Goal: Task Accomplishment & Management: Complete application form

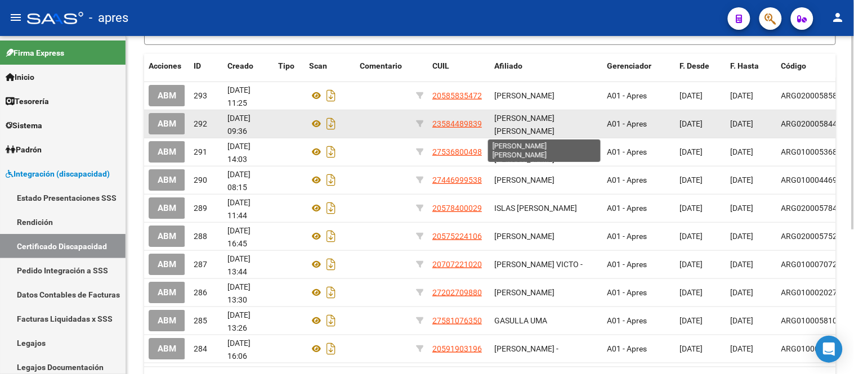
scroll to position [2, 0]
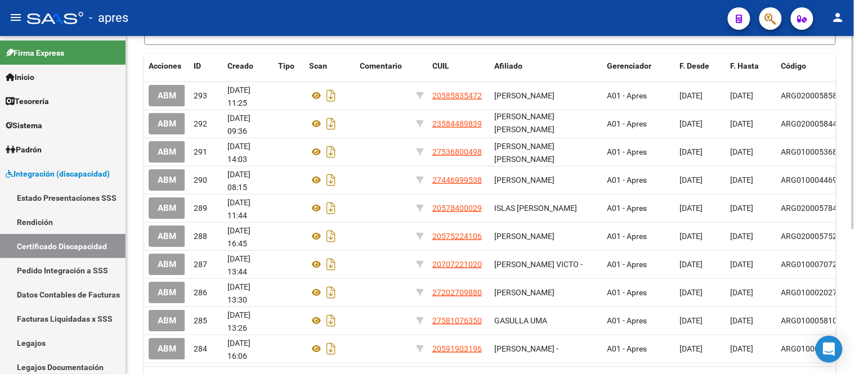
click at [853, 85] on div at bounding box center [853, 205] width 3 height 339
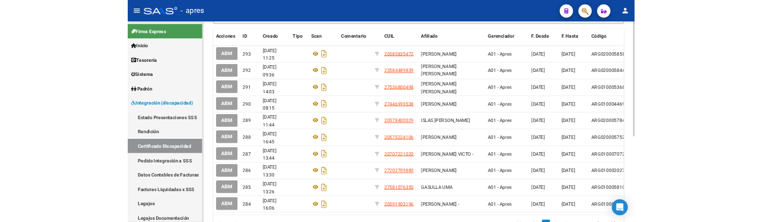
scroll to position [195, 0]
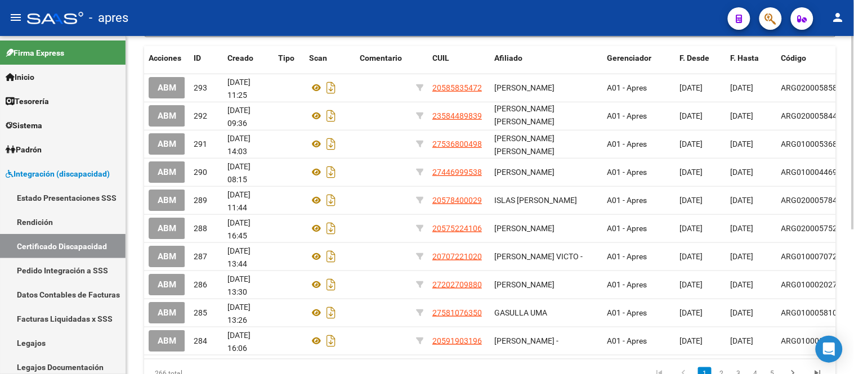
click at [848, 200] on div "INTEGRACION -> Certificados de Discapacidad add Crear Certificado Discapacidad …" at bounding box center [491, 132] width 731 height 583
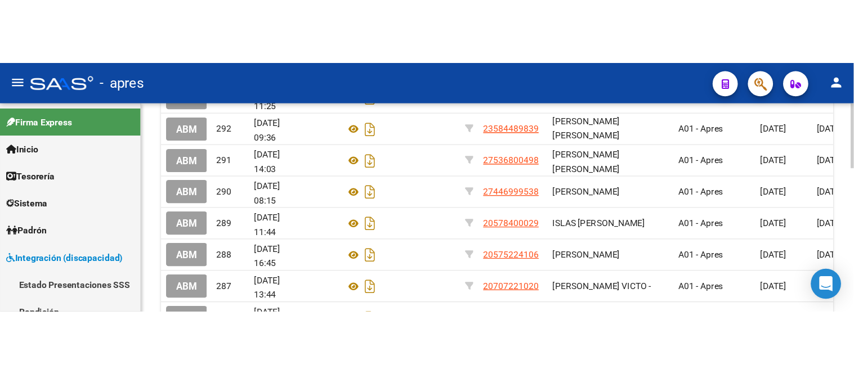
scroll to position [263, 0]
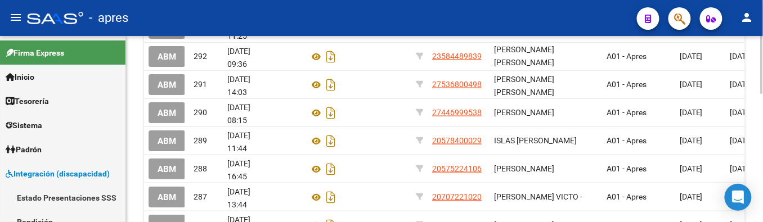
click at [761, 149] on div "INTEGRACION -> Certificados de Discapacidad add Crear Certificado Discapacidad …" at bounding box center [446, 69] width 640 height 592
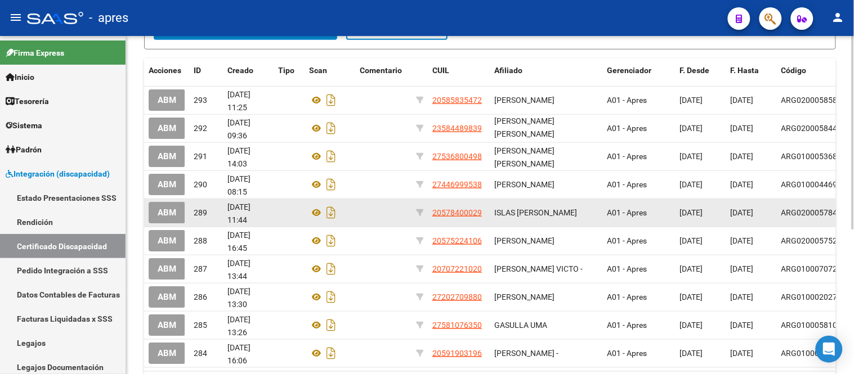
scroll to position [128, 0]
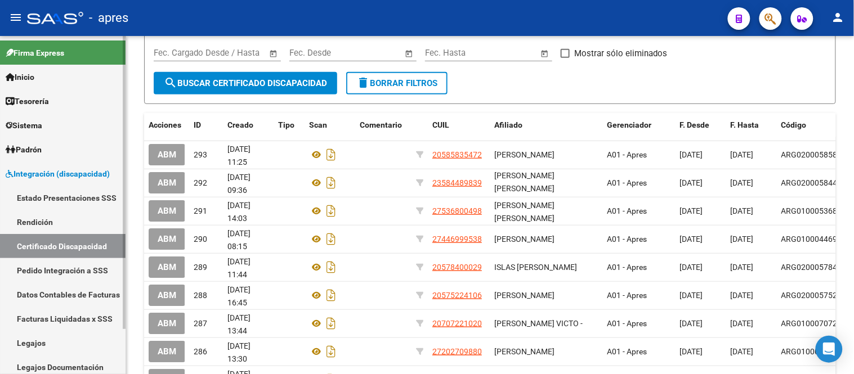
click at [82, 197] on link "Estado Presentaciones SSS" at bounding box center [63, 198] width 126 height 24
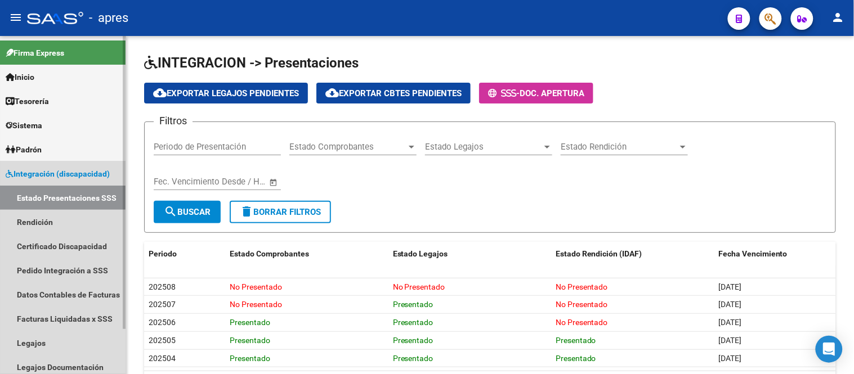
click at [91, 172] on span "Integración (discapacidad)" at bounding box center [58, 174] width 104 height 12
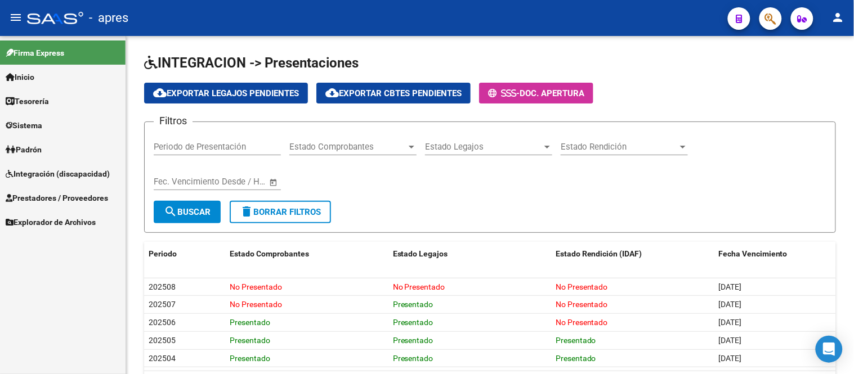
click at [91, 193] on span "Prestadores / Proveedores" at bounding box center [57, 198] width 102 height 12
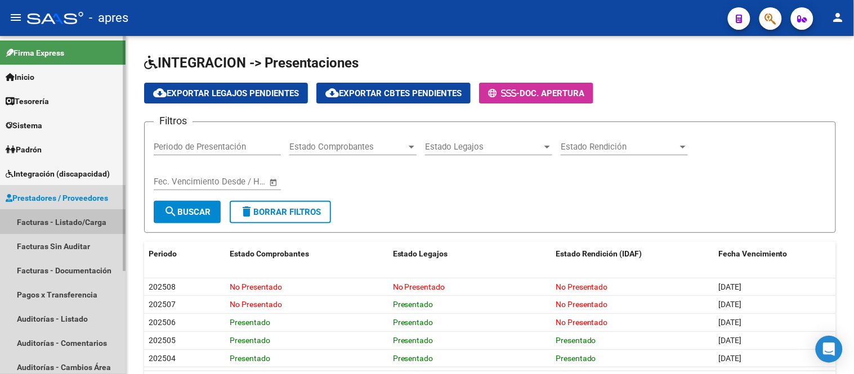
click at [88, 222] on link "Facturas - Listado/Carga" at bounding box center [63, 222] width 126 height 24
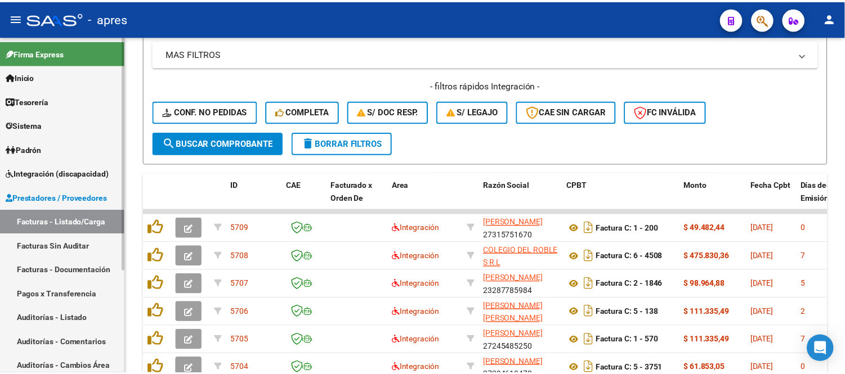
scroll to position [250, 0]
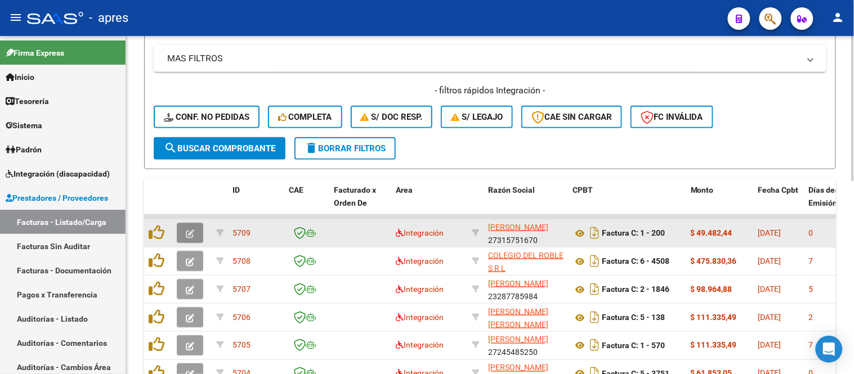
click at [184, 227] on button "button" at bounding box center [190, 233] width 26 height 20
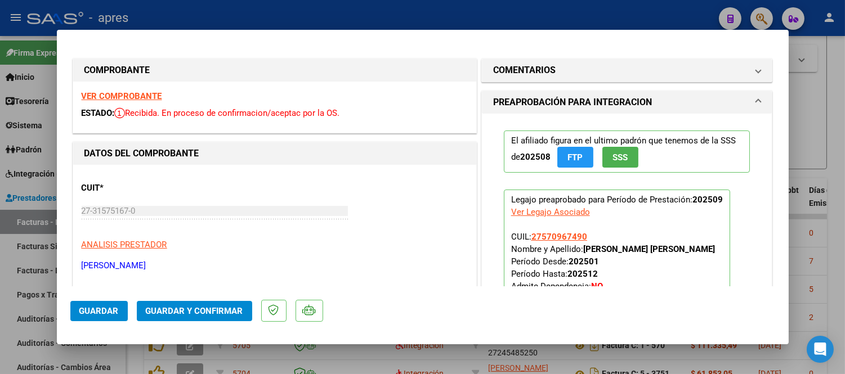
click at [122, 92] on strong "VER COMPROBANTE" at bounding box center [122, 96] width 80 height 10
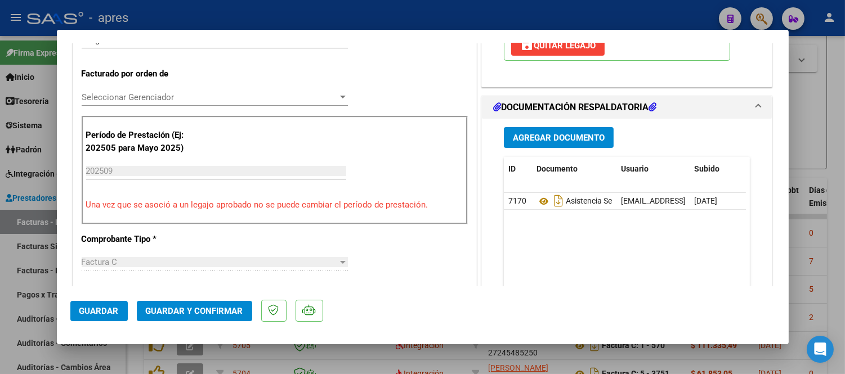
scroll to position [375, 0]
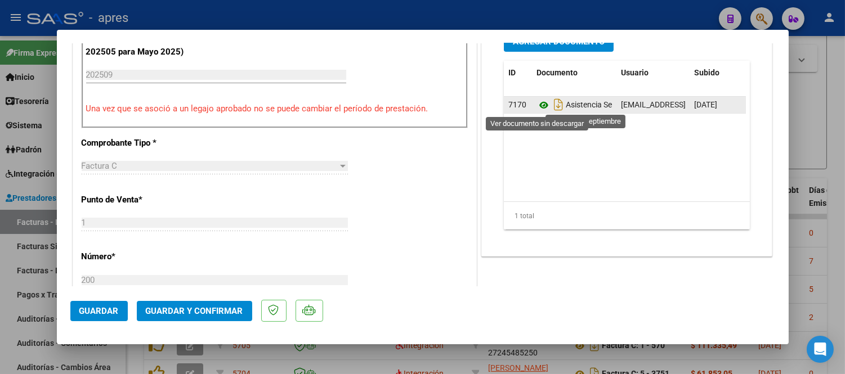
click at [537, 105] on icon at bounding box center [543, 106] width 15 height 14
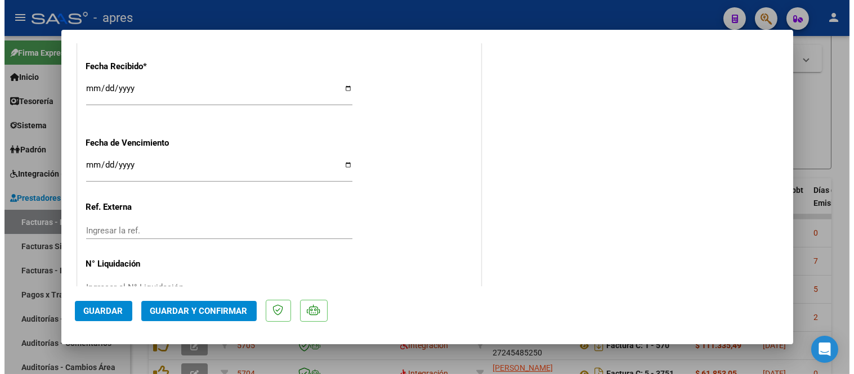
scroll to position [563, 0]
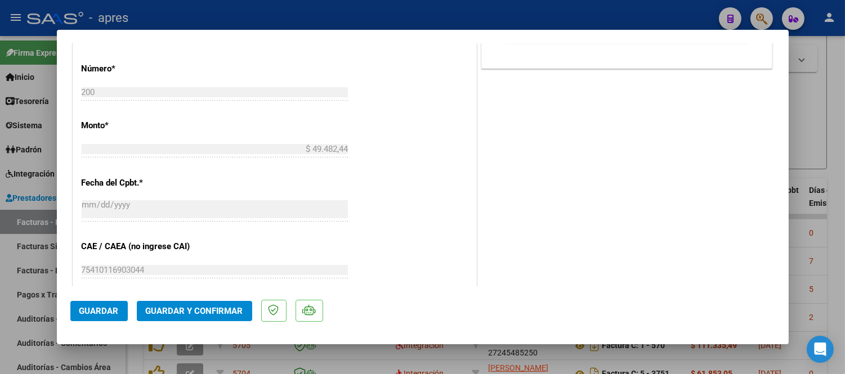
click at [211, 308] on span "Guardar y Confirmar" at bounding box center [194, 311] width 97 height 10
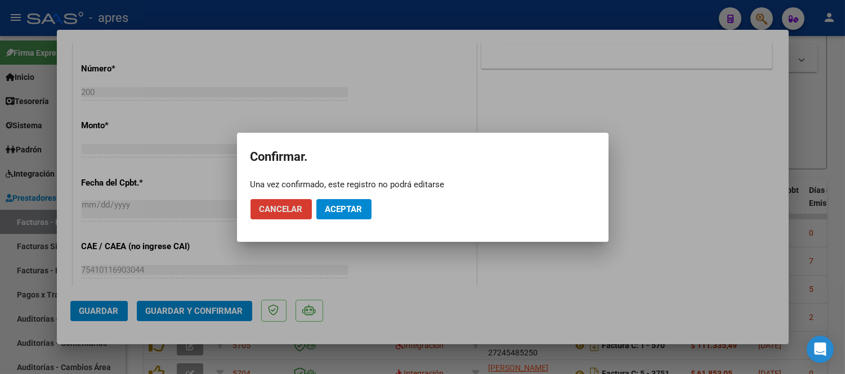
click at [338, 212] on span "Aceptar" at bounding box center [343, 209] width 37 height 10
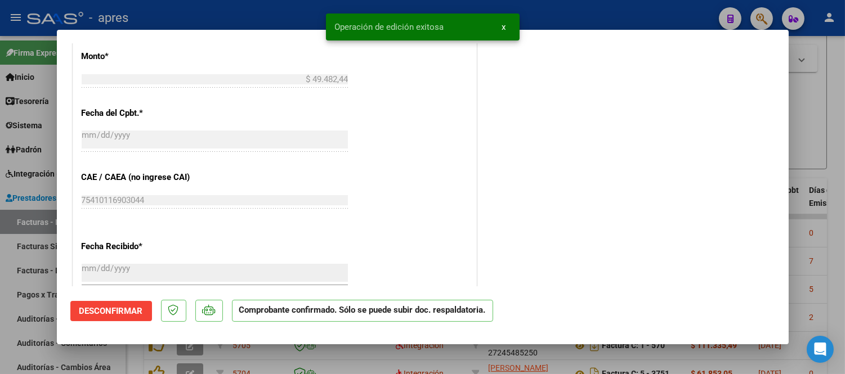
click at [327, 362] on div at bounding box center [422, 187] width 845 height 374
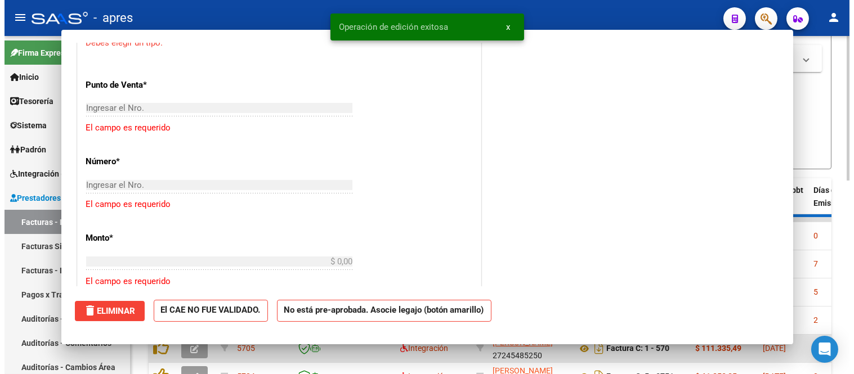
scroll to position [0, 0]
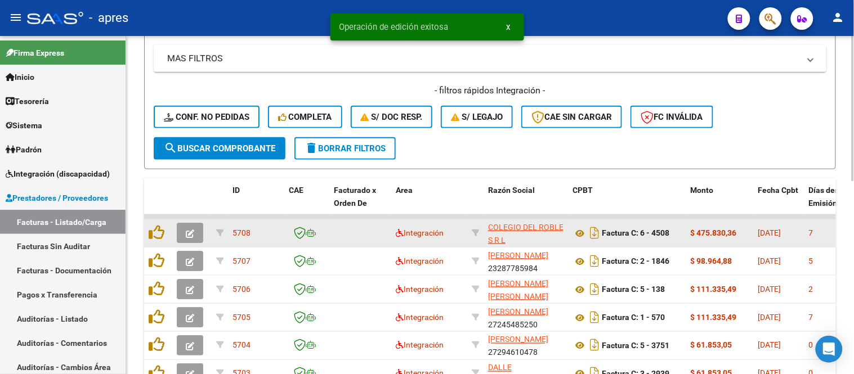
click at [194, 235] on icon "button" at bounding box center [190, 234] width 8 height 8
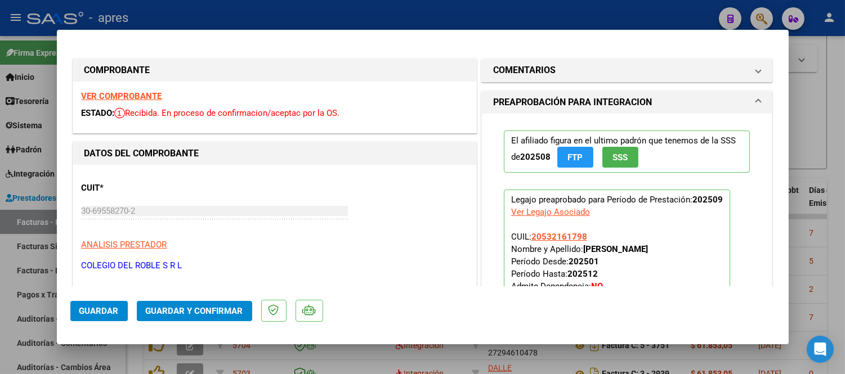
click at [88, 95] on strong "VER COMPROBANTE" at bounding box center [122, 96] width 80 height 10
click at [520, 346] on div at bounding box center [422, 187] width 845 height 374
type input "$ 0,00"
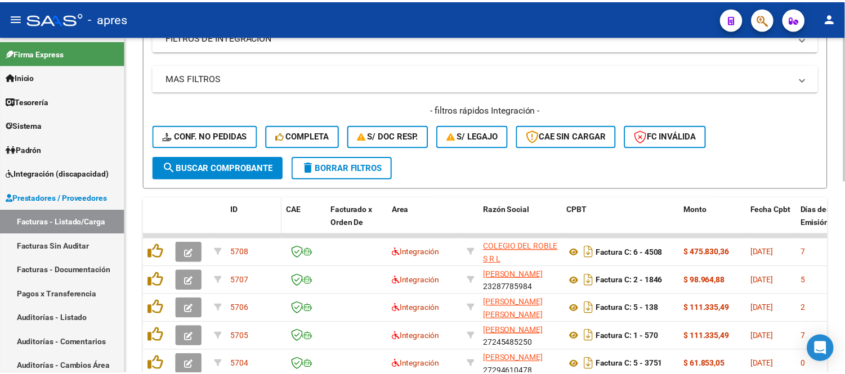
scroll to position [250, 0]
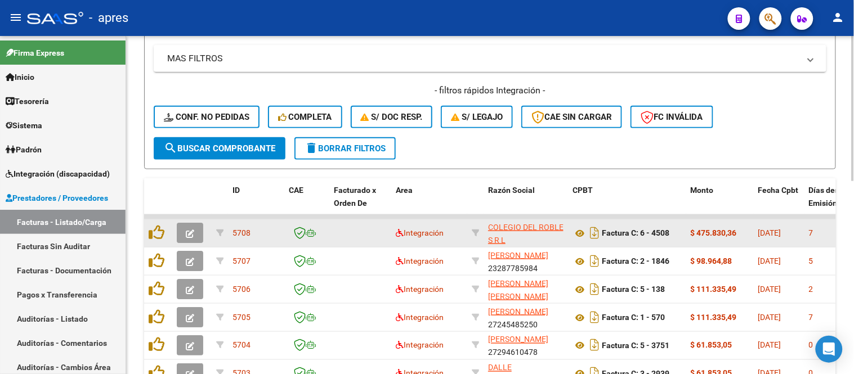
click at [187, 234] on icon "button" at bounding box center [190, 234] width 8 height 8
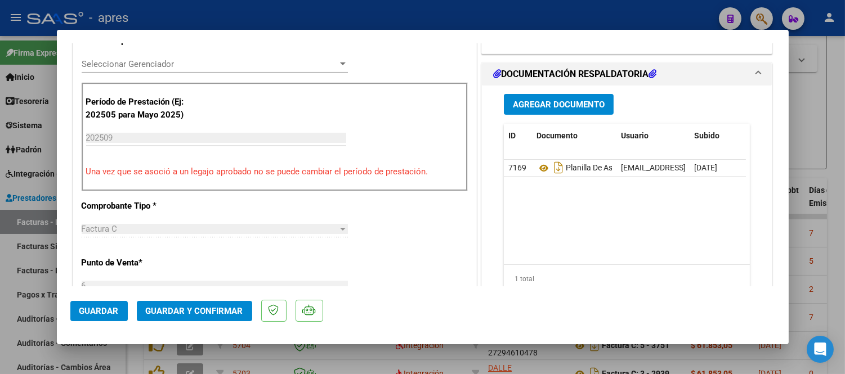
scroll to position [375, 0]
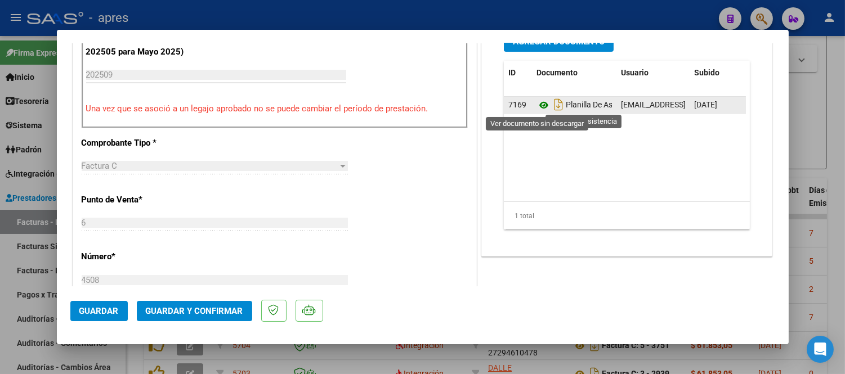
click at [536, 104] on icon at bounding box center [543, 106] width 15 height 14
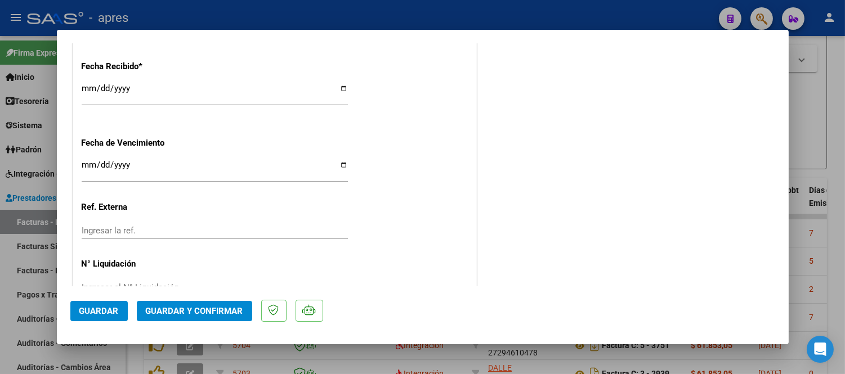
scroll to position [843, 0]
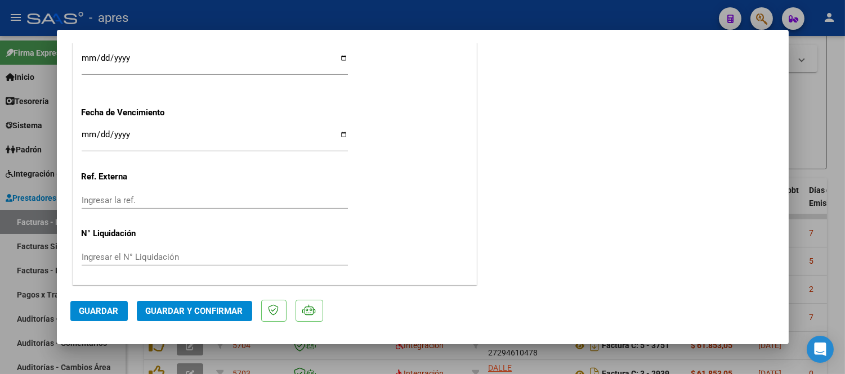
click at [83, 137] on input "Ingresar la fecha" at bounding box center [215, 139] width 266 height 18
type input "[DATE]"
click at [175, 317] on button "Guardar y Confirmar" at bounding box center [194, 311] width 115 height 20
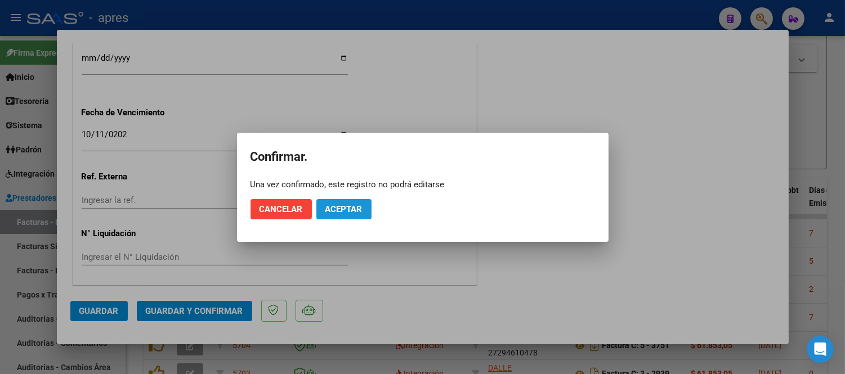
click at [340, 203] on button "Aceptar" at bounding box center [343, 209] width 55 height 20
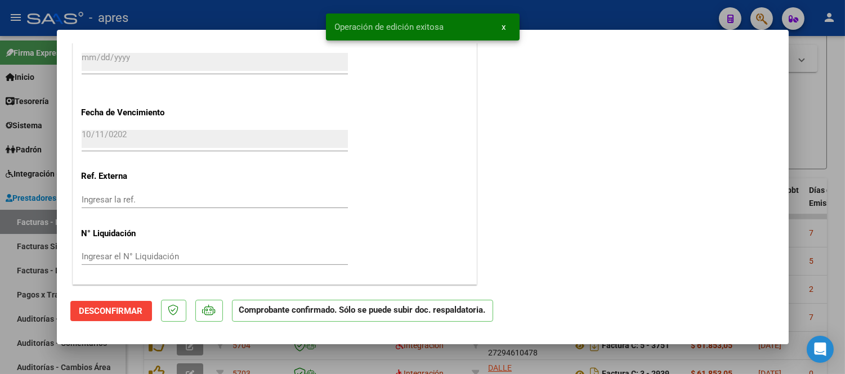
click at [650, 365] on div at bounding box center [422, 187] width 845 height 374
type input "$ 0,00"
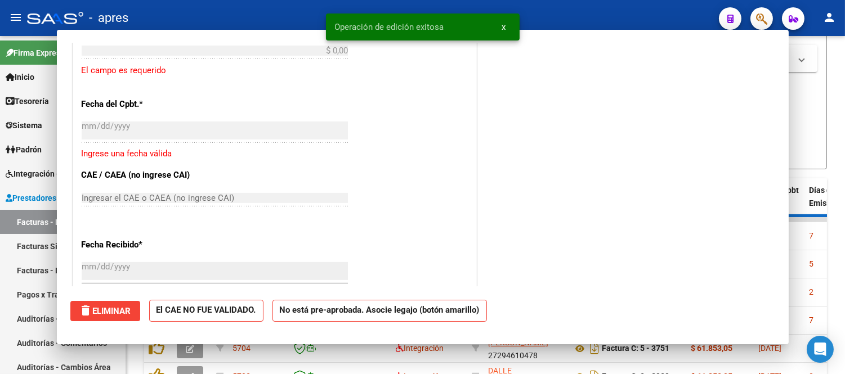
scroll to position [983, 0]
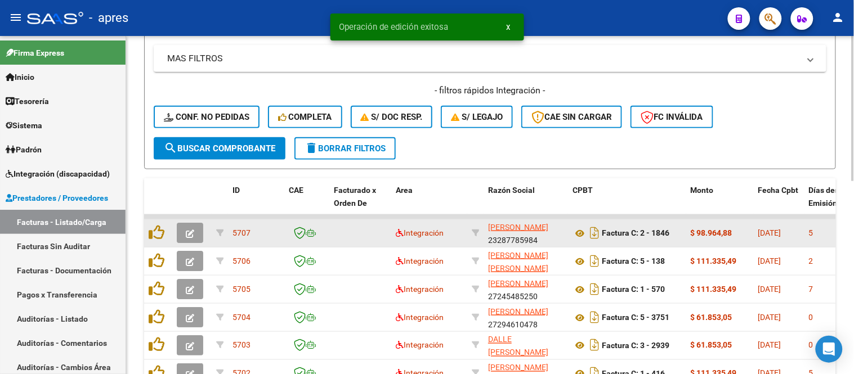
click at [194, 227] on button "button" at bounding box center [190, 233] width 26 height 20
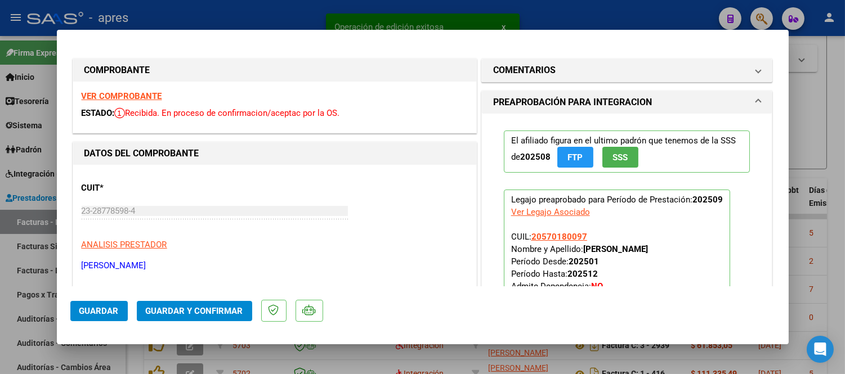
click at [130, 98] on strong "VER COMPROBANTE" at bounding box center [122, 96] width 80 height 10
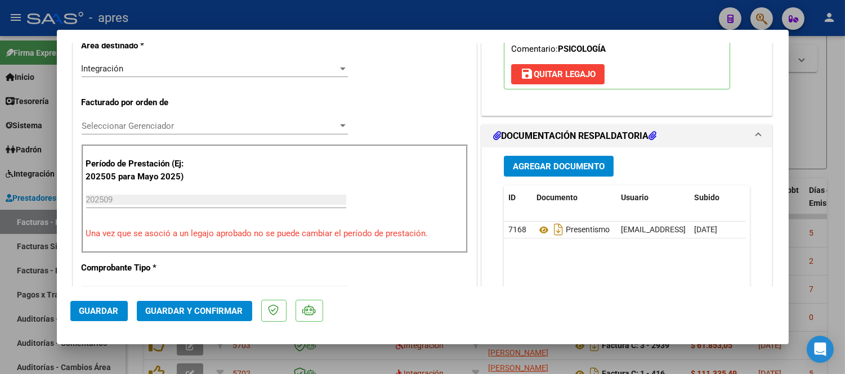
scroll to position [375, 0]
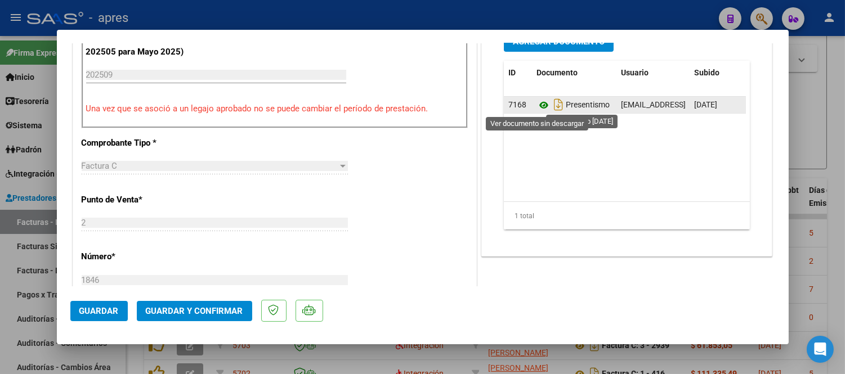
click at [536, 108] on icon at bounding box center [543, 106] width 15 height 14
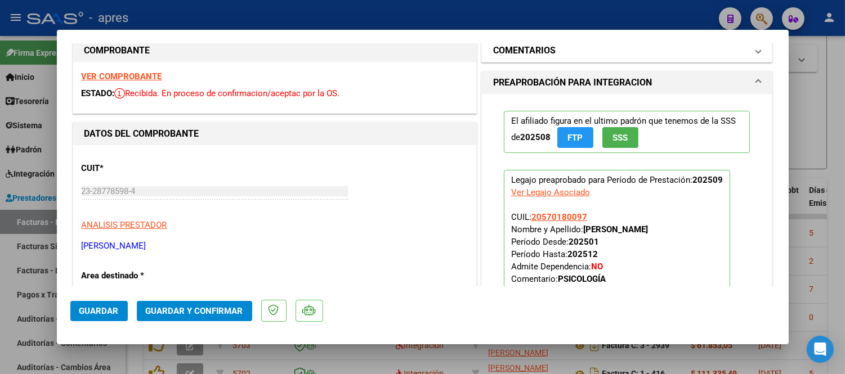
scroll to position [0, 0]
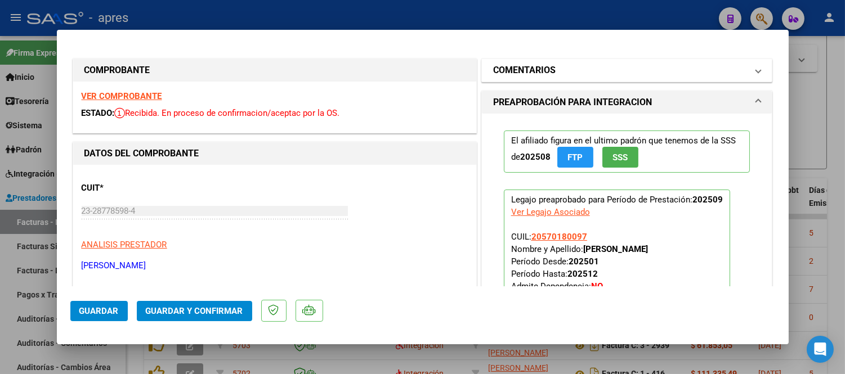
click at [586, 73] on mat-panel-title "COMENTARIOS" at bounding box center [620, 71] width 254 height 14
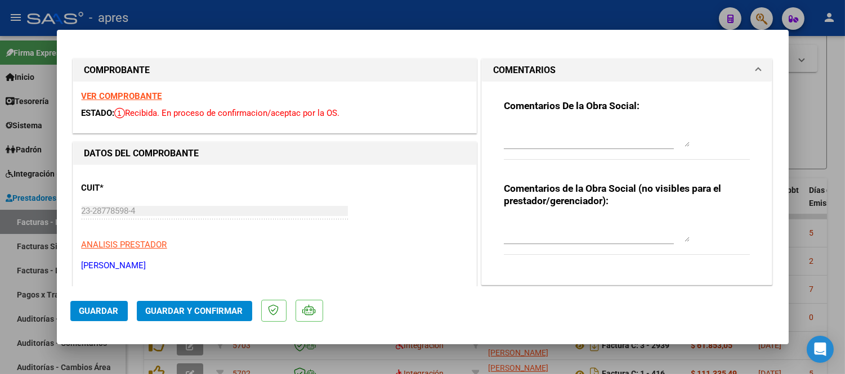
click at [573, 147] on div at bounding box center [597, 135] width 186 height 27
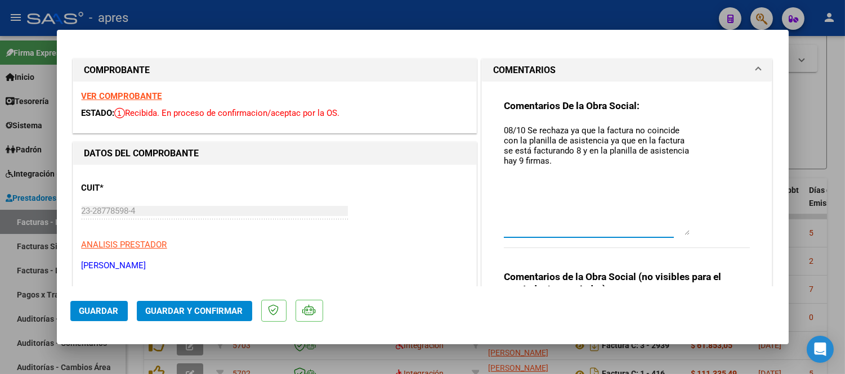
drag, startPoint x: 682, startPoint y: 144, endPoint x: 690, endPoint y: 232, distance: 89.3
click at [690, 232] on div "Comentarios De la Obra Social: 08/10 Se rechaza ya que la factura no coincide c…" at bounding box center [627, 180] width 247 height 161
click at [619, 162] on textarea "08/10 Se rechaza ya que la factura no coincide con la planilla de asistencia ya…" at bounding box center [597, 179] width 186 height 111
click at [650, 162] on textarea "08/10 Se rechaza ya que la factura no coincide con la planilla de asistencia ya…" at bounding box center [597, 179] width 186 height 111
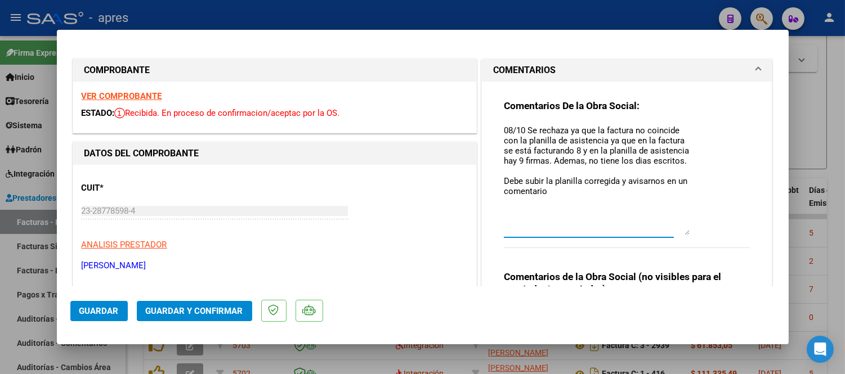
click at [677, 164] on textarea "08/10 Se rechaza ya que la factura no coincide con la planilla de asistencia ya…" at bounding box center [597, 179] width 186 height 111
click at [603, 198] on textarea "08/10 Se rechaza ya que la factura no coincide con la planilla de asistencia ya…" at bounding box center [597, 179] width 186 height 111
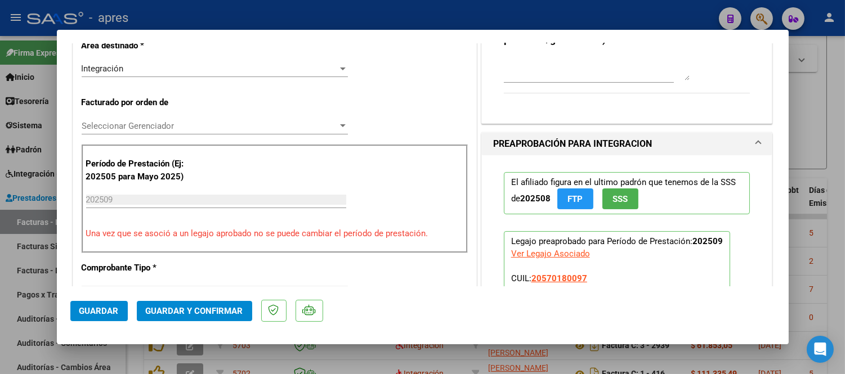
scroll to position [375, 0]
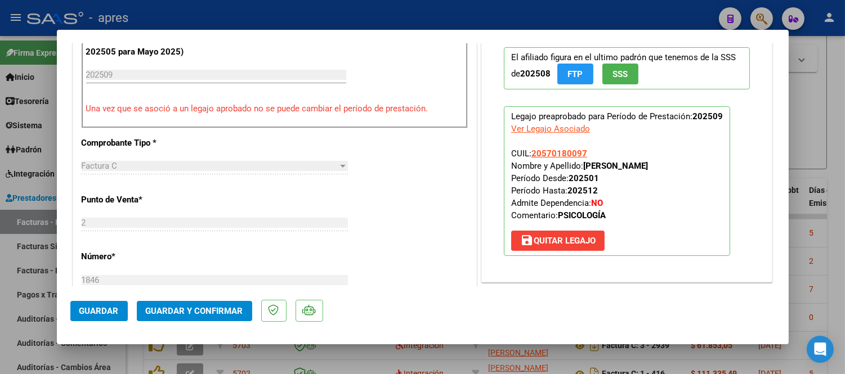
type textarea "08/10 Se rechaza ya que la factura no coincide con la planilla de asistencia ya…"
click at [108, 306] on span "Guardar" at bounding box center [98, 311] width 39 height 10
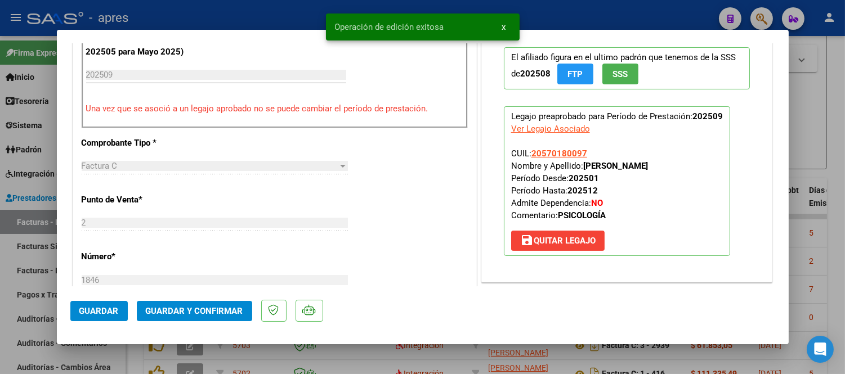
click at [127, 348] on div at bounding box center [422, 187] width 845 height 374
type input "$ 0,00"
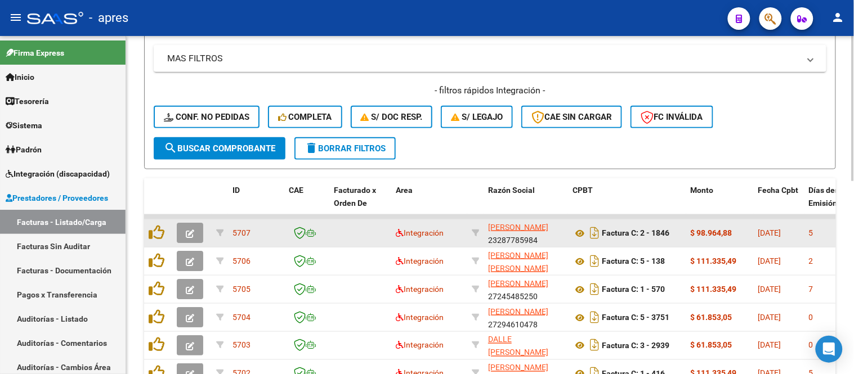
click at [204, 223] on div at bounding box center [192, 233] width 30 height 20
click at [192, 230] on icon "button" at bounding box center [190, 234] width 8 height 8
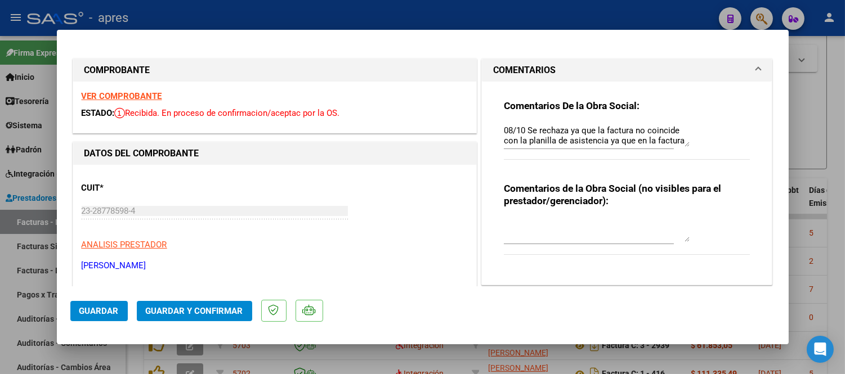
click at [290, 357] on div at bounding box center [422, 187] width 845 height 374
type input "$ 0,00"
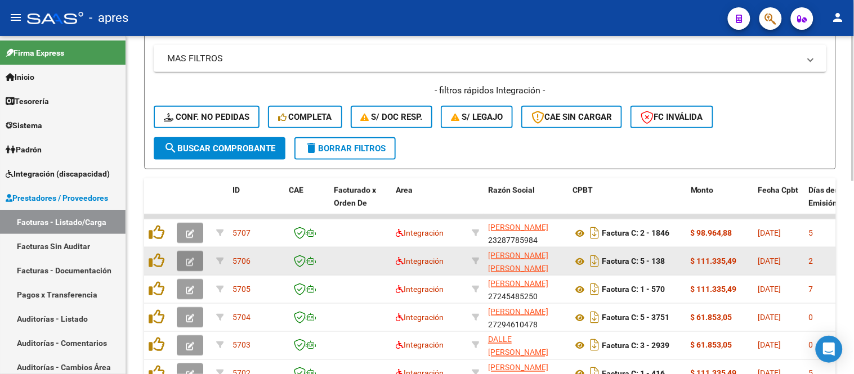
click at [188, 258] on icon "button" at bounding box center [190, 262] width 8 height 8
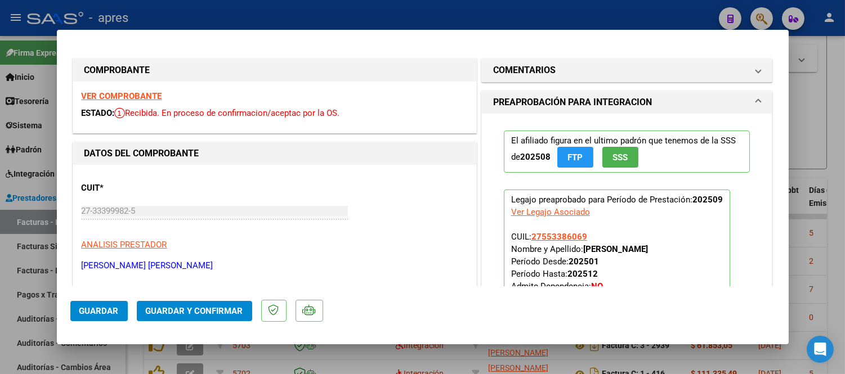
click at [139, 106] on div "VER COMPROBANTE ESTADO: Recibida. En proceso de confirmacion/aceptac por la OS." at bounding box center [274, 107] width 403 height 51
click at [159, 100] on strong "VER COMPROBANTE" at bounding box center [122, 96] width 80 height 10
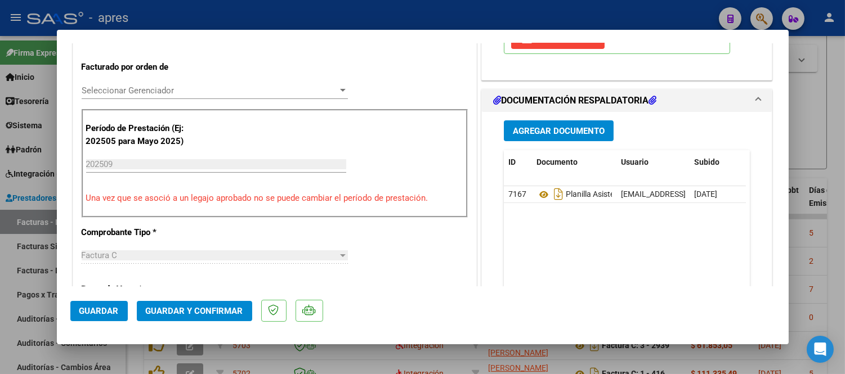
scroll to position [375, 0]
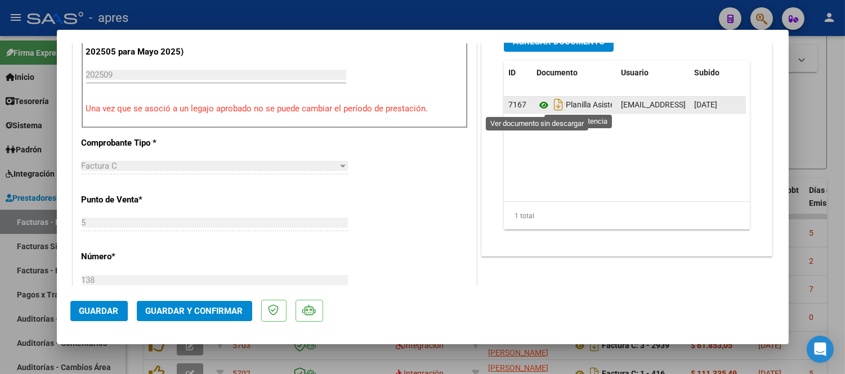
click at [536, 103] on icon at bounding box center [543, 106] width 15 height 14
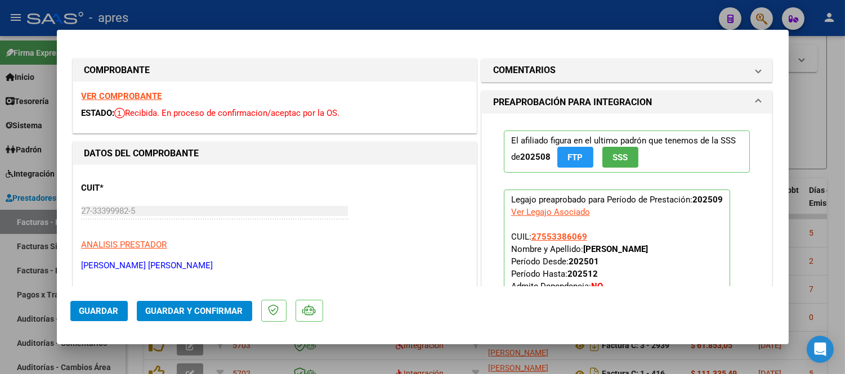
scroll to position [0, 0]
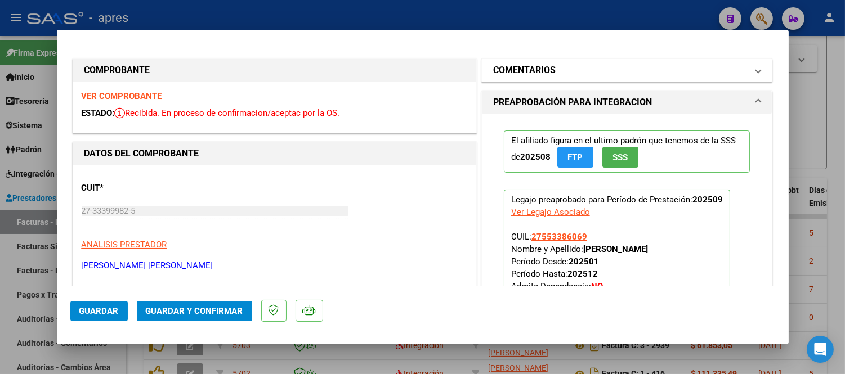
click at [567, 69] on mat-panel-title "COMENTARIOS" at bounding box center [620, 71] width 254 height 14
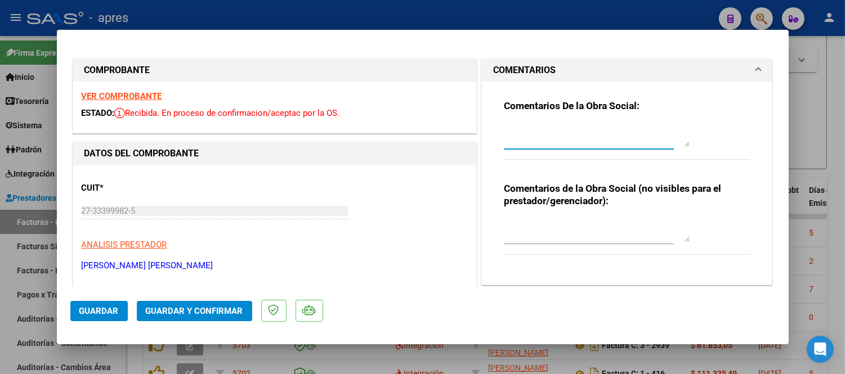
click at [628, 127] on textarea at bounding box center [597, 135] width 186 height 23
type textarea "08/10 Tener en cuenta para proximas facturas que las firman deben ser con lapic…"
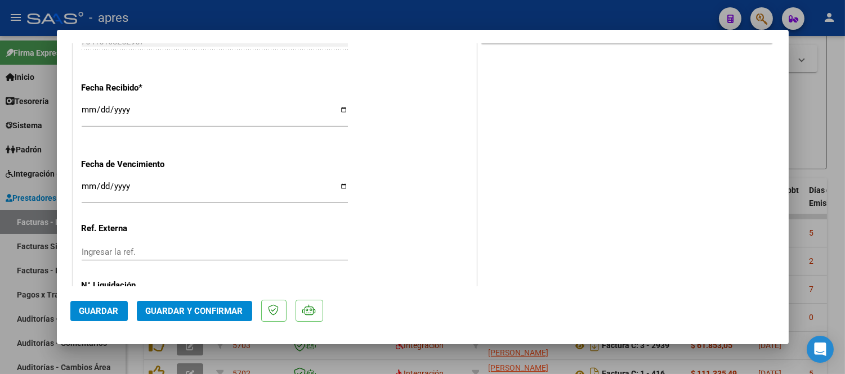
scroll to position [813, 0]
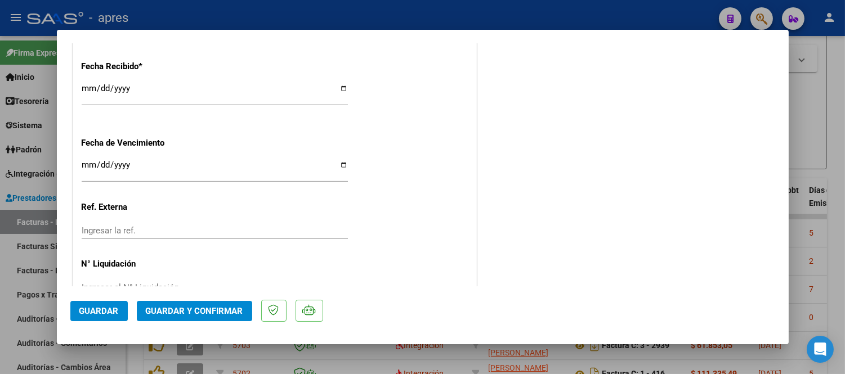
click at [88, 162] on input "Ingresar la fecha" at bounding box center [215, 169] width 266 height 18
type input "[DATE]"
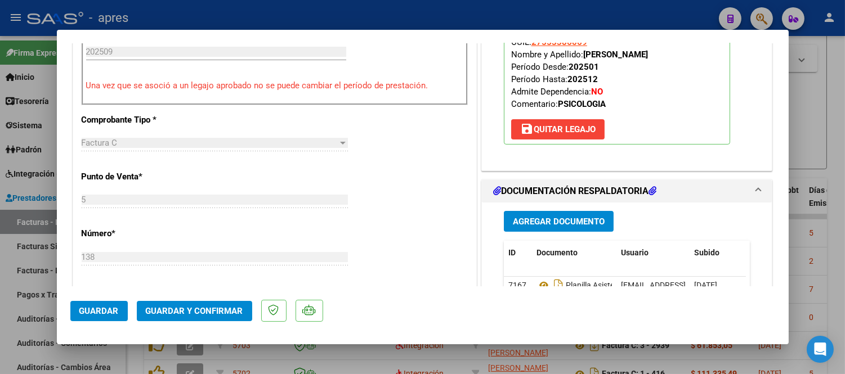
scroll to position [343, 0]
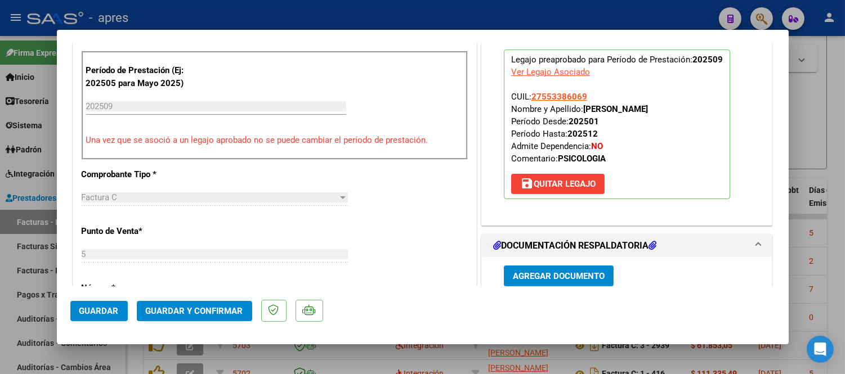
click at [217, 311] on span "Guardar y Confirmar" at bounding box center [194, 311] width 97 height 10
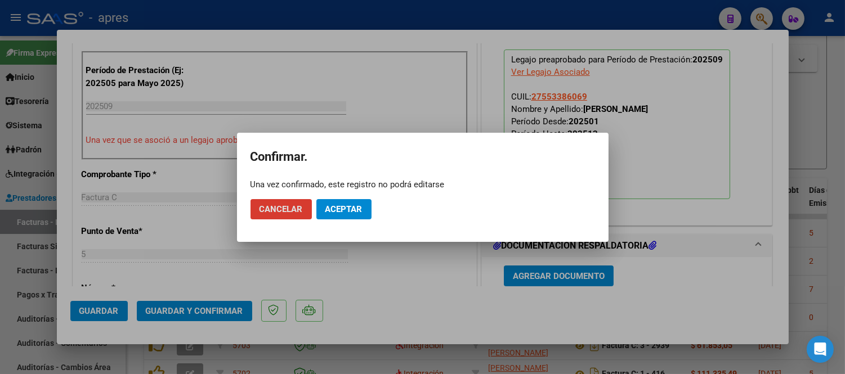
click at [347, 215] on button "Aceptar" at bounding box center [343, 209] width 55 height 20
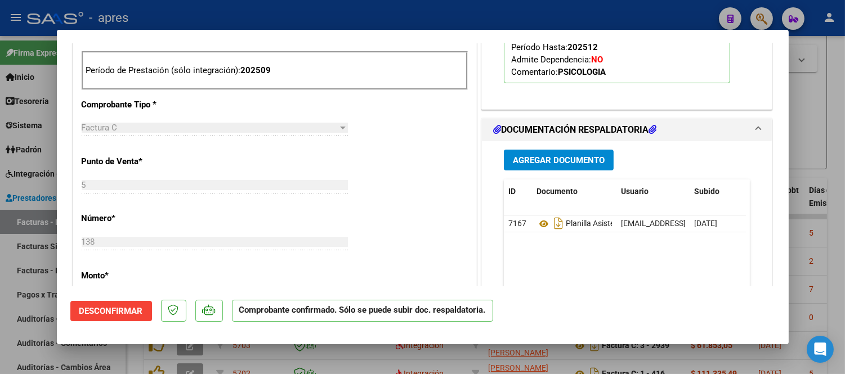
click at [338, 352] on div at bounding box center [422, 187] width 845 height 374
type input "$ 0,00"
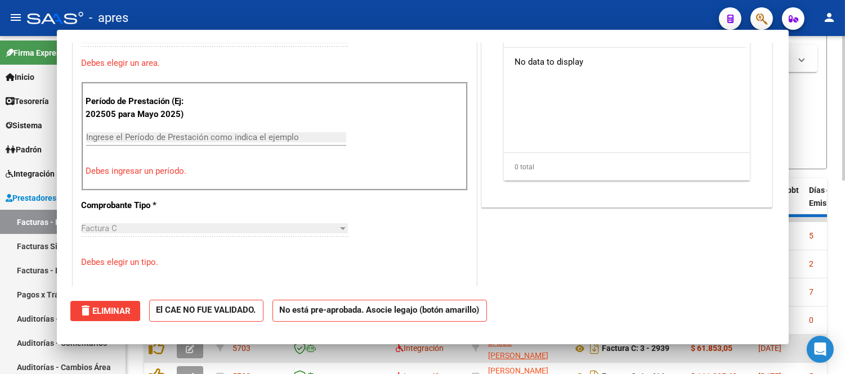
scroll to position [363, 0]
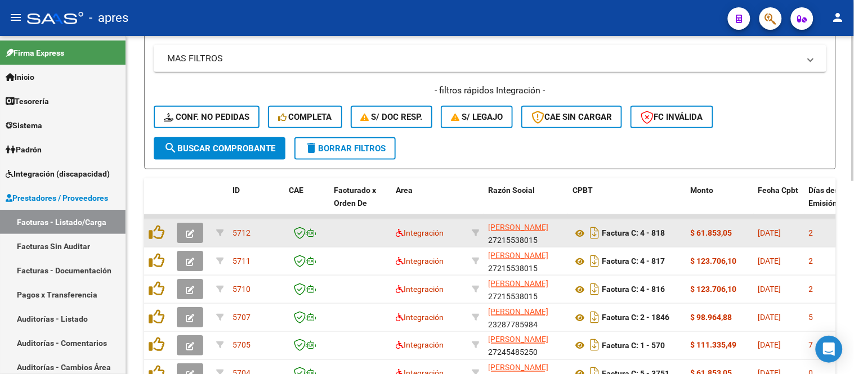
click at [193, 232] on icon "button" at bounding box center [190, 234] width 8 height 8
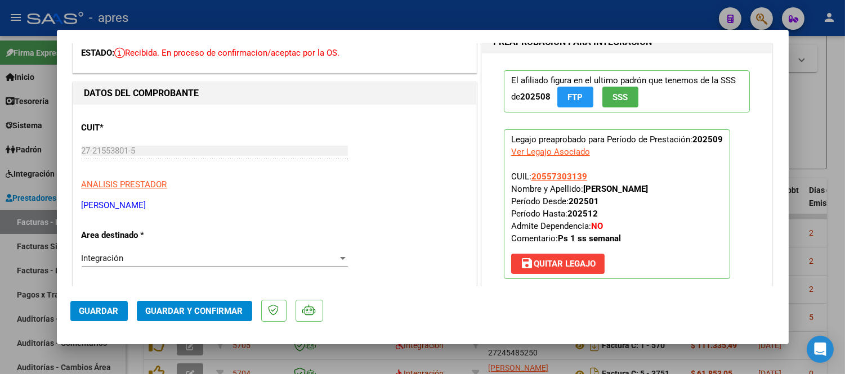
scroll to position [0, 0]
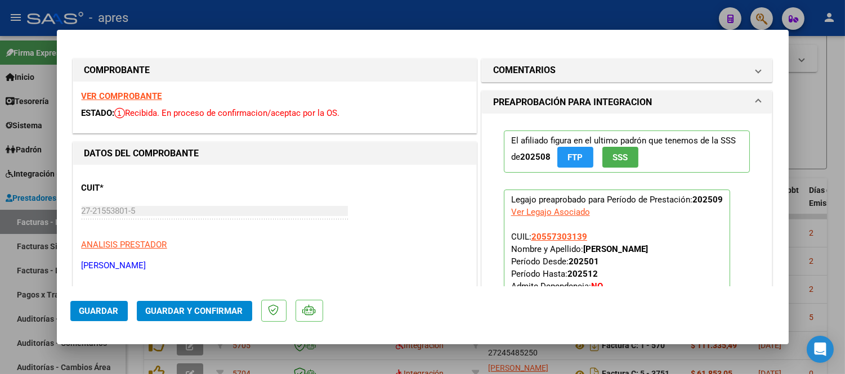
click at [142, 99] on strong "VER COMPROBANTE" at bounding box center [122, 96] width 80 height 10
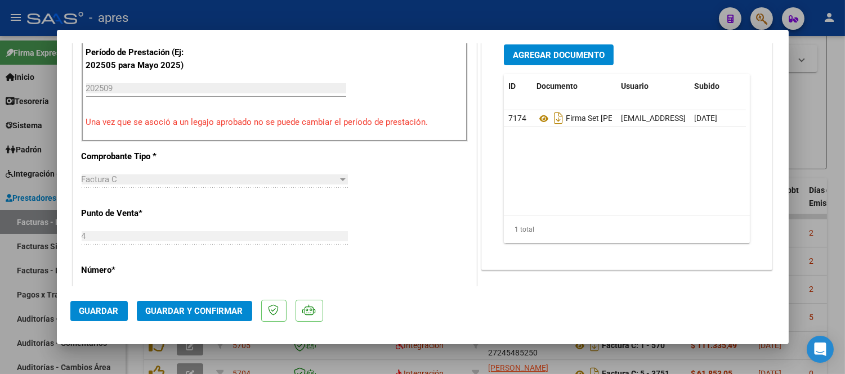
scroll to position [375, 0]
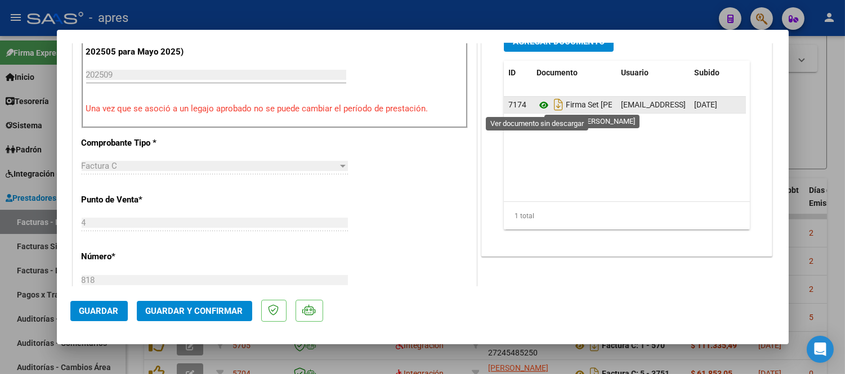
click at [539, 102] on icon at bounding box center [543, 106] width 15 height 14
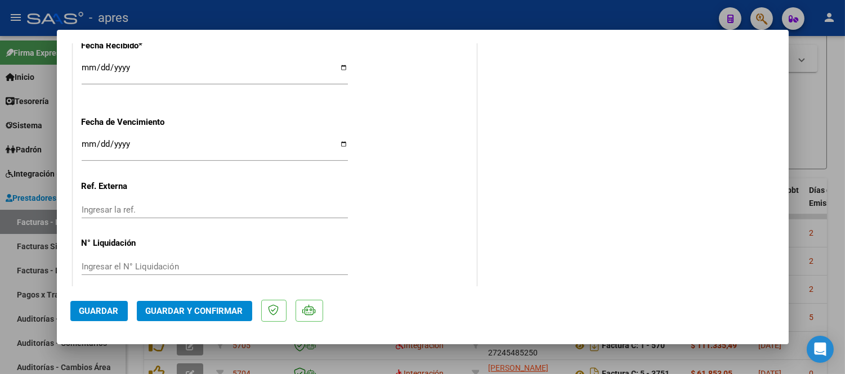
scroll to position [843, 0]
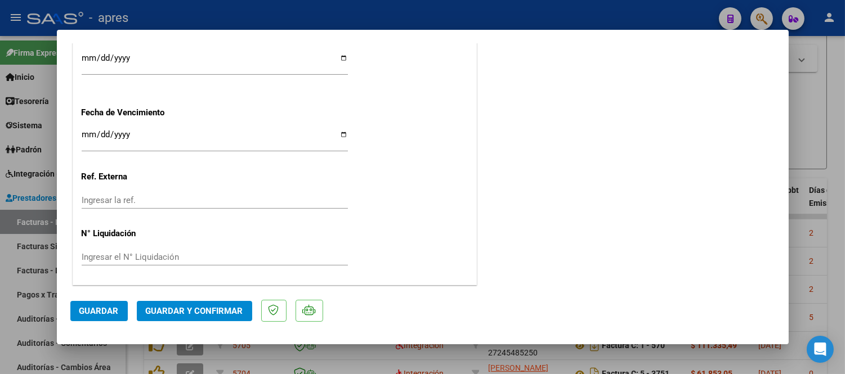
click at [192, 310] on span "Guardar y Confirmar" at bounding box center [194, 311] width 97 height 10
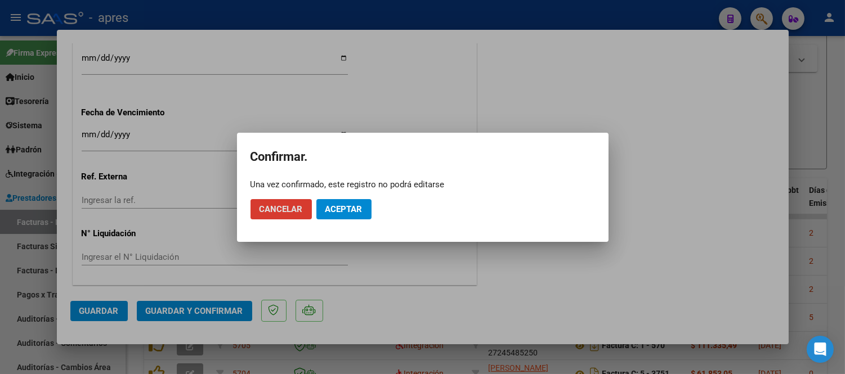
click at [346, 214] on span "Aceptar" at bounding box center [343, 209] width 37 height 10
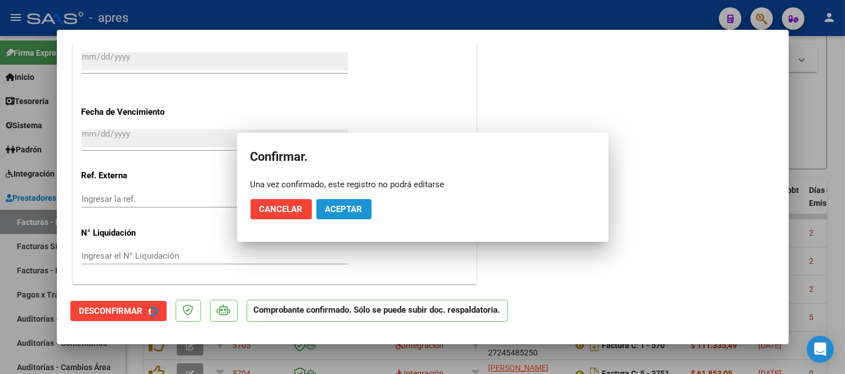
scroll to position [774, 0]
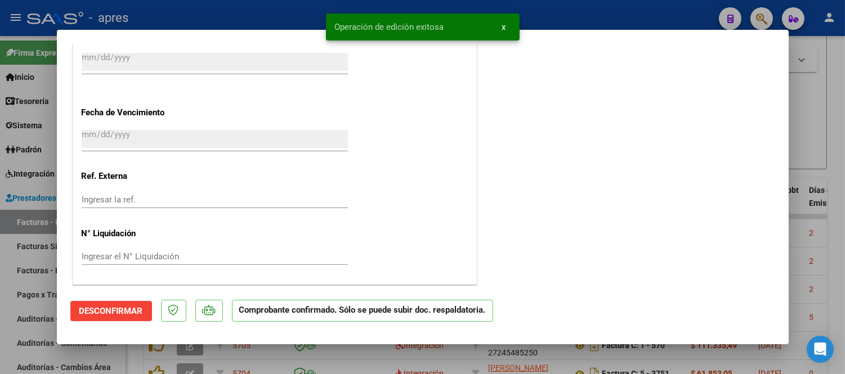
click at [397, 352] on div at bounding box center [422, 187] width 845 height 374
type input "$ 0,00"
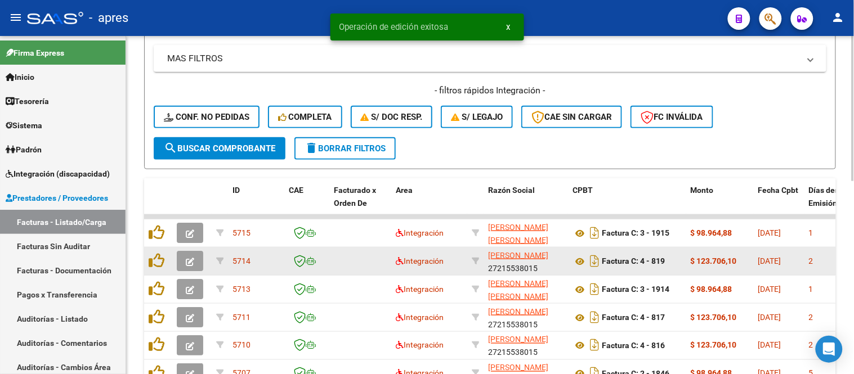
click at [190, 258] on icon "button" at bounding box center [190, 262] width 8 height 8
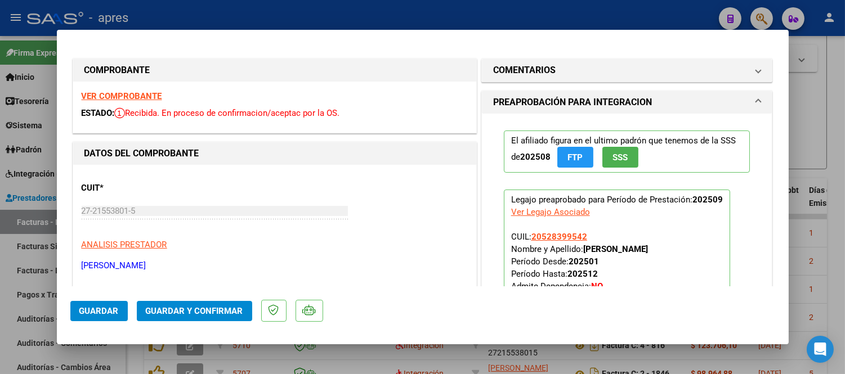
click at [124, 96] on strong "VER COMPROBANTE" at bounding box center [122, 96] width 80 height 10
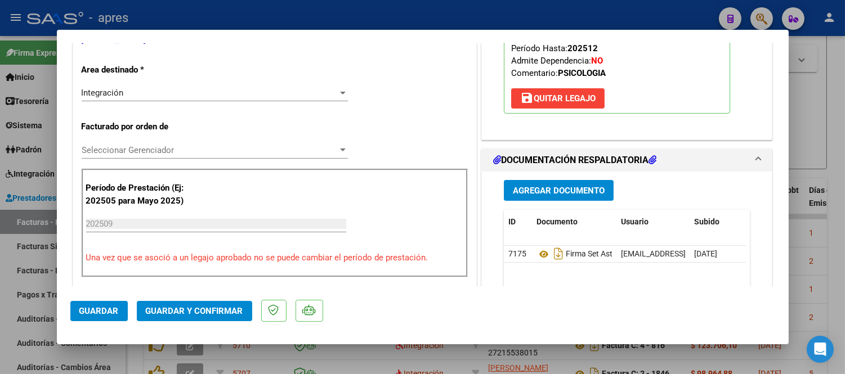
scroll to position [312, 0]
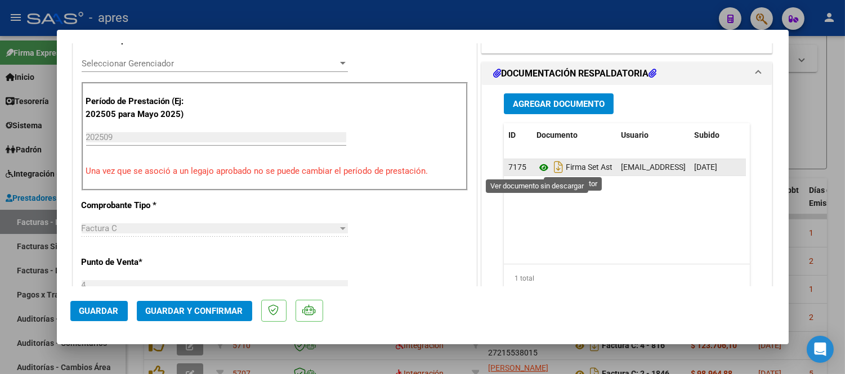
click at [536, 167] on icon at bounding box center [543, 168] width 15 height 14
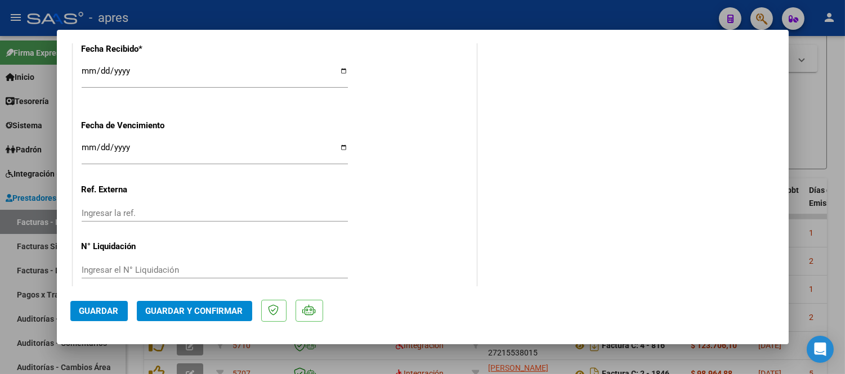
scroll to position [843, 0]
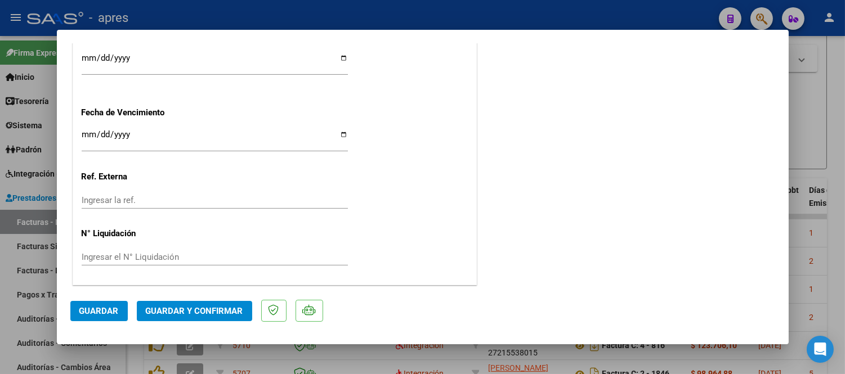
click at [216, 315] on span "Guardar y Confirmar" at bounding box center [194, 311] width 97 height 10
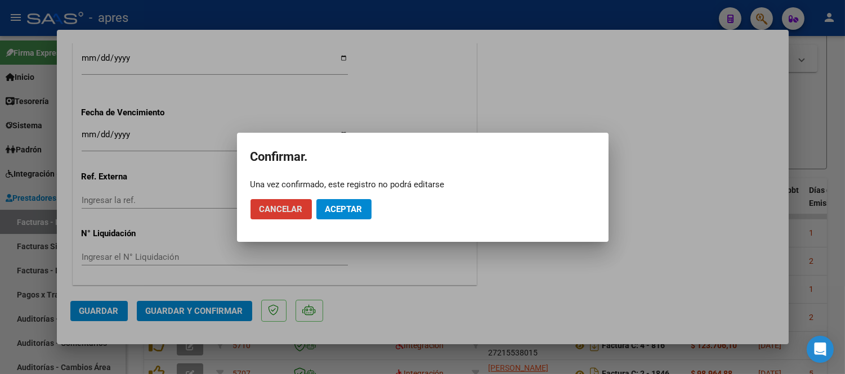
click at [346, 210] on span "Aceptar" at bounding box center [343, 209] width 37 height 10
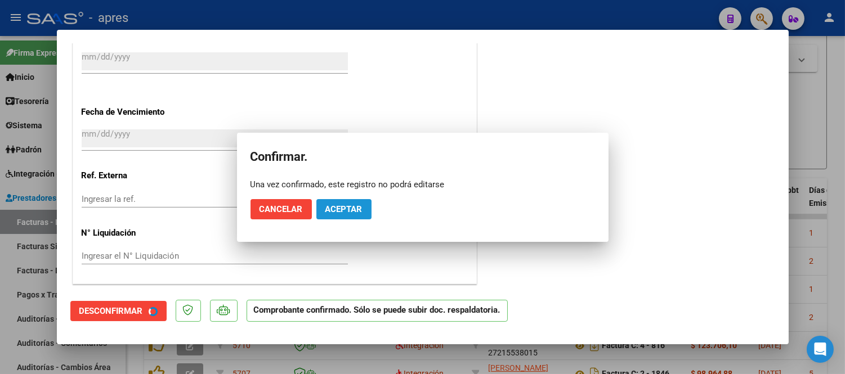
scroll to position [774, 0]
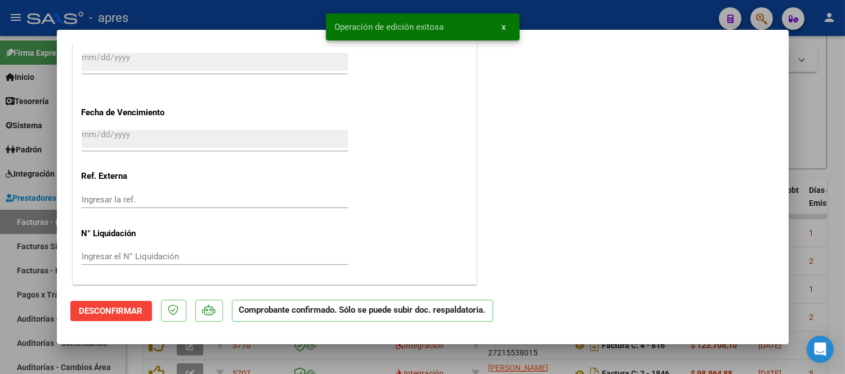
click at [509, 362] on div at bounding box center [422, 187] width 845 height 374
type input "$ 0,00"
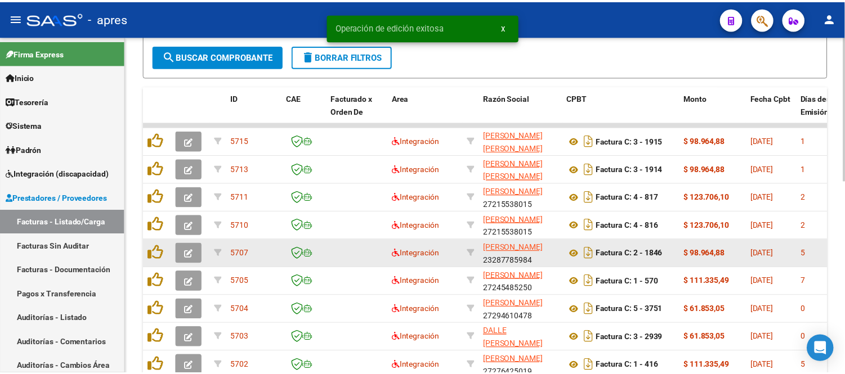
scroll to position [375, 0]
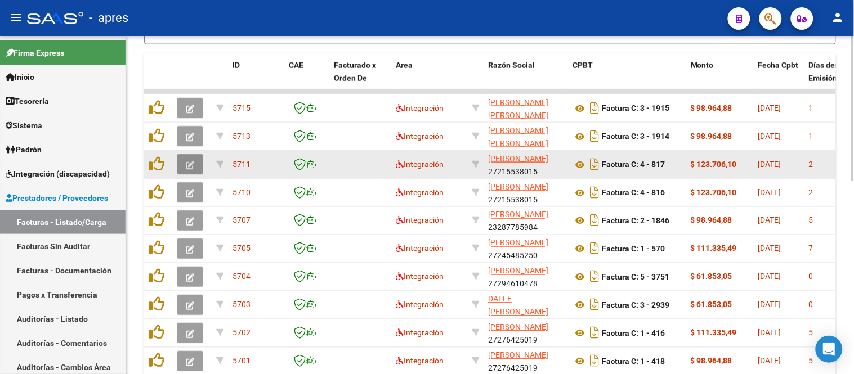
click at [197, 164] on button "button" at bounding box center [190, 164] width 26 height 20
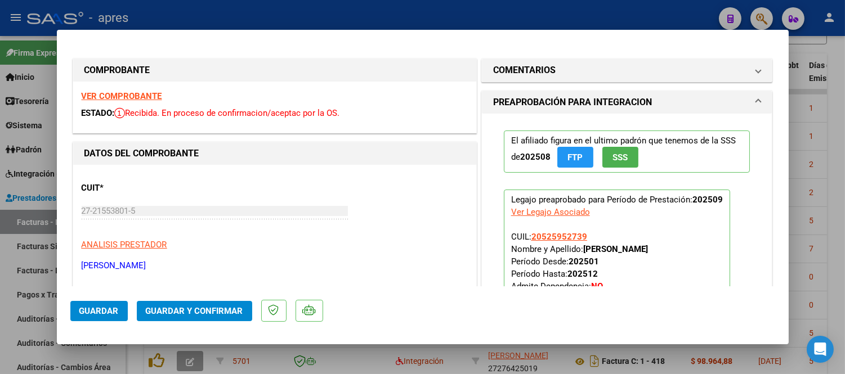
click at [123, 96] on strong "VER COMPROBANTE" at bounding box center [122, 96] width 80 height 10
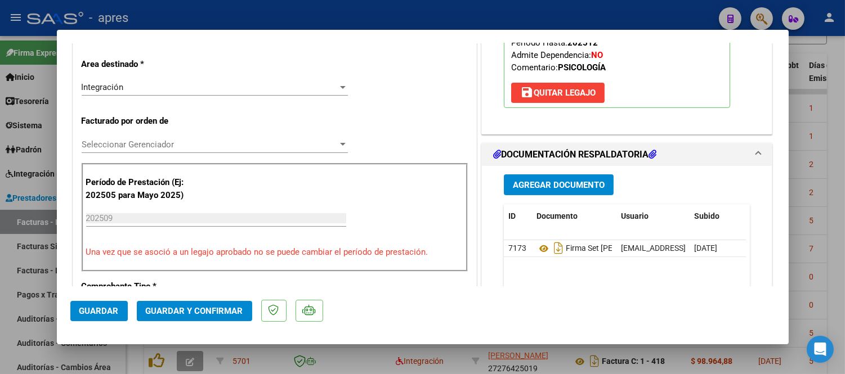
scroll to position [312, 0]
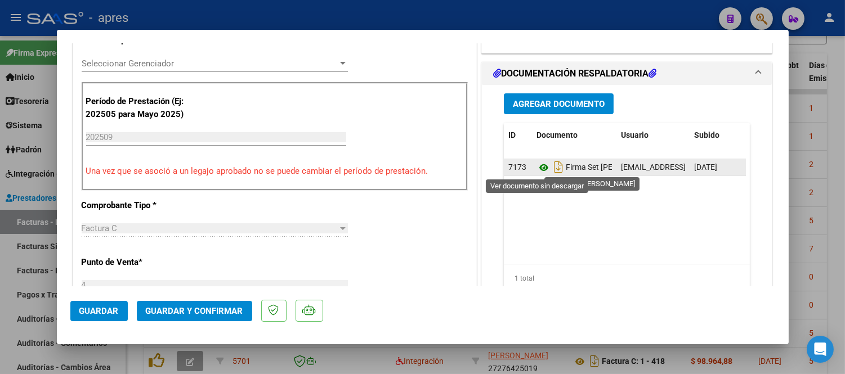
click at [536, 164] on icon at bounding box center [543, 168] width 15 height 14
click at [536, 168] on icon at bounding box center [543, 168] width 15 height 14
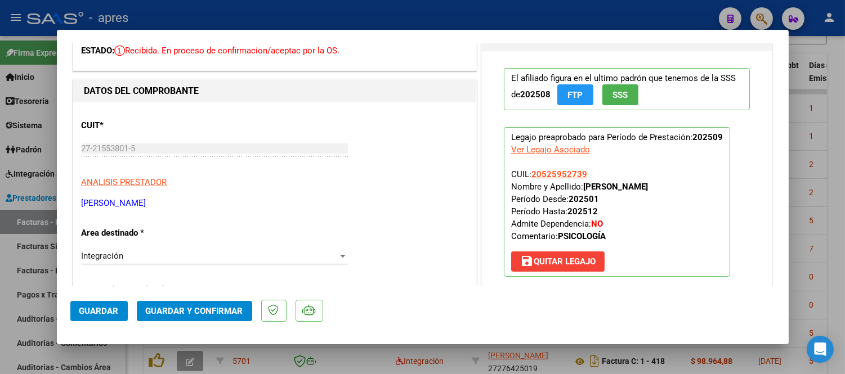
scroll to position [0, 0]
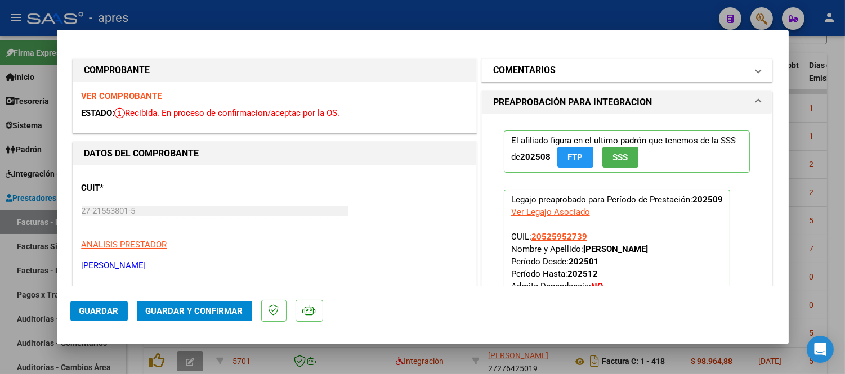
click at [572, 71] on mat-panel-title "COMENTARIOS" at bounding box center [620, 71] width 254 height 14
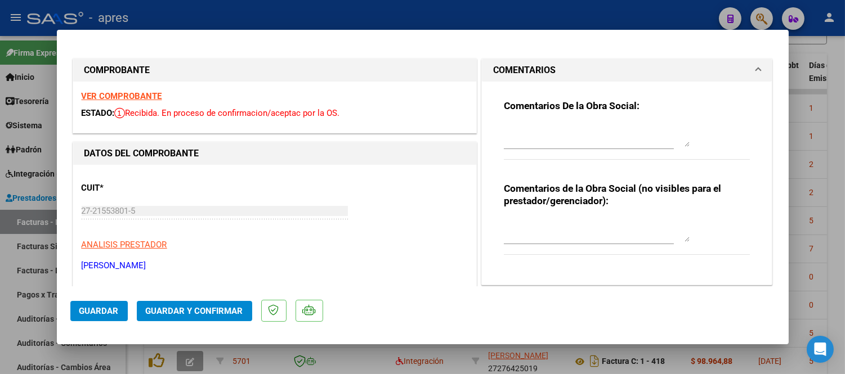
click at [548, 121] on div "Comentarios De la Obra Social:" at bounding box center [627, 136] width 247 height 73
click at [548, 142] on textarea at bounding box center [597, 135] width 186 height 23
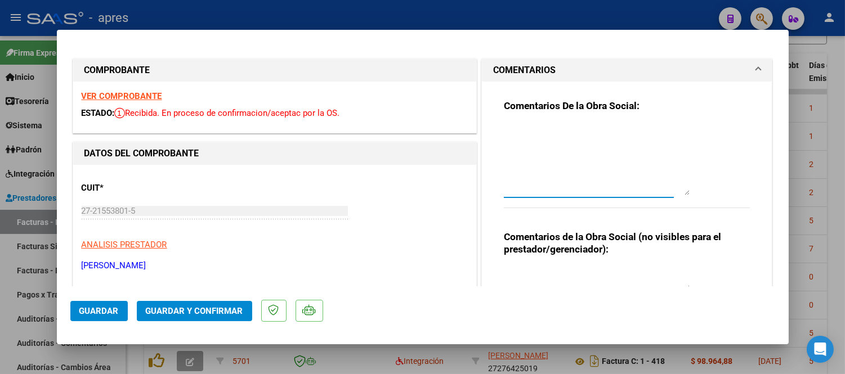
drag, startPoint x: 678, startPoint y: 145, endPoint x: 676, endPoint y: 204, distance: 59.7
click at [677, 195] on textarea at bounding box center [597, 159] width 186 height 71
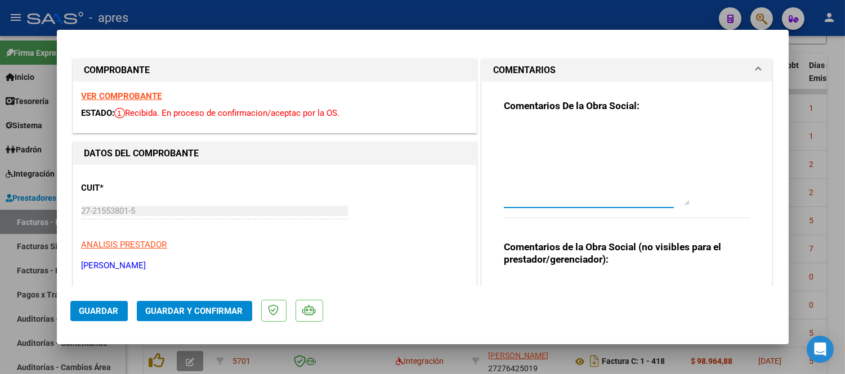
click at [535, 138] on textarea at bounding box center [597, 164] width 186 height 81
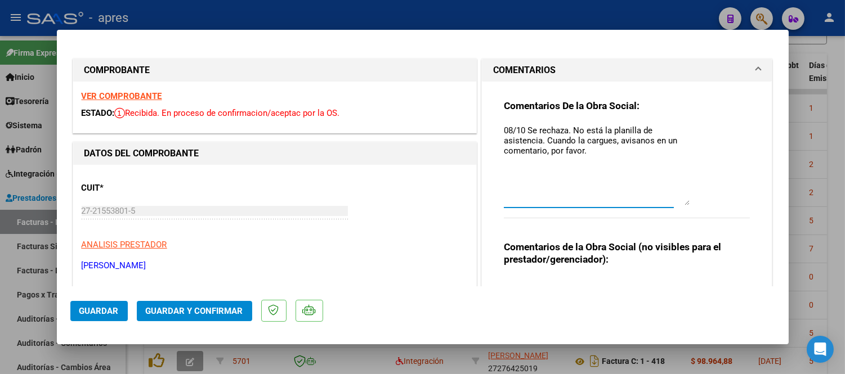
click at [565, 176] on textarea "08/10 Se rechaza. No está la planilla de asistencia. Cuando la cargues, avisano…" at bounding box center [597, 164] width 186 height 81
click at [537, 143] on textarea "08/10 Se rechaza. No está la planilla de asistencia. Cuando la cargues, avisano…" at bounding box center [597, 164] width 186 height 81
click at [543, 142] on textarea "08/10 Se rechaza. No está la planilla de asistencia, en documentacion respaldat…" at bounding box center [597, 164] width 186 height 81
click at [544, 142] on textarea "08/10 Se rechaza. No está la planilla de asistencia, en documentacion respaldat…" at bounding box center [597, 164] width 186 height 81
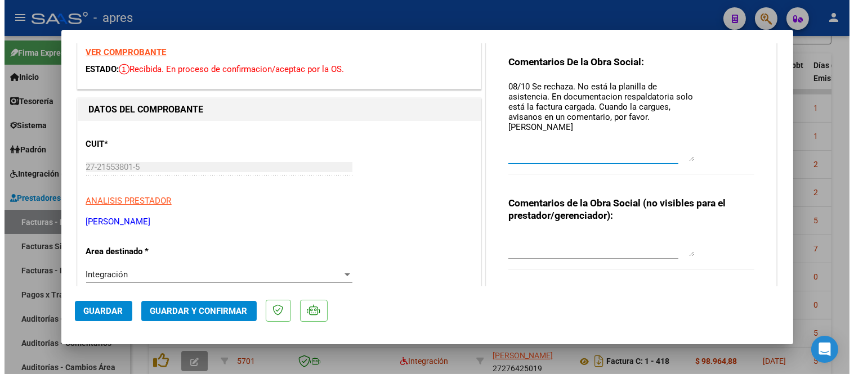
scroll to position [62, 0]
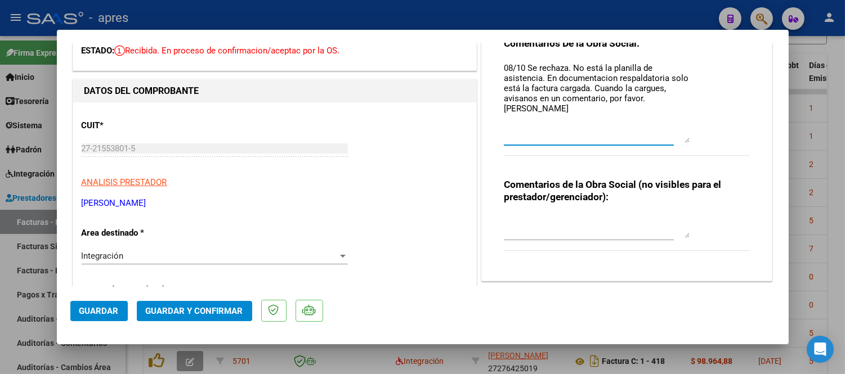
type textarea "08/10 Se rechaza. No está la planilla de asistencia. En documentacion respaldat…"
click at [93, 310] on span "Guardar" at bounding box center [98, 311] width 39 height 10
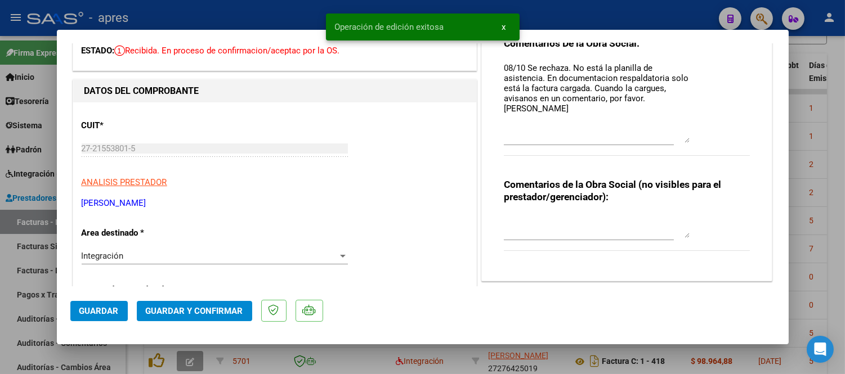
click at [216, 354] on div at bounding box center [422, 187] width 845 height 374
type input "$ 0,00"
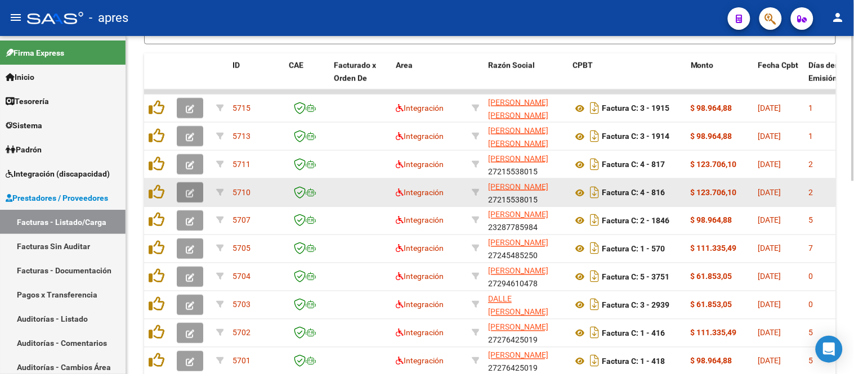
click at [187, 183] on button "button" at bounding box center [190, 192] width 26 height 20
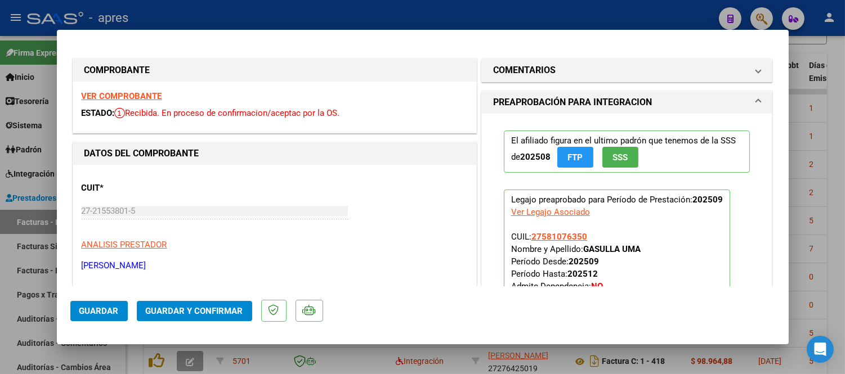
click at [142, 98] on strong "VER COMPROBANTE" at bounding box center [122, 96] width 80 height 10
click at [351, 349] on div at bounding box center [422, 187] width 845 height 374
type input "$ 0,00"
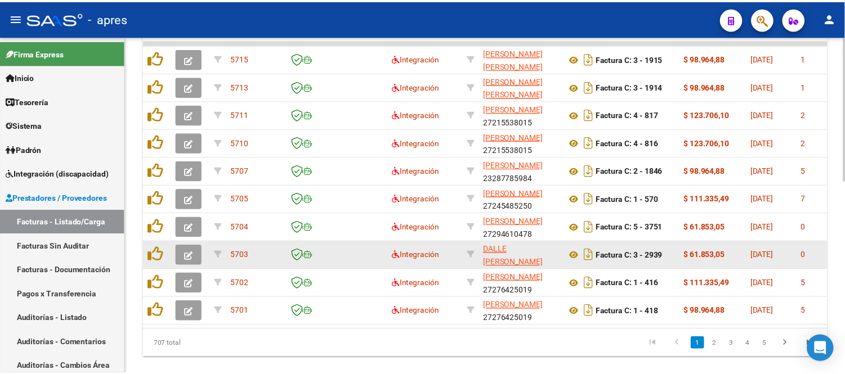
scroll to position [452, 0]
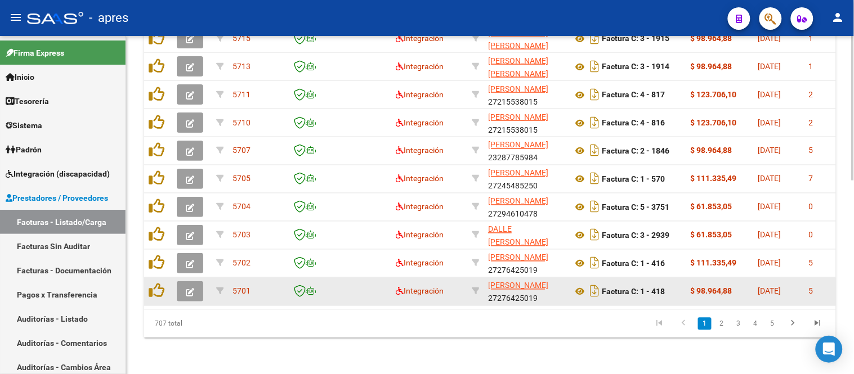
click at [183, 284] on button "button" at bounding box center [190, 291] width 26 height 20
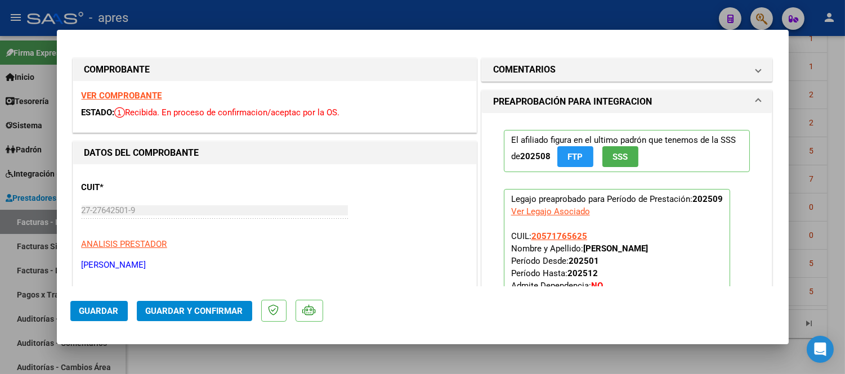
scroll to position [0, 0]
click at [135, 98] on strong "VER COMPROBANTE" at bounding box center [122, 96] width 80 height 10
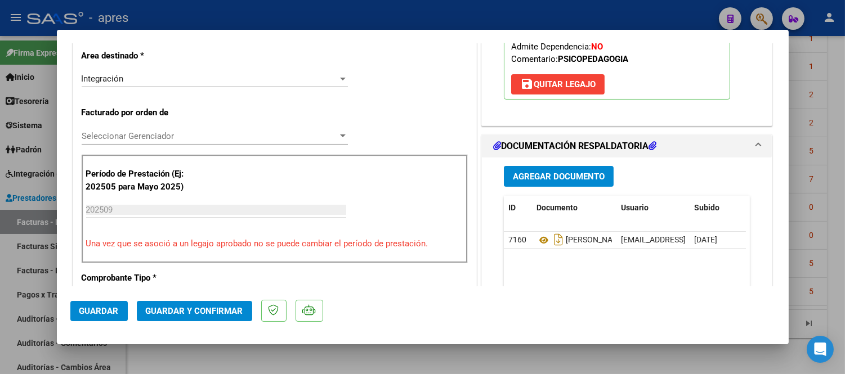
scroll to position [250, 0]
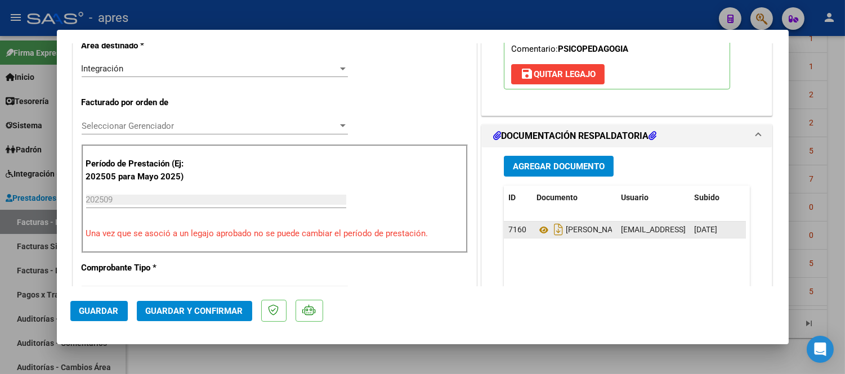
click at [539, 223] on div "[PERSON_NAME] Planilla [DATE]" at bounding box center [573, 230] width 75 height 18
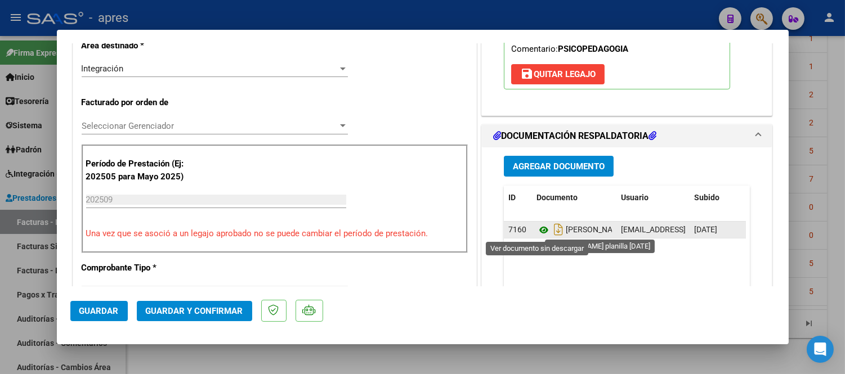
click at [541, 231] on icon at bounding box center [543, 230] width 15 height 14
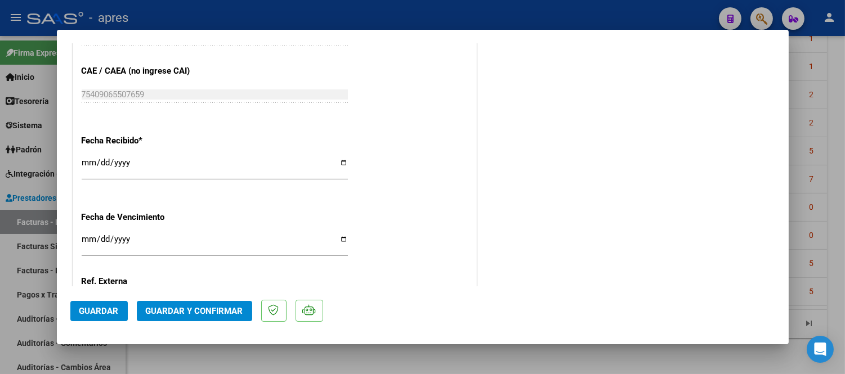
scroll to position [750, 0]
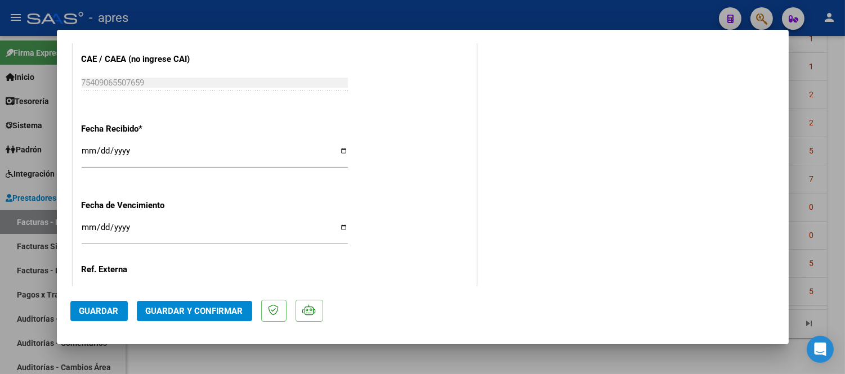
click at [167, 308] on span "Guardar y Confirmar" at bounding box center [194, 311] width 97 height 10
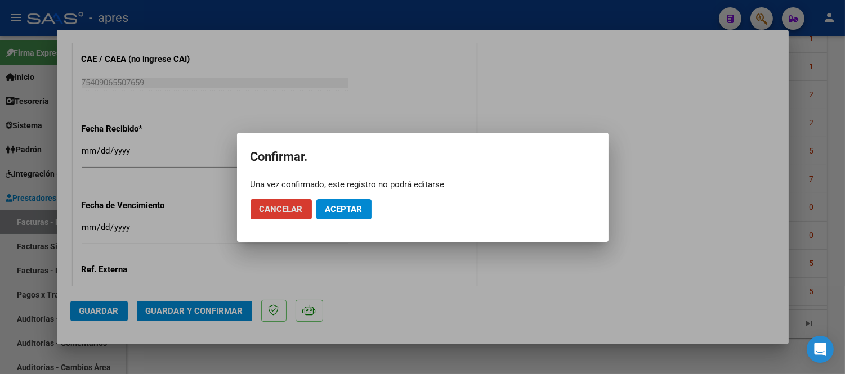
click at [354, 205] on span "Aceptar" at bounding box center [343, 209] width 37 height 10
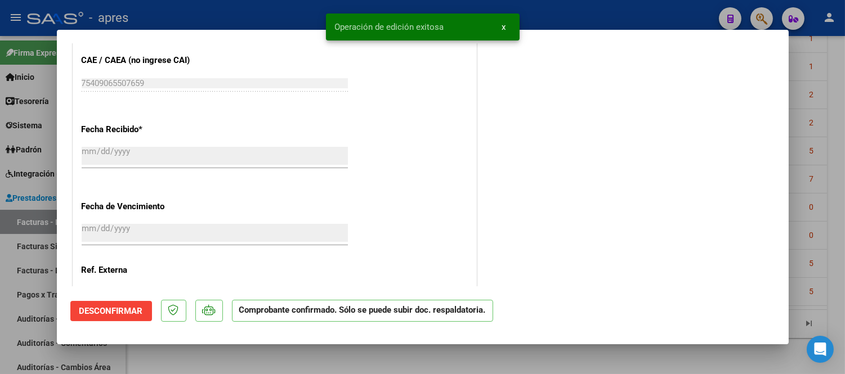
click at [293, 357] on div at bounding box center [422, 187] width 845 height 374
type input "$ 0,00"
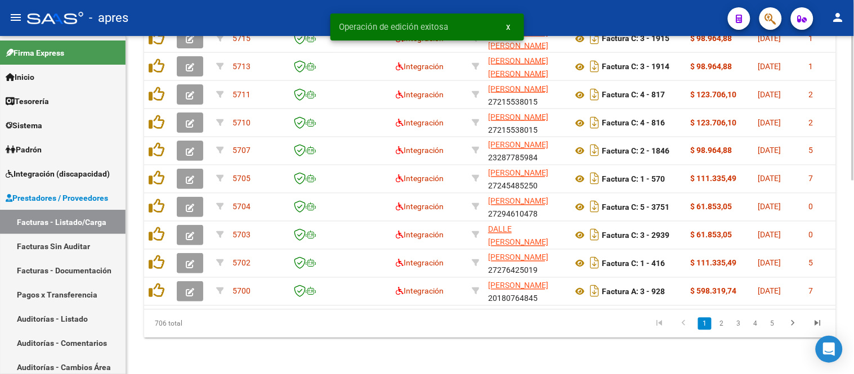
scroll to position [452, 0]
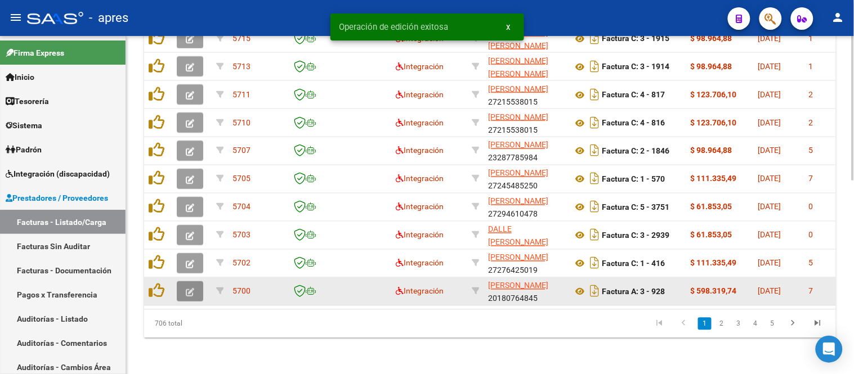
click at [194, 283] on button "button" at bounding box center [190, 291] width 26 height 20
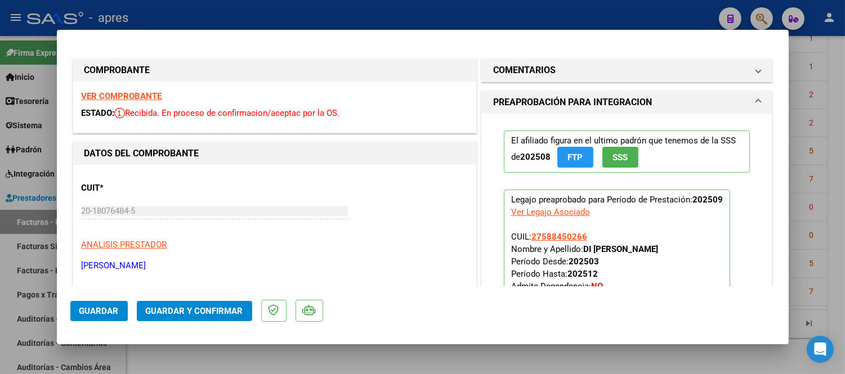
click at [126, 97] on strong "VER COMPROBANTE" at bounding box center [122, 96] width 80 height 10
click at [308, 350] on div at bounding box center [422, 187] width 845 height 374
type input "$ 0,00"
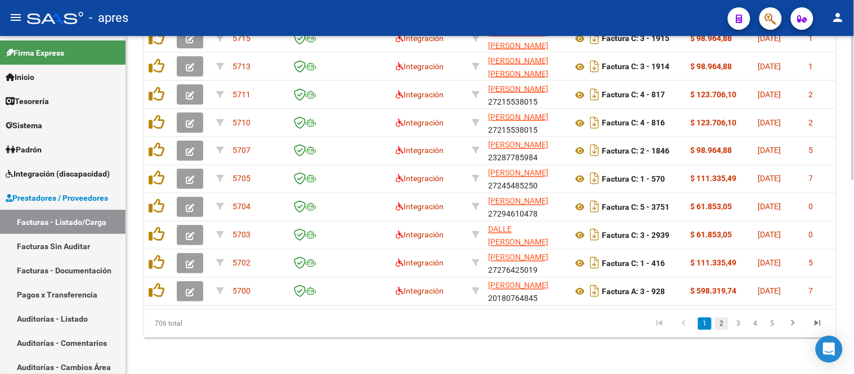
click at [727, 325] on link "2" at bounding box center [722, 324] width 14 height 12
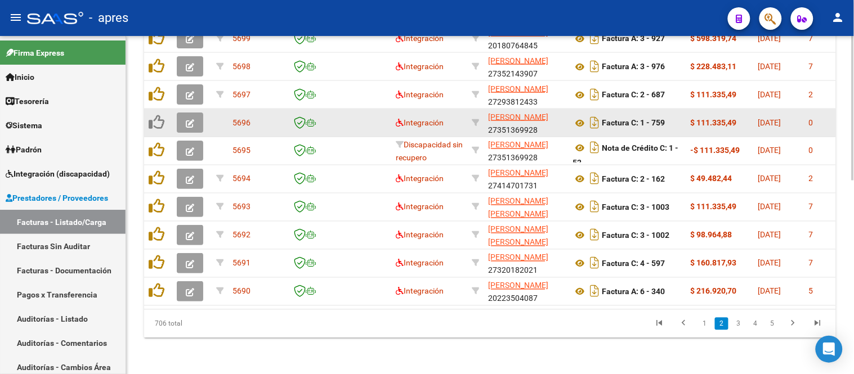
click at [182, 121] on button "button" at bounding box center [190, 123] width 26 height 20
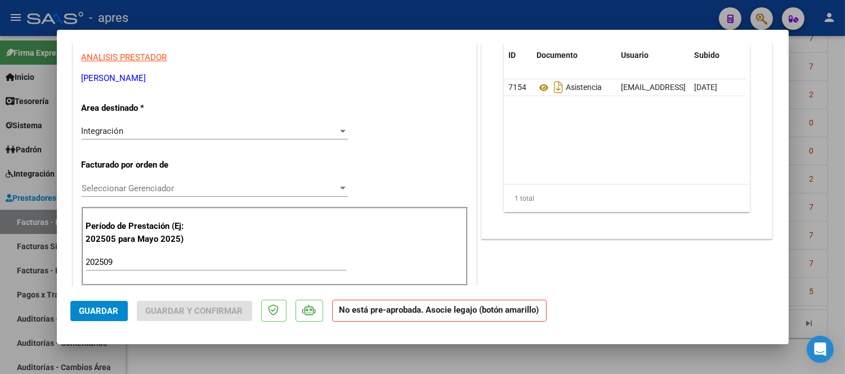
scroll to position [0, 0]
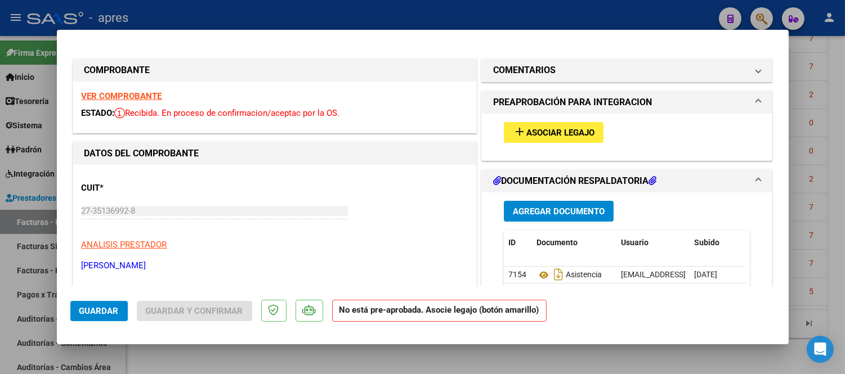
click at [156, 98] on strong "VER COMPROBANTE" at bounding box center [122, 96] width 80 height 10
click at [528, 132] on span "Asociar Legajo" at bounding box center [560, 133] width 68 height 10
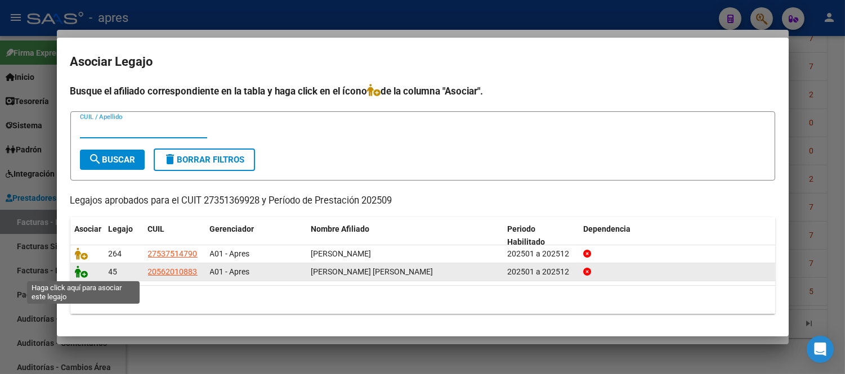
click at [82, 276] on icon at bounding box center [82, 272] width 14 height 12
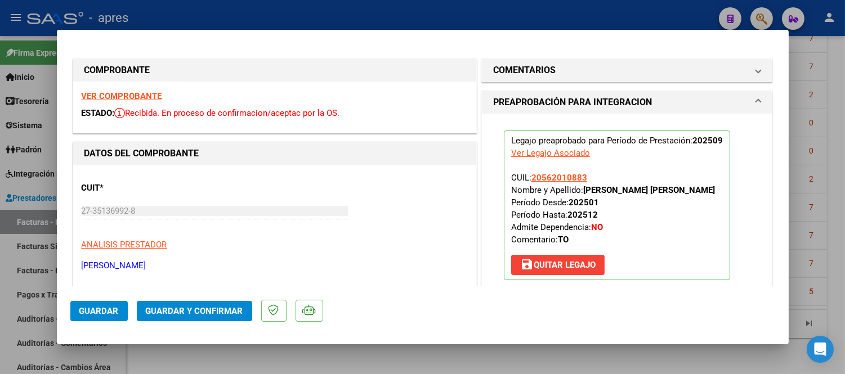
click at [155, 97] on strong "VER COMPROBANTE" at bounding box center [122, 96] width 80 height 10
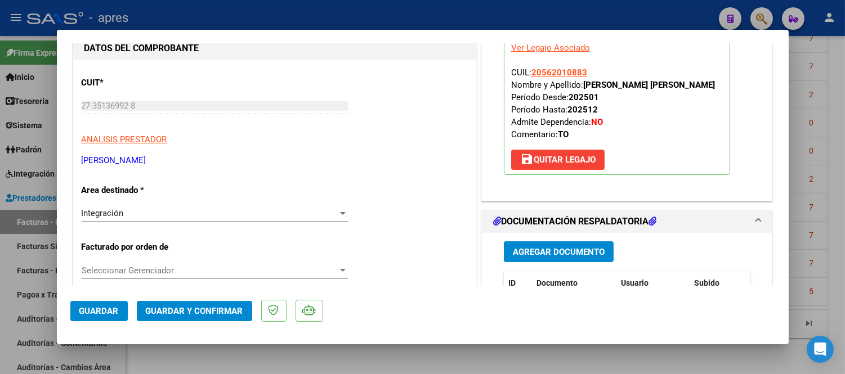
scroll to position [250, 0]
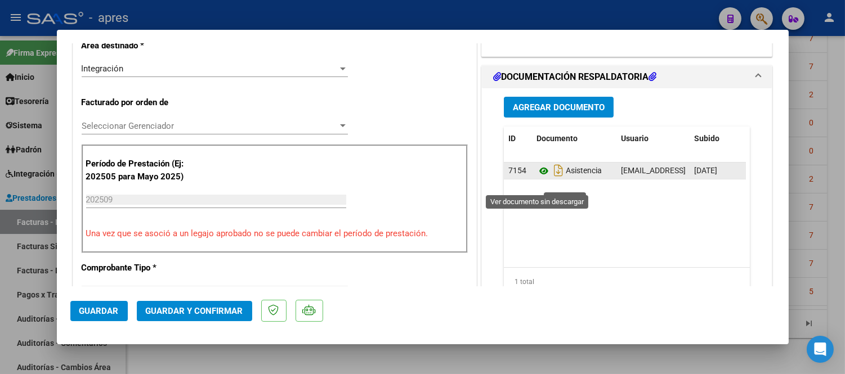
click at [538, 178] on icon at bounding box center [543, 171] width 15 height 14
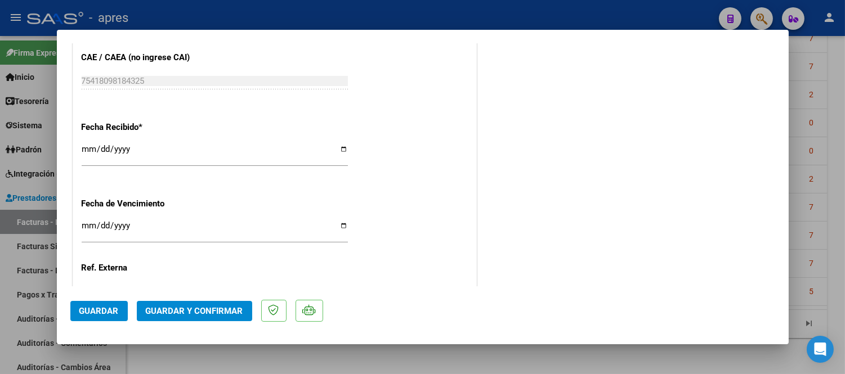
scroll to position [813, 0]
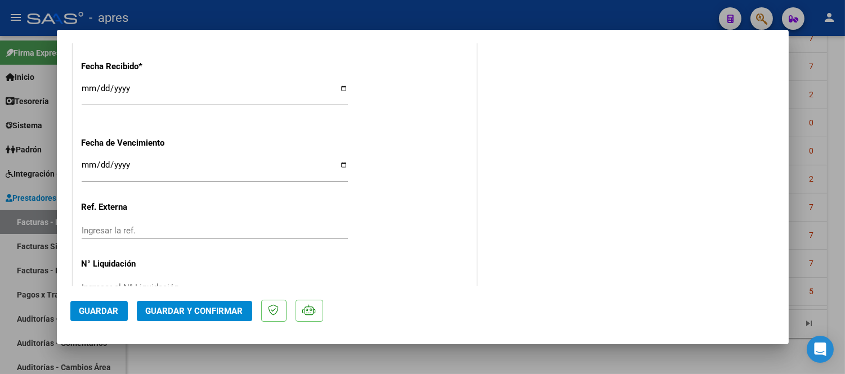
click at [178, 316] on button "Guardar y Confirmar" at bounding box center [194, 311] width 115 height 20
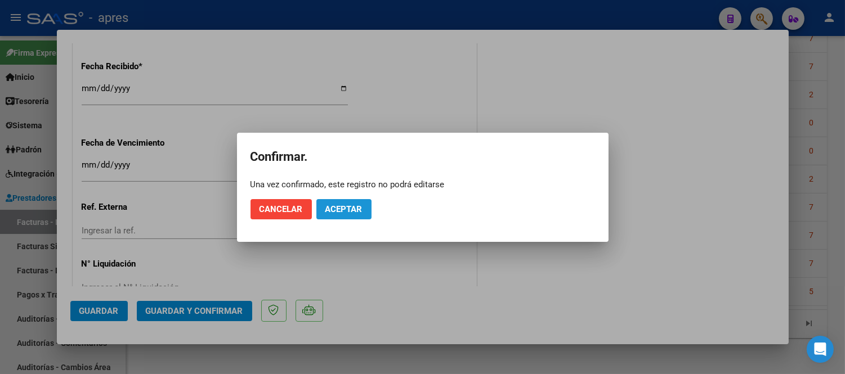
click at [363, 213] on button "Aceptar" at bounding box center [343, 209] width 55 height 20
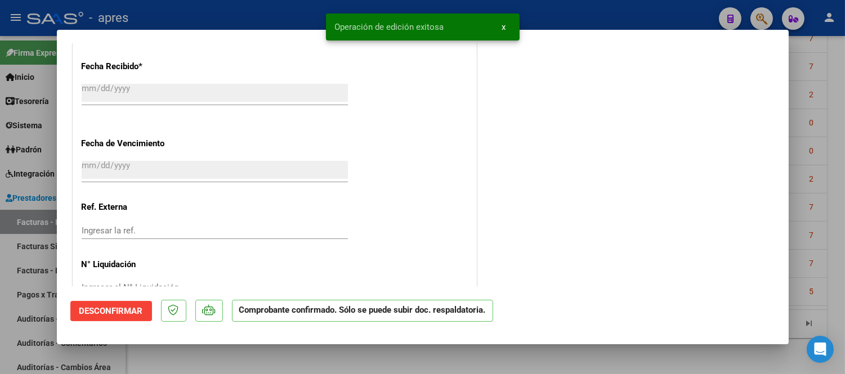
click at [284, 366] on div at bounding box center [422, 187] width 845 height 374
type input "$ 0,00"
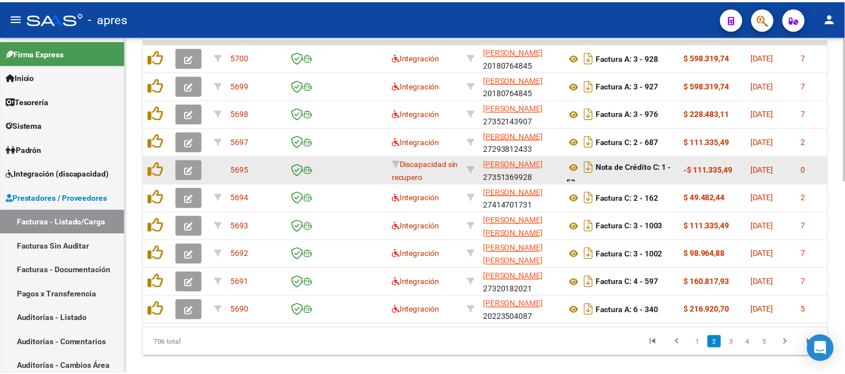
scroll to position [452, 0]
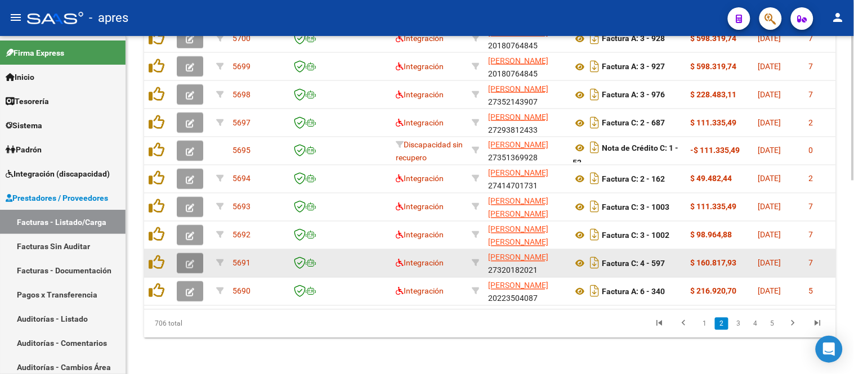
click at [198, 256] on button "button" at bounding box center [190, 263] width 26 height 20
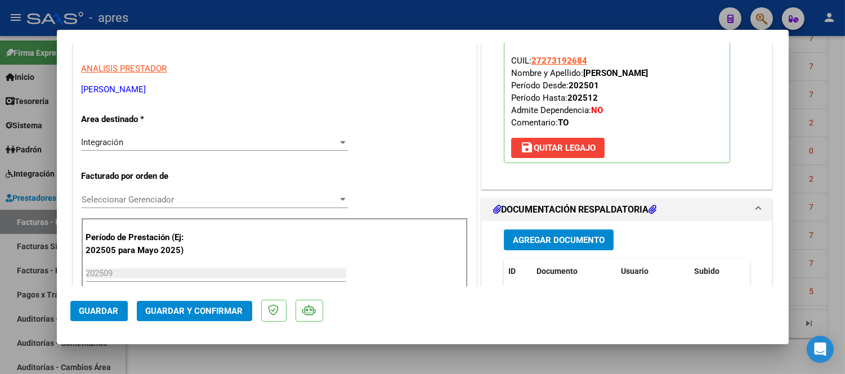
scroll to position [0, 0]
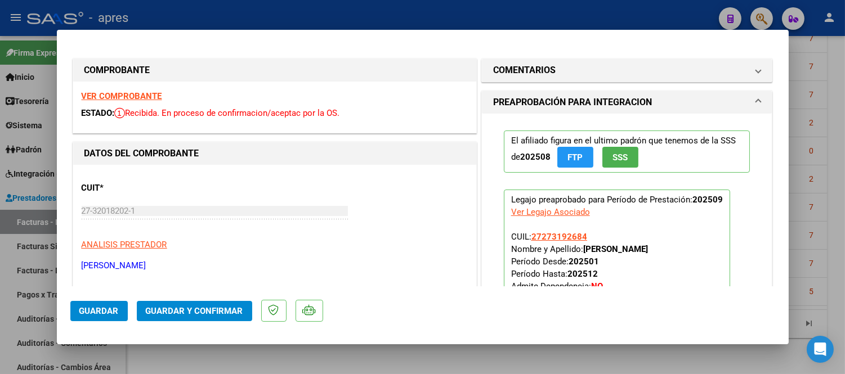
click at [153, 97] on strong "VER COMPROBANTE" at bounding box center [122, 96] width 80 height 10
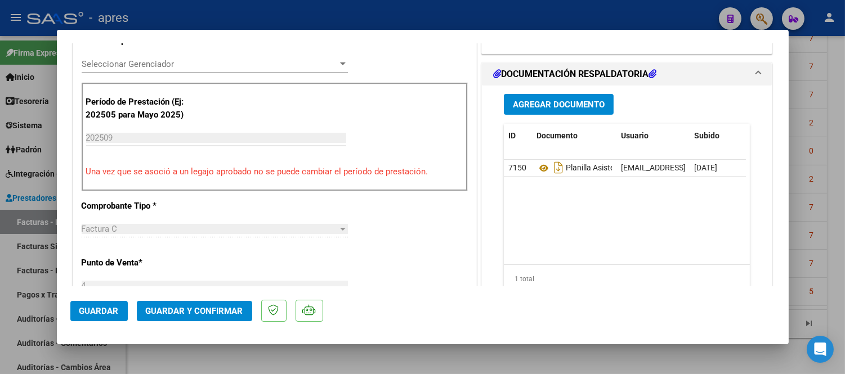
scroll to position [312, 0]
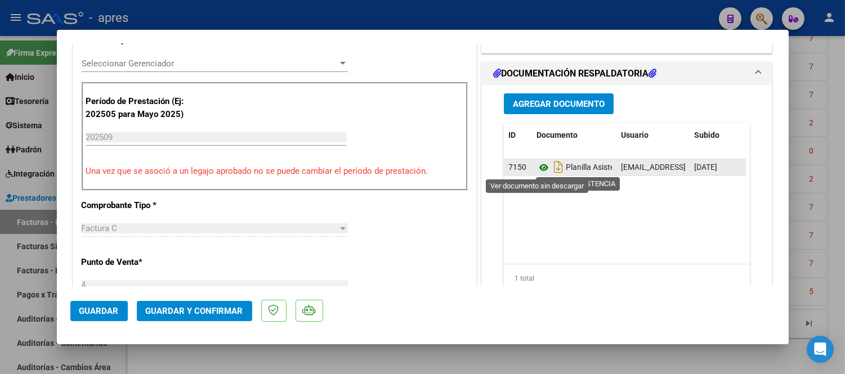
click at [542, 166] on icon at bounding box center [543, 168] width 15 height 14
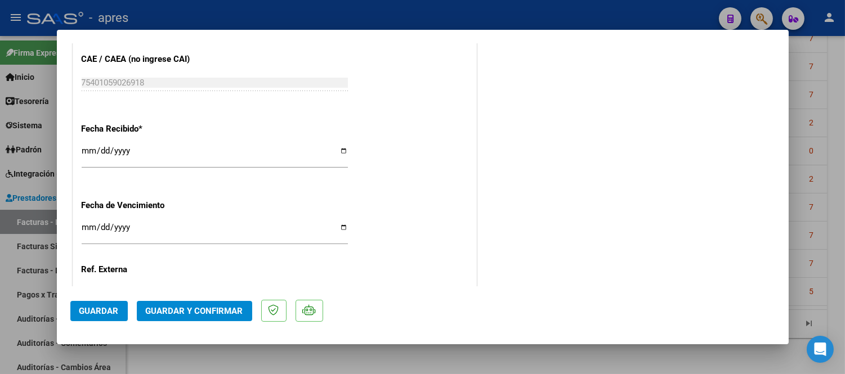
scroll to position [813, 0]
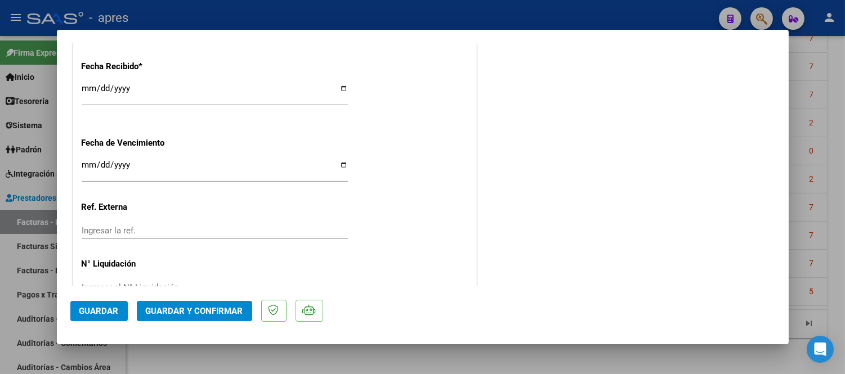
click at [218, 320] on button "Guardar y Confirmar" at bounding box center [194, 311] width 115 height 20
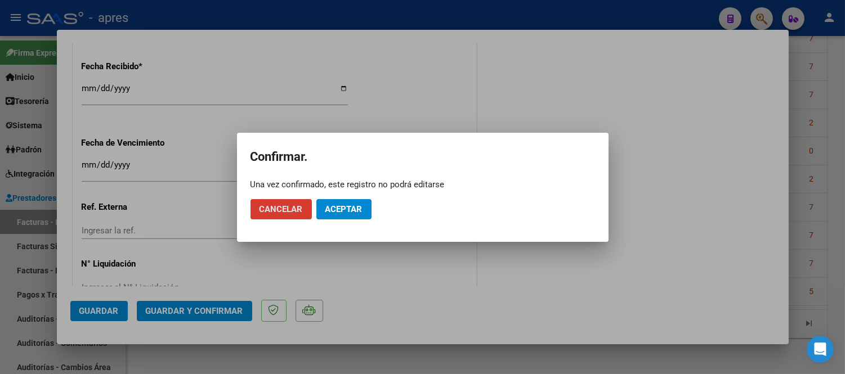
click at [360, 207] on span "Aceptar" at bounding box center [343, 209] width 37 height 10
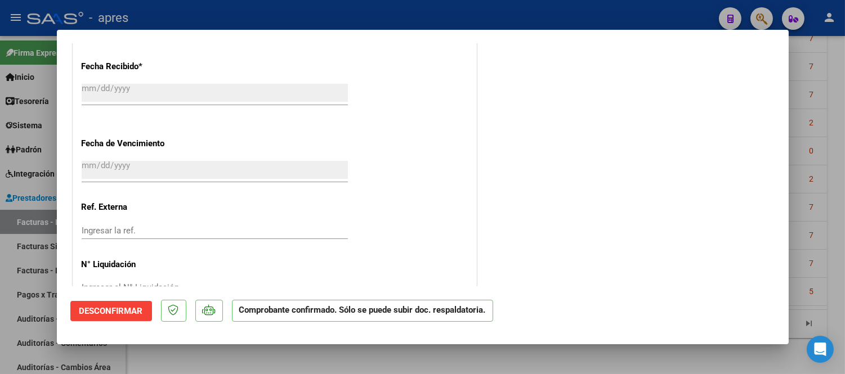
click at [411, 364] on div at bounding box center [422, 187] width 845 height 374
type input "$ 0,00"
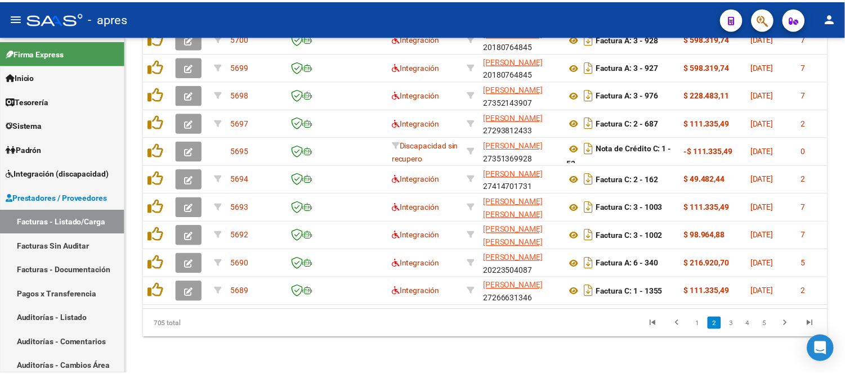
scroll to position [452, 0]
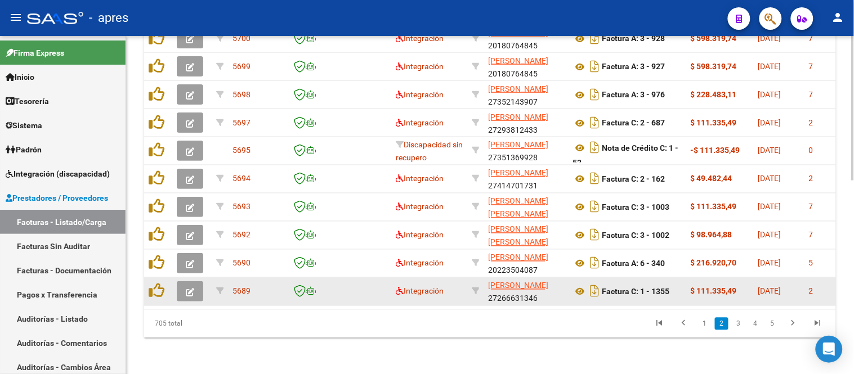
click at [195, 281] on button "button" at bounding box center [190, 291] width 26 height 20
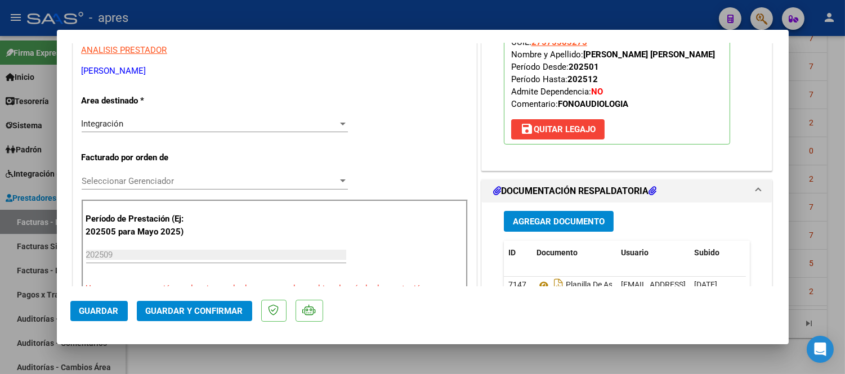
scroll to position [250, 0]
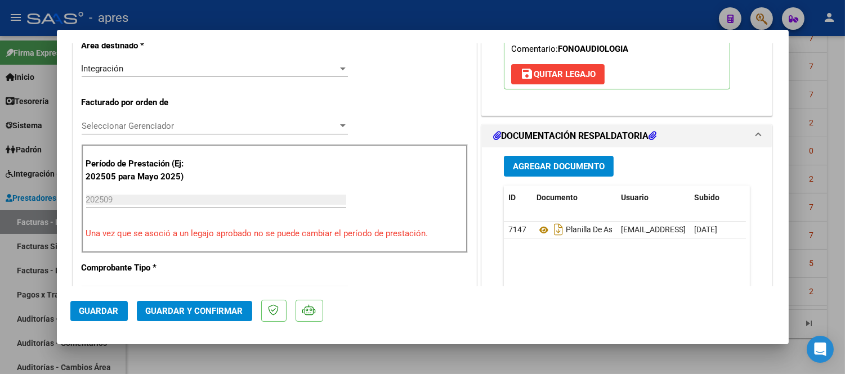
click at [539, 360] on div at bounding box center [422, 187] width 845 height 374
type input "$ 0,00"
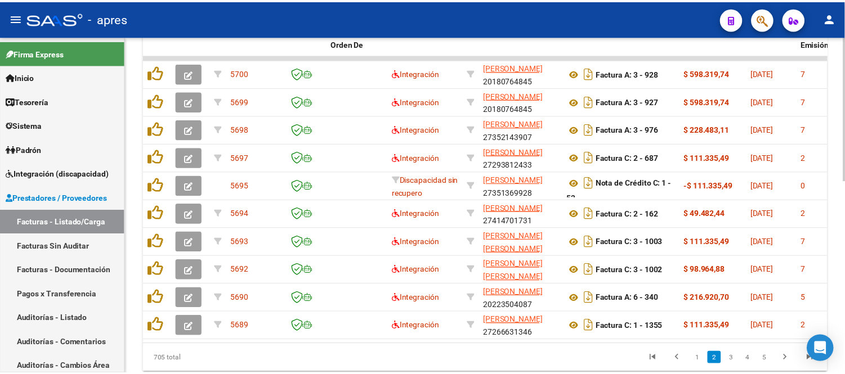
scroll to position [390, 0]
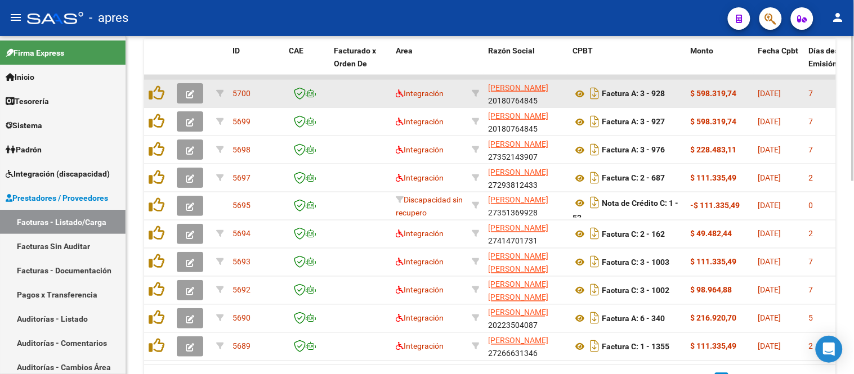
click at [182, 94] on button "button" at bounding box center [190, 93] width 26 height 20
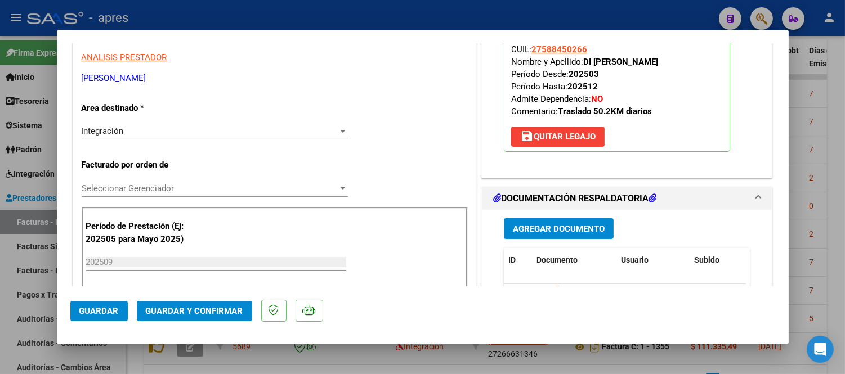
scroll to position [0, 0]
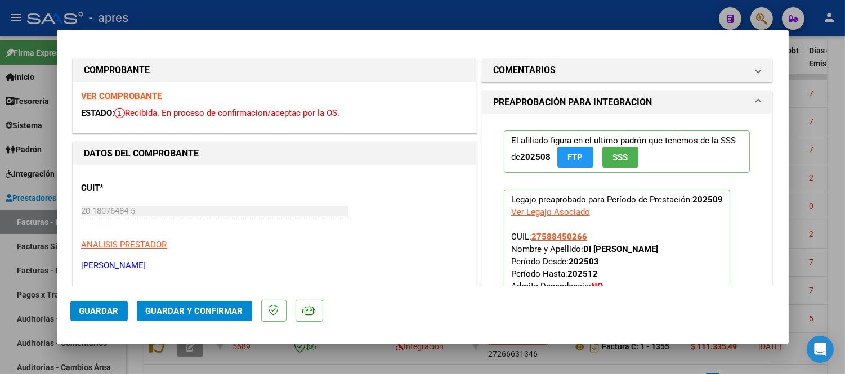
click at [156, 97] on strong "VER COMPROBANTE" at bounding box center [122, 96] width 80 height 10
click at [321, 352] on div at bounding box center [422, 187] width 845 height 374
type input "$ 0,00"
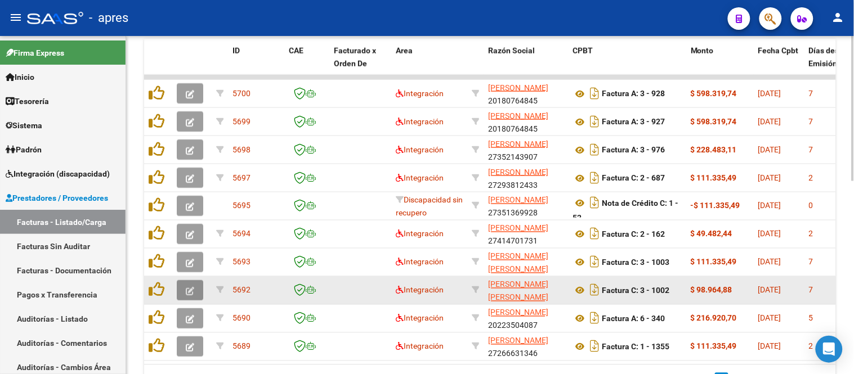
click at [186, 294] on button "button" at bounding box center [190, 290] width 26 height 20
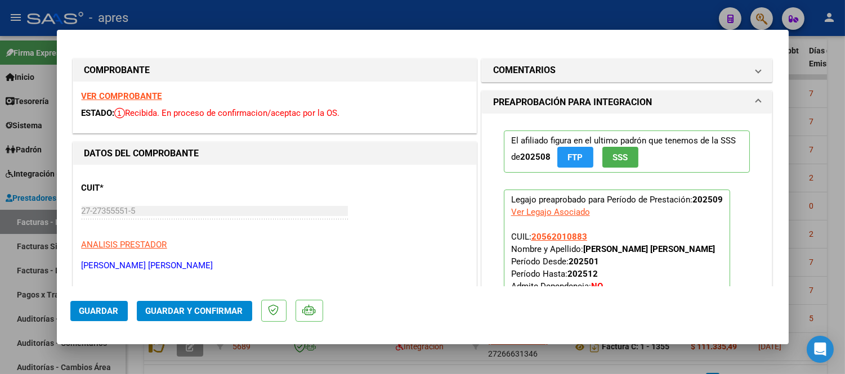
click at [141, 89] on div "VER COMPROBANTE ESTADO: Recibida. En proceso de confirmacion/aceptac por la OS." at bounding box center [274, 107] width 403 height 51
click at [145, 98] on strong "VER COMPROBANTE" at bounding box center [122, 96] width 80 height 10
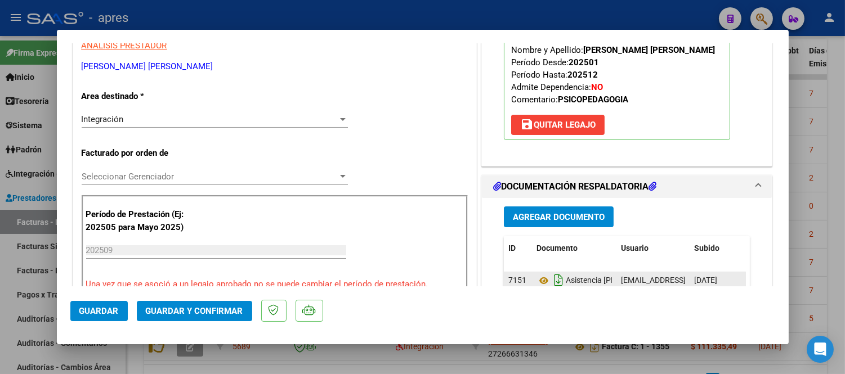
scroll to position [250, 0]
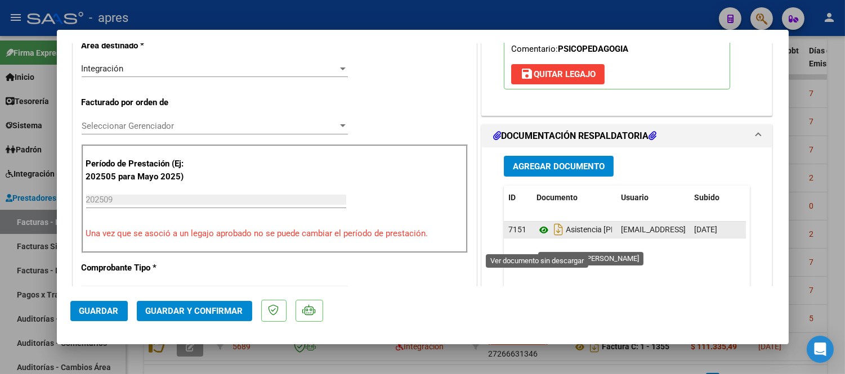
click at [542, 237] on icon at bounding box center [543, 230] width 15 height 14
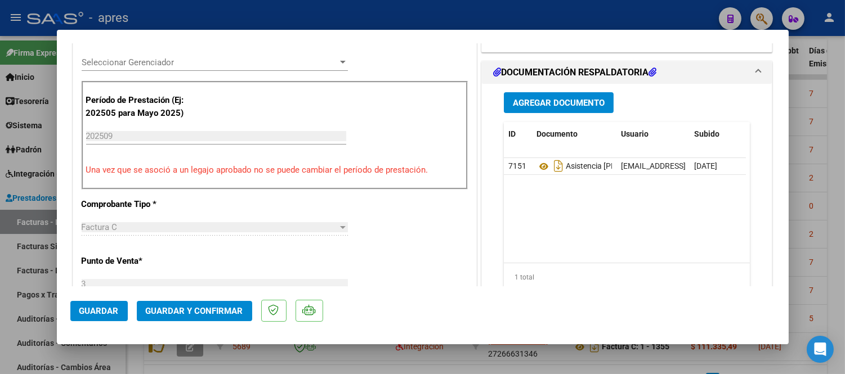
scroll to position [312, 0]
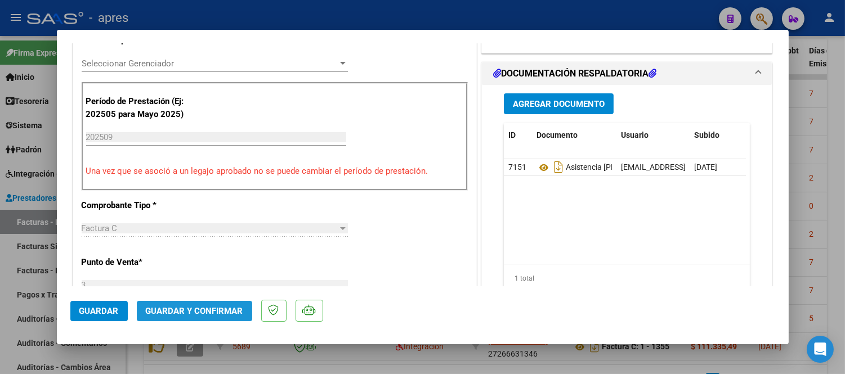
click at [207, 318] on button "Guardar y Confirmar" at bounding box center [194, 311] width 115 height 20
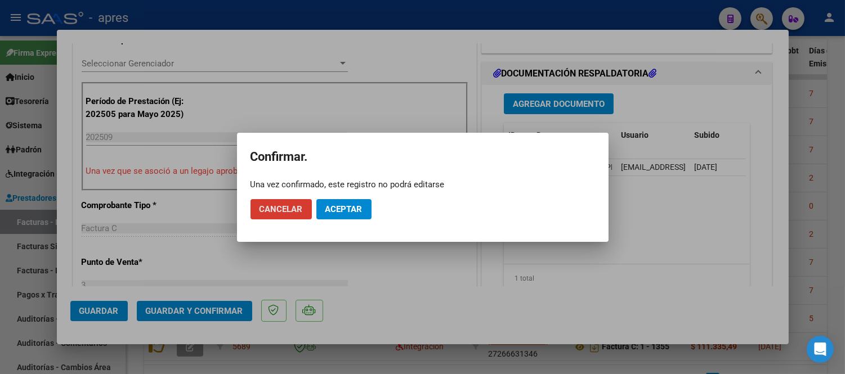
click at [327, 209] on span "Aceptar" at bounding box center [343, 209] width 37 height 10
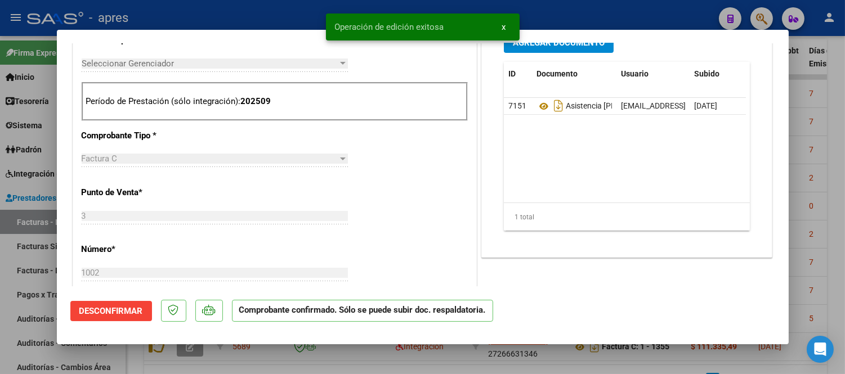
click at [363, 347] on div at bounding box center [422, 187] width 845 height 374
type input "$ 0,00"
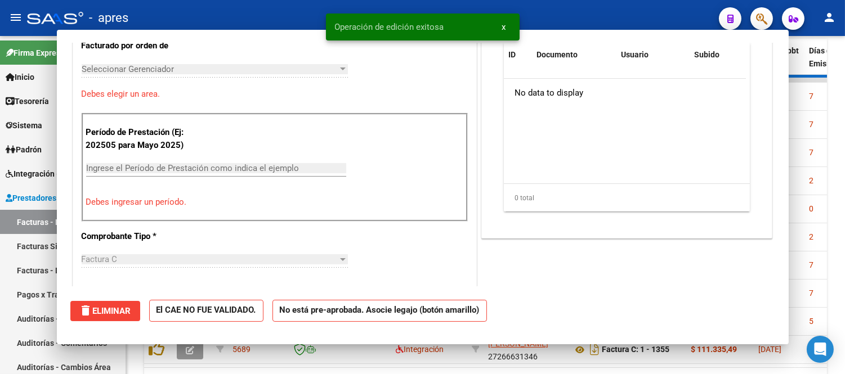
scroll to position [333, 0]
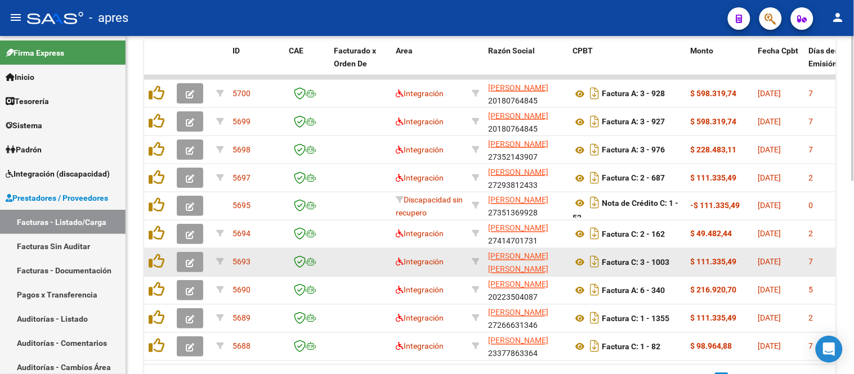
click at [198, 259] on button "button" at bounding box center [190, 262] width 26 height 20
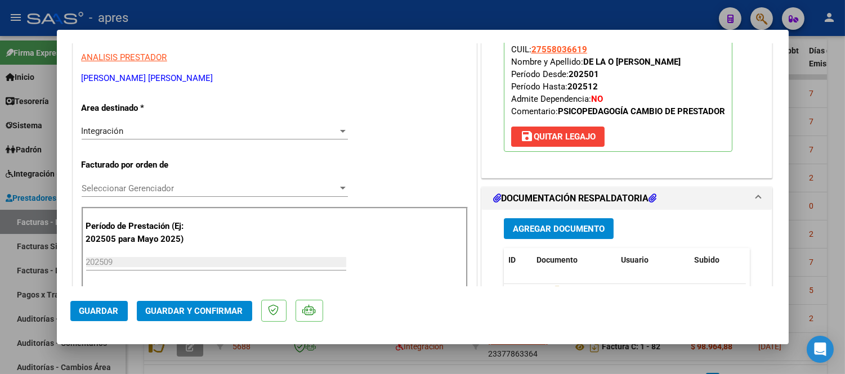
scroll to position [0, 0]
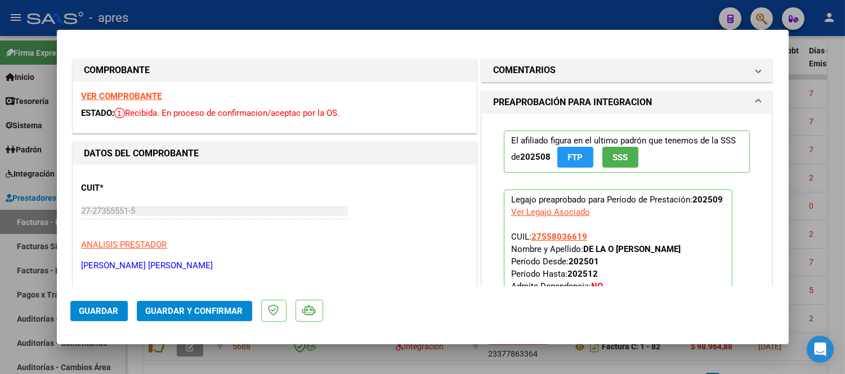
click at [156, 95] on strong "VER COMPROBANTE" at bounding box center [122, 96] width 80 height 10
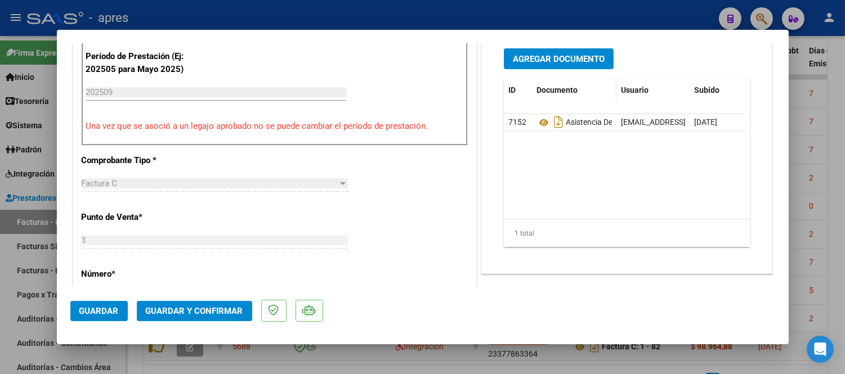
scroll to position [375, 0]
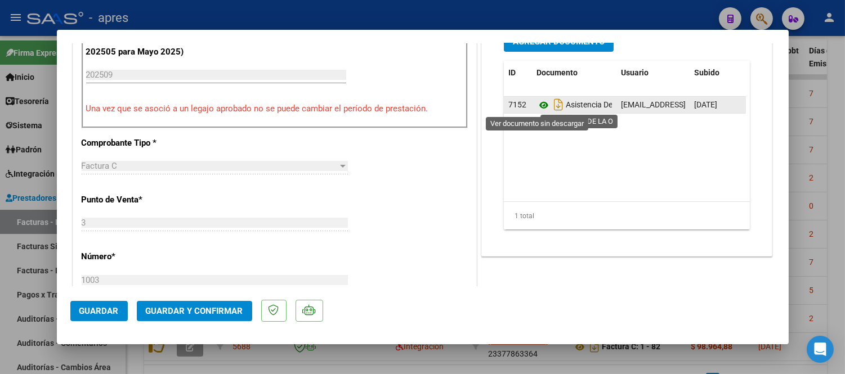
click at [536, 109] on icon at bounding box center [543, 106] width 15 height 14
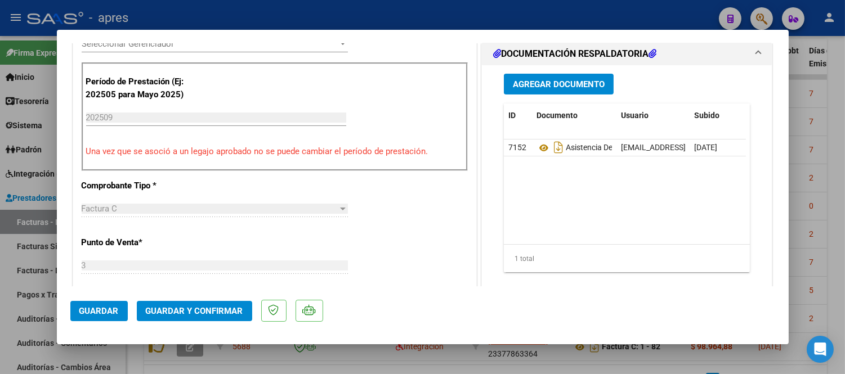
scroll to position [312, 0]
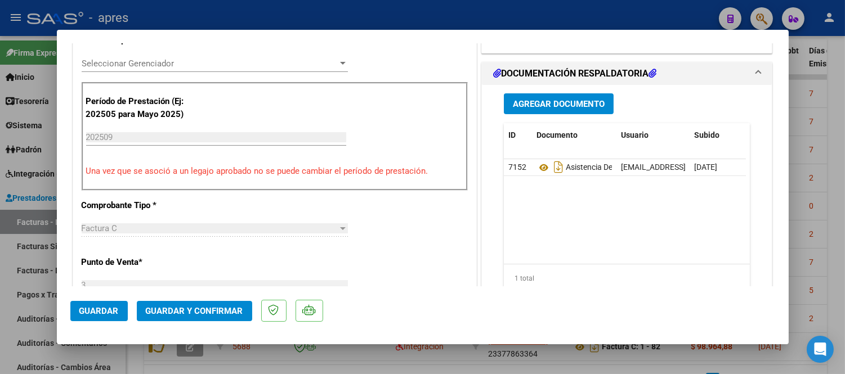
click at [205, 308] on span "Guardar y Confirmar" at bounding box center [194, 311] width 97 height 10
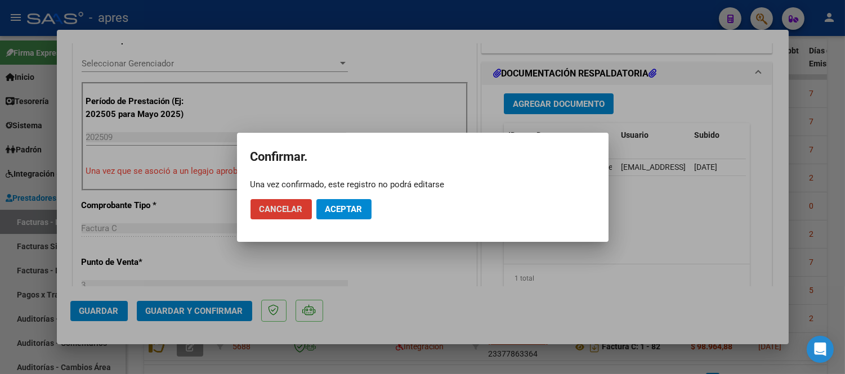
click at [341, 210] on span "Aceptar" at bounding box center [343, 209] width 37 height 10
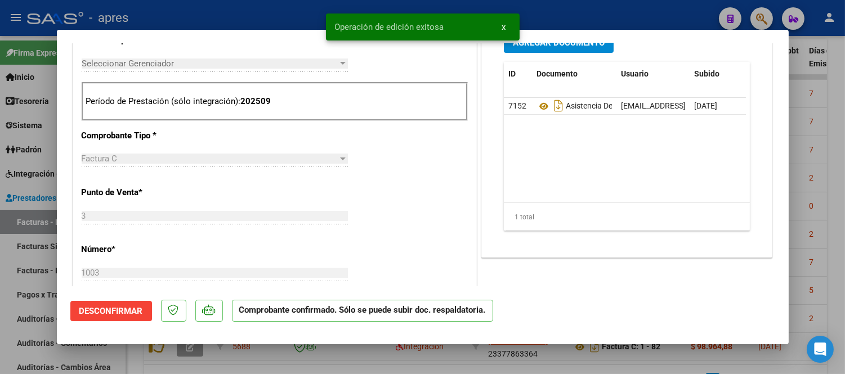
click at [370, 369] on div at bounding box center [422, 187] width 845 height 374
type input "$ 0,00"
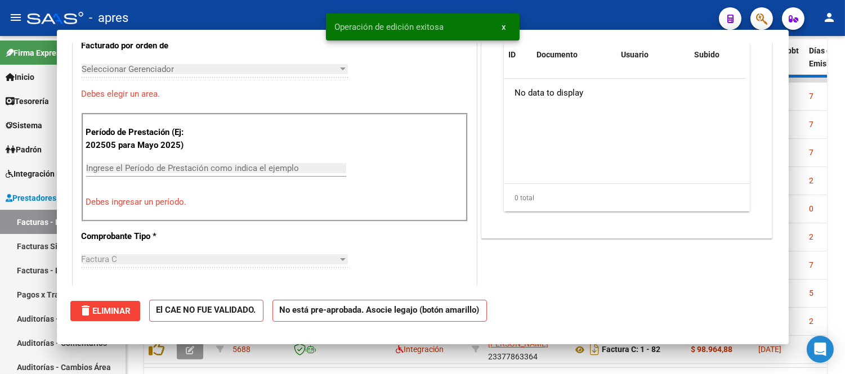
scroll to position [333, 0]
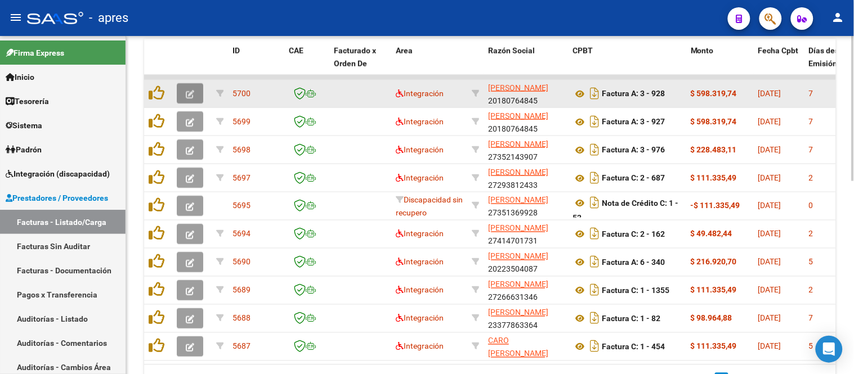
click at [182, 94] on button "button" at bounding box center [190, 93] width 26 height 20
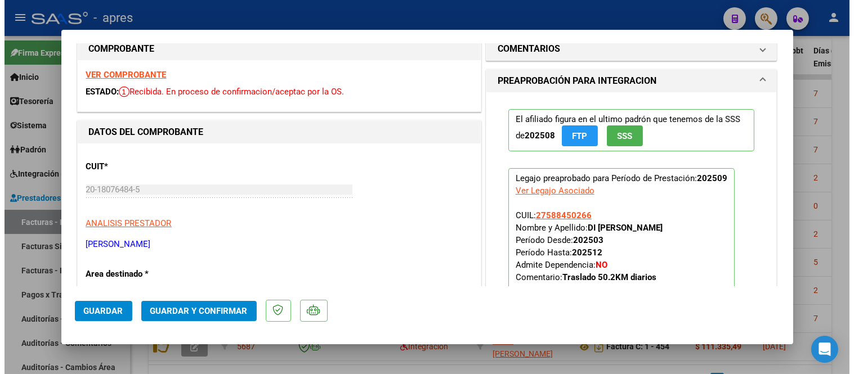
scroll to position [0, 0]
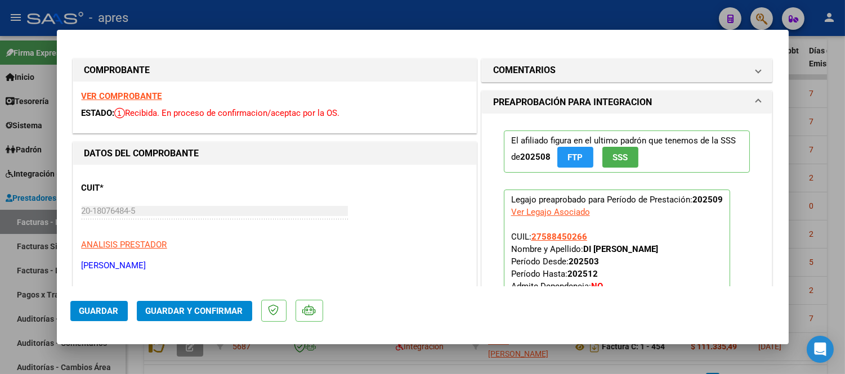
click at [153, 93] on strong "VER COMPROBANTE" at bounding box center [122, 96] width 80 height 10
click at [368, 349] on div at bounding box center [422, 187] width 845 height 374
type input "$ 0,00"
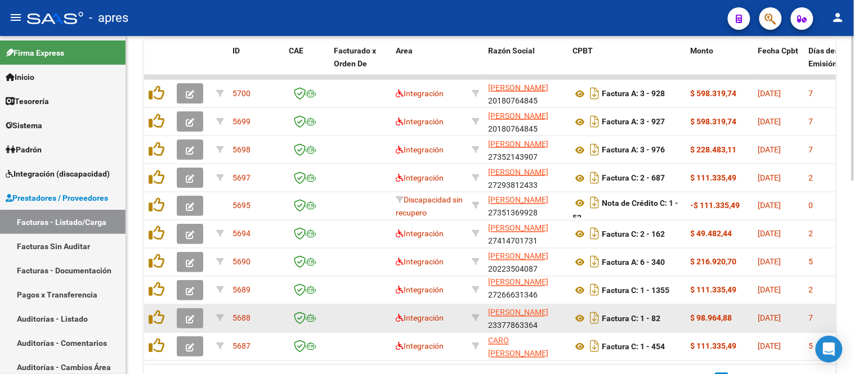
scroll to position [452, 0]
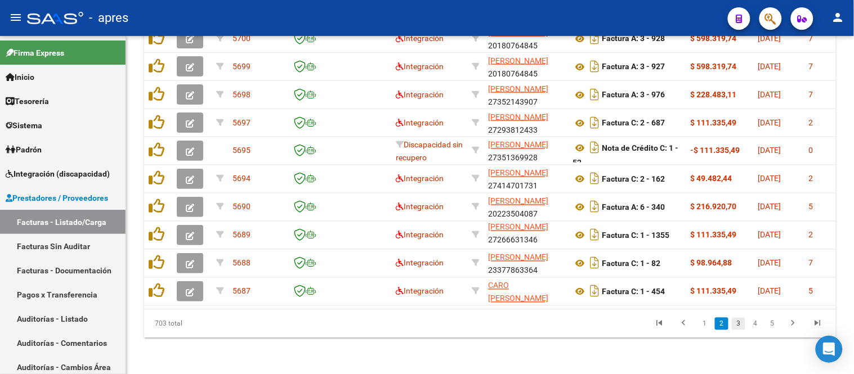
click at [742, 325] on link "3" at bounding box center [739, 324] width 14 height 12
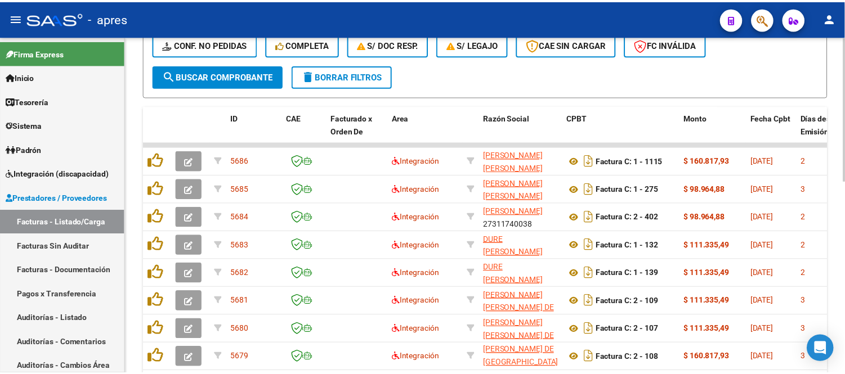
scroll to position [390, 0]
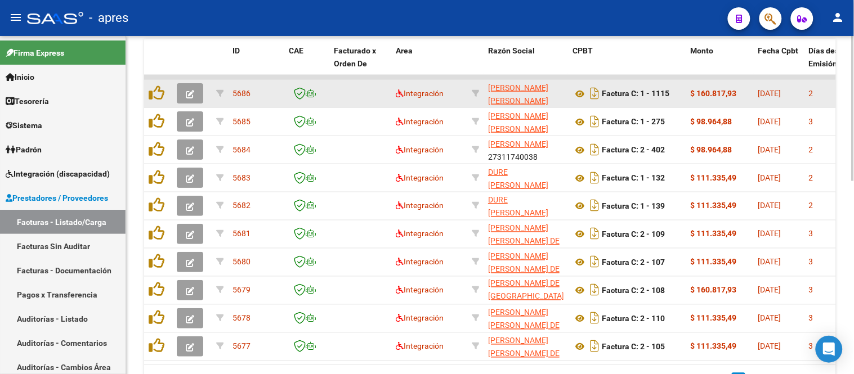
click at [196, 96] on button "button" at bounding box center [190, 93] width 26 height 20
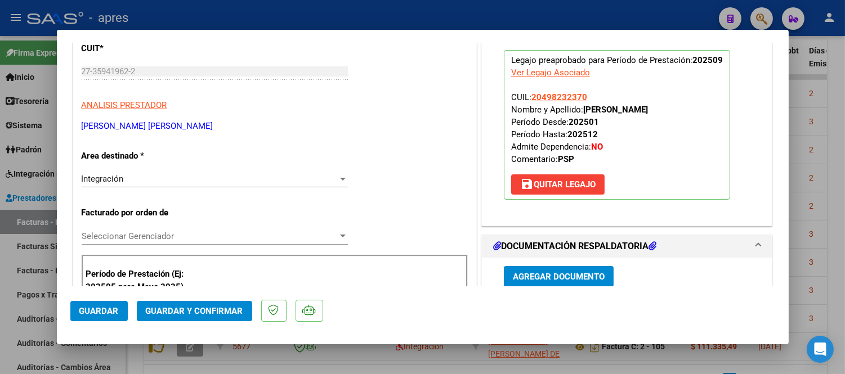
scroll to position [0, 0]
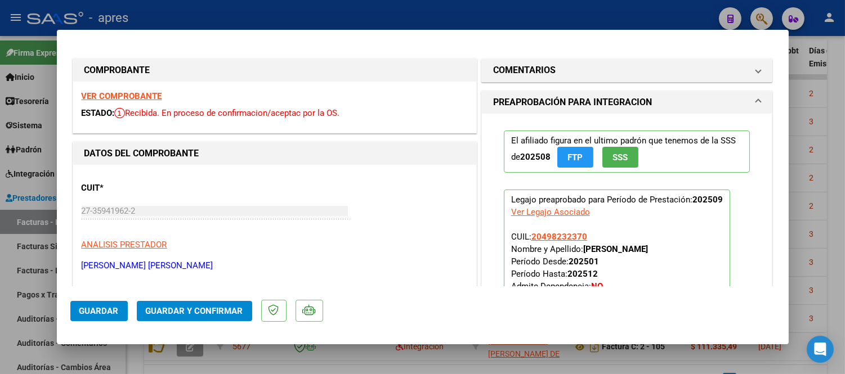
click at [153, 94] on strong "VER COMPROBANTE" at bounding box center [122, 96] width 80 height 10
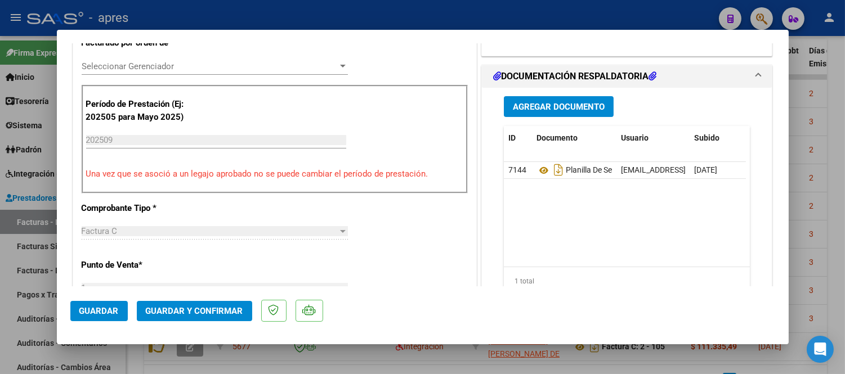
scroll to position [316, 0]
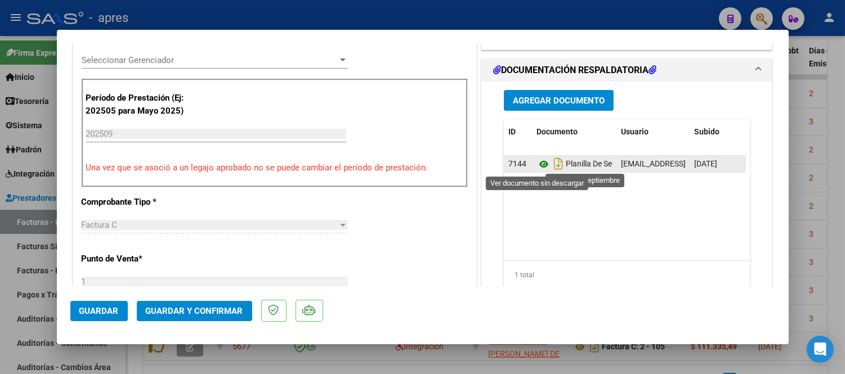
click at [536, 167] on icon at bounding box center [543, 165] width 15 height 14
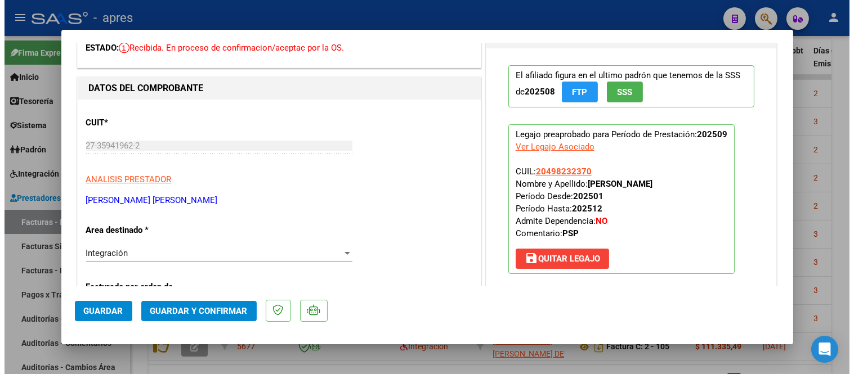
scroll to position [0, 0]
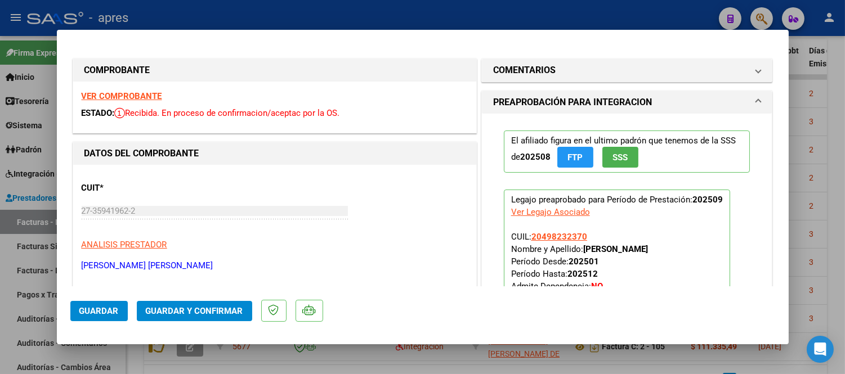
click at [813, 243] on div at bounding box center [422, 187] width 845 height 374
type input "$ 0,00"
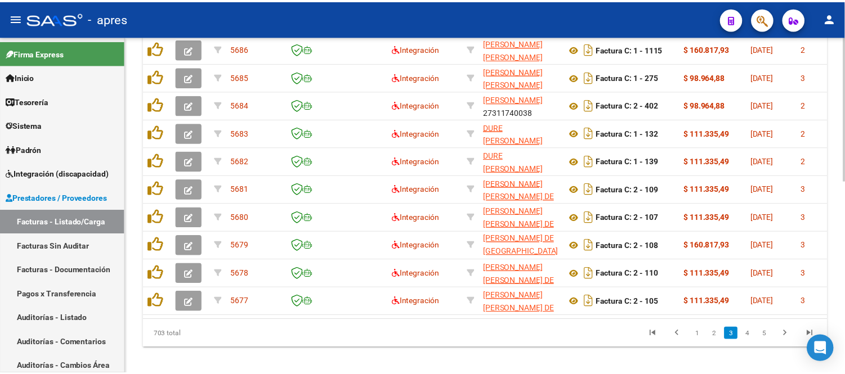
scroll to position [452, 0]
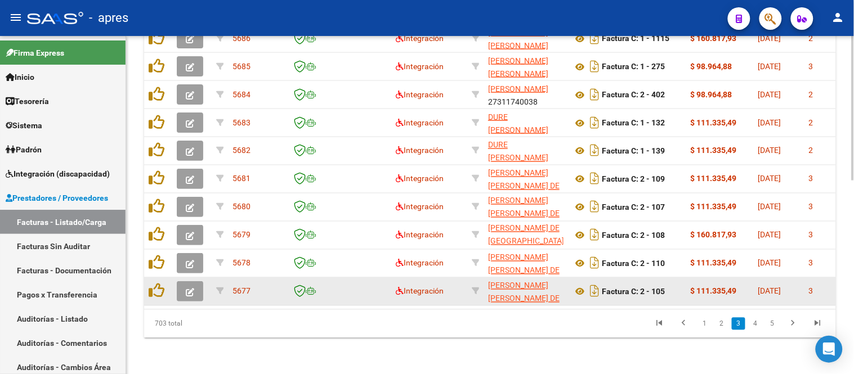
click at [187, 281] on button "button" at bounding box center [190, 291] width 26 height 20
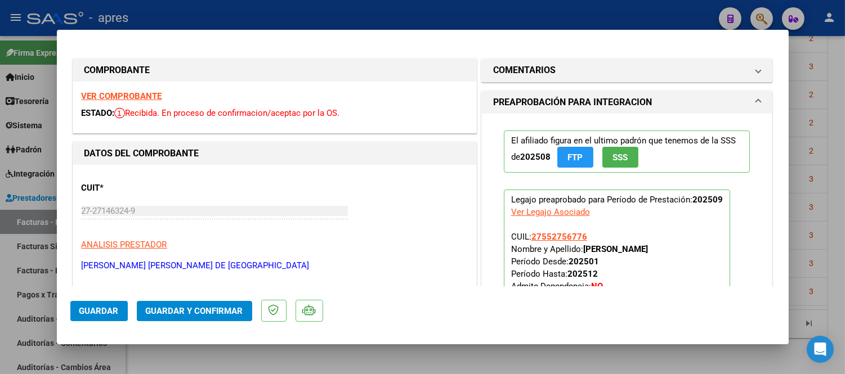
click at [147, 93] on strong "VER COMPROBANTE" at bounding box center [122, 96] width 80 height 10
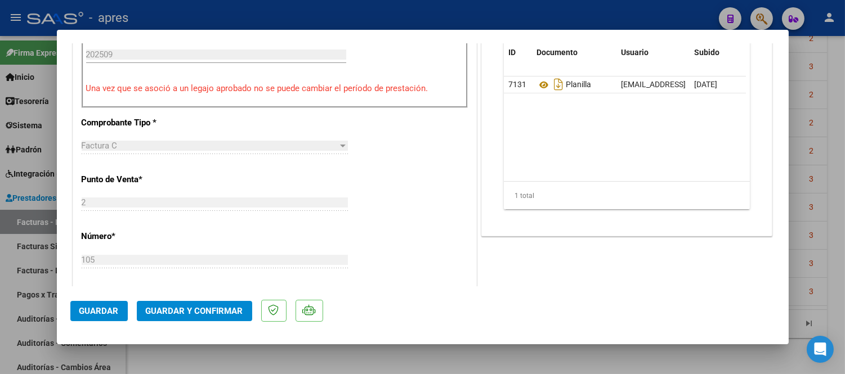
scroll to position [375, 0]
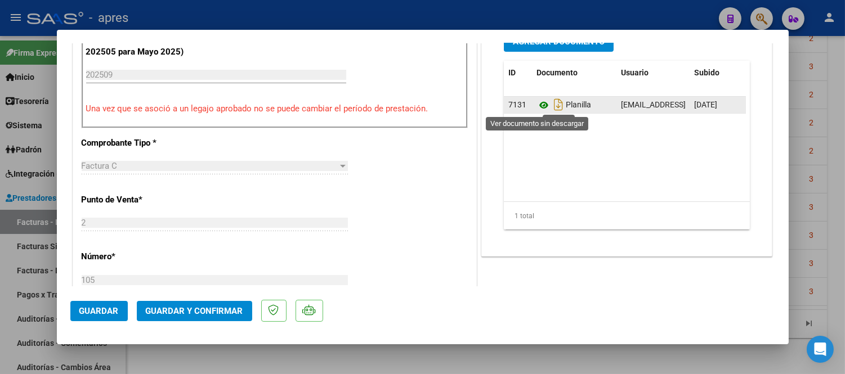
click at [539, 103] on icon at bounding box center [543, 106] width 15 height 14
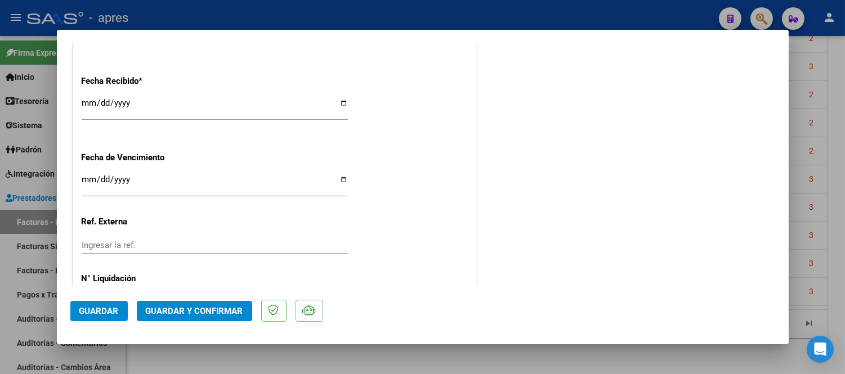
scroll to position [813, 0]
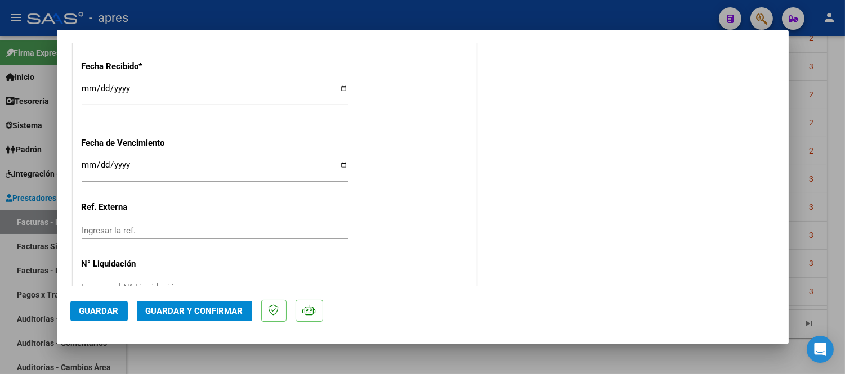
click at [169, 319] on button "Guardar y Confirmar" at bounding box center [194, 311] width 115 height 20
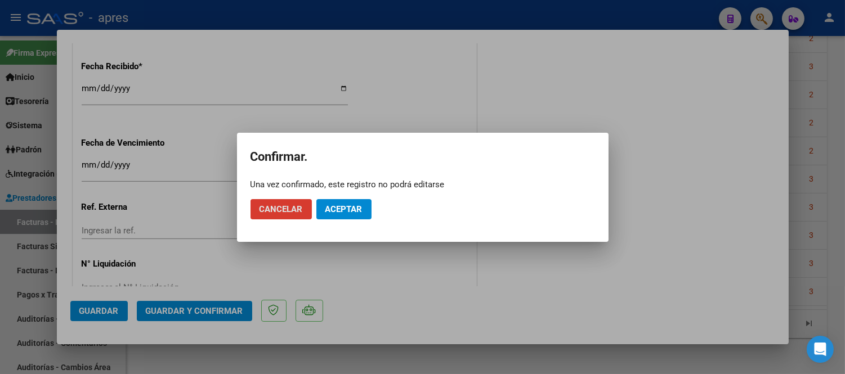
click at [355, 216] on button "Aceptar" at bounding box center [343, 209] width 55 height 20
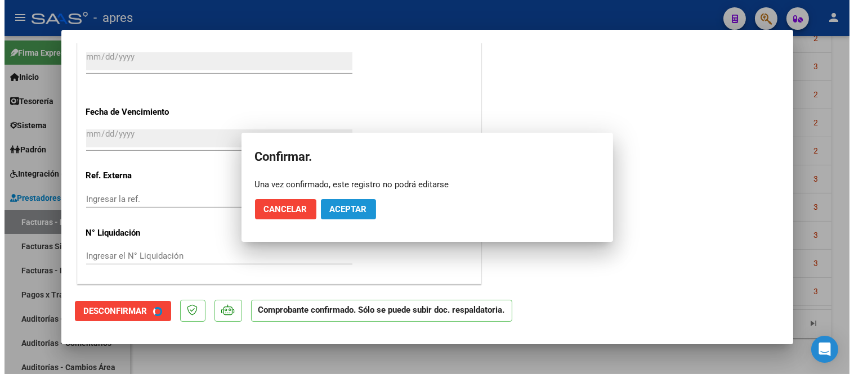
scroll to position [743, 0]
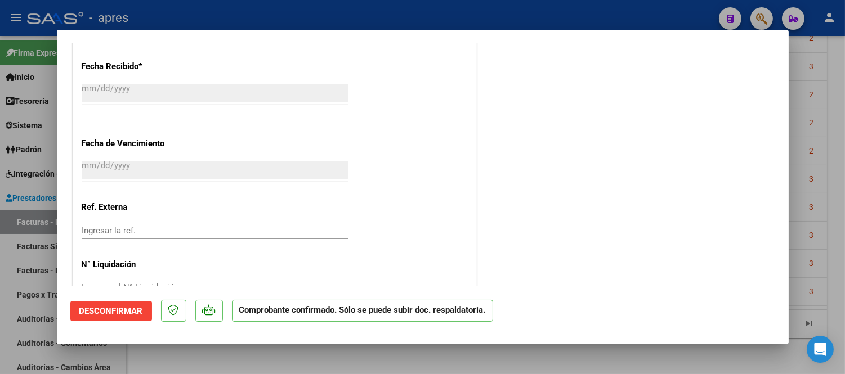
click at [378, 354] on div at bounding box center [422, 187] width 845 height 374
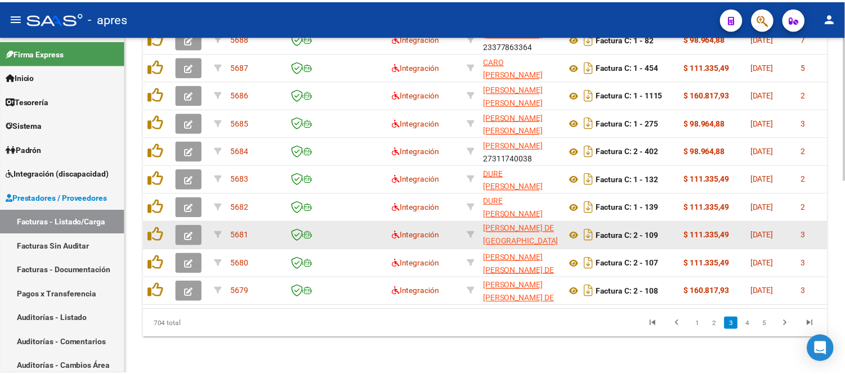
scroll to position [452, 0]
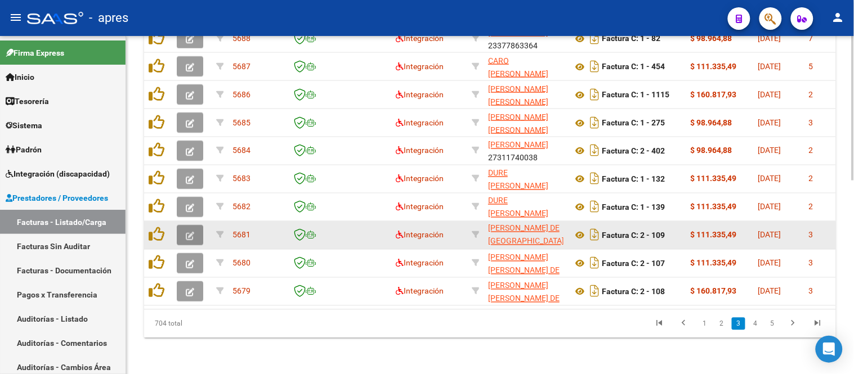
click at [195, 225] on button "button" at bounding box center [190, 235] width 26 height 20
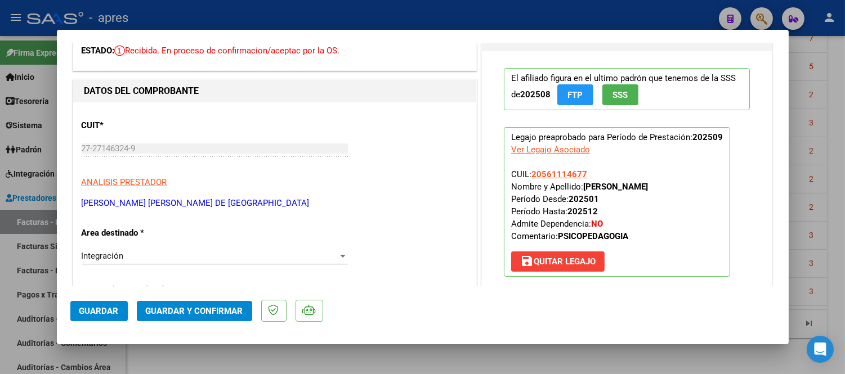
scroll to position [0, 0]
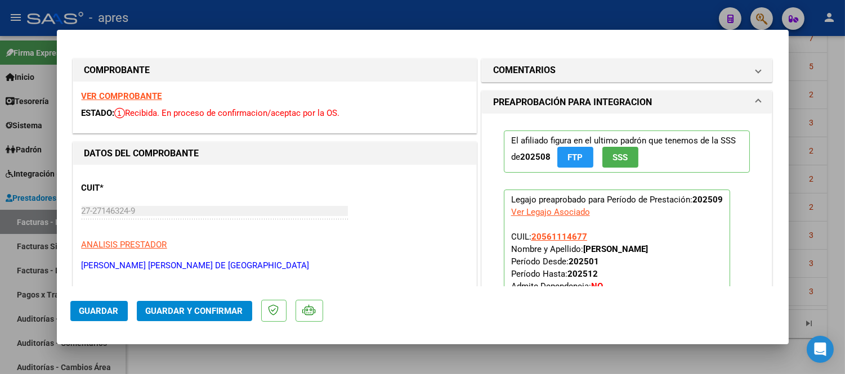
click at [152, 92] on strong "VER COMPROBANTE" at bounding box center [122, 96] width 80 height 10
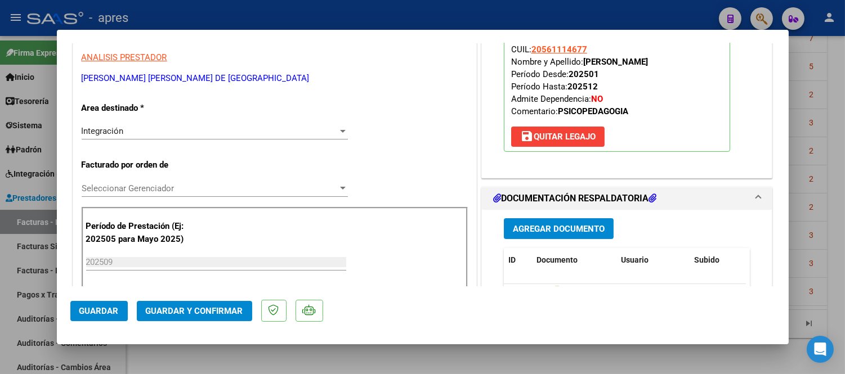
scroll to position [312, 0]
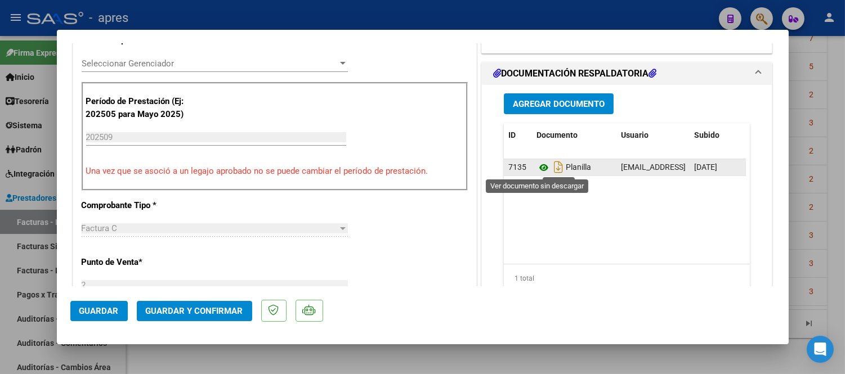
click at [539, 172] on icon at bounding box center [543, 168] width 15 height 14
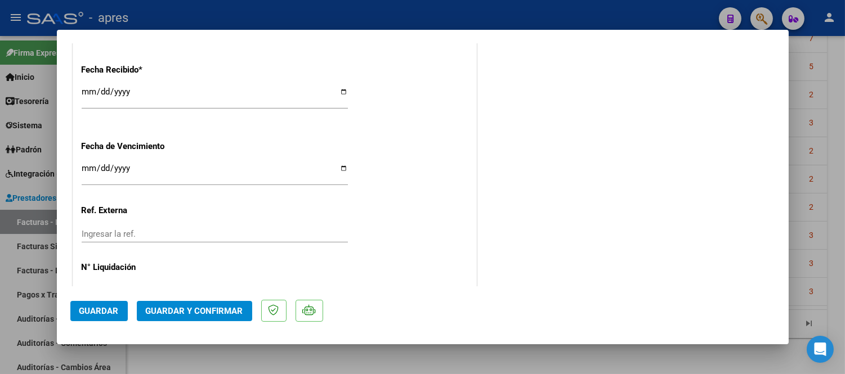
scroll to position [813, 0]
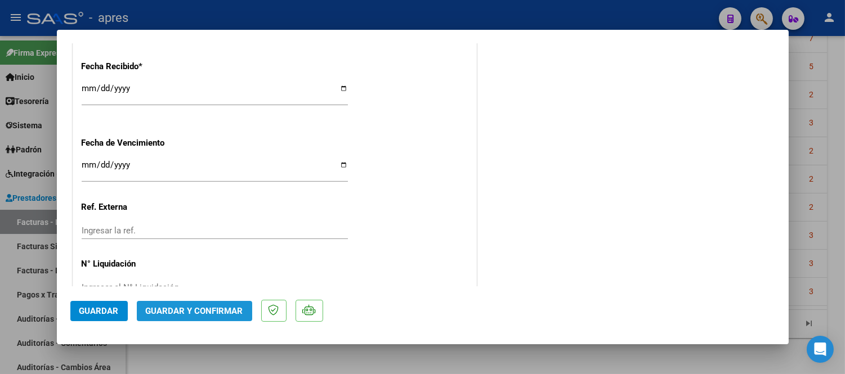
click at [233, 311] on span "Guardar y Confirmar" at bounding box center [194, 311] width 97 height 10
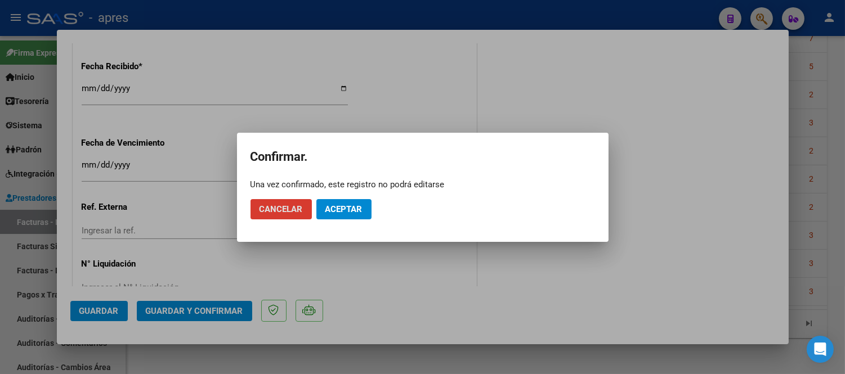
click at [352, 203] on button "Aceptar" at bounding box center [343, 209] width 55 height 20
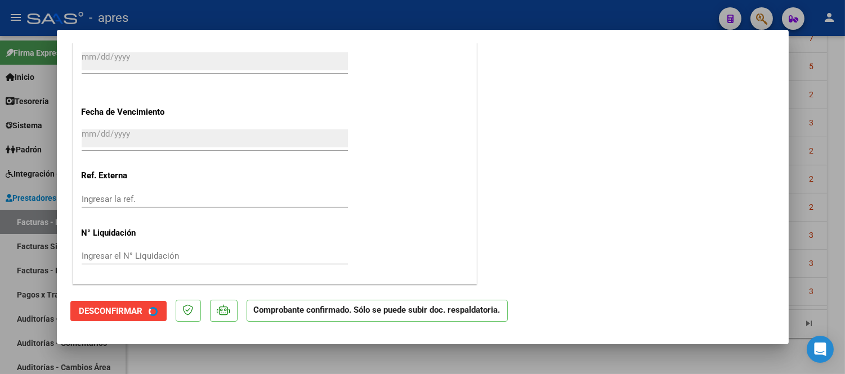
scroll to position [743, 0]
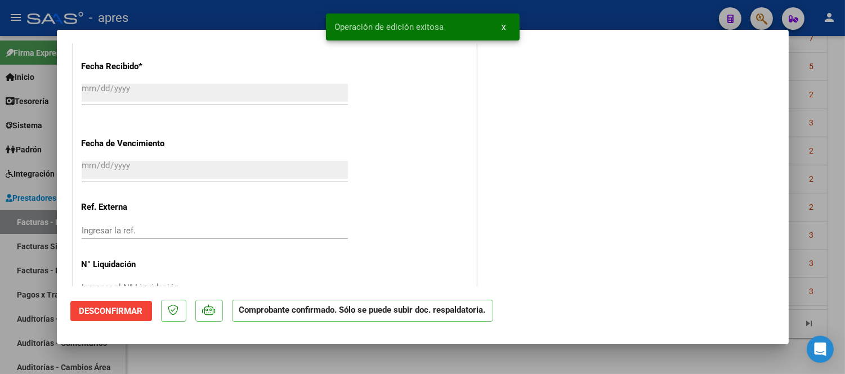
click at [400, 355] on div at bounding box center [422, 187] width 845 height 374
type input "$ 0,00"
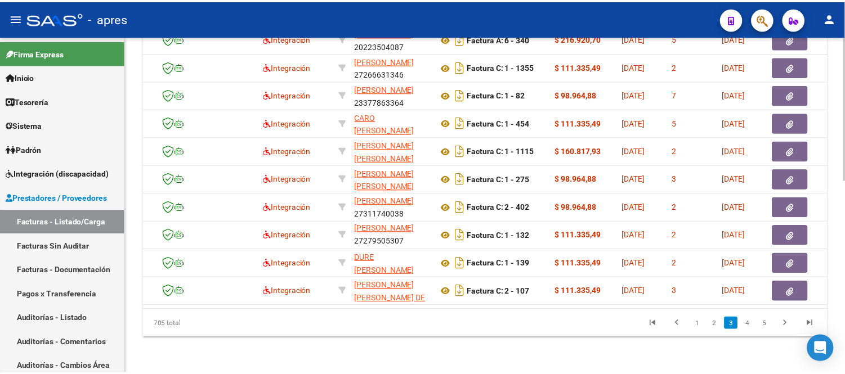
scroll to position [0, 0]
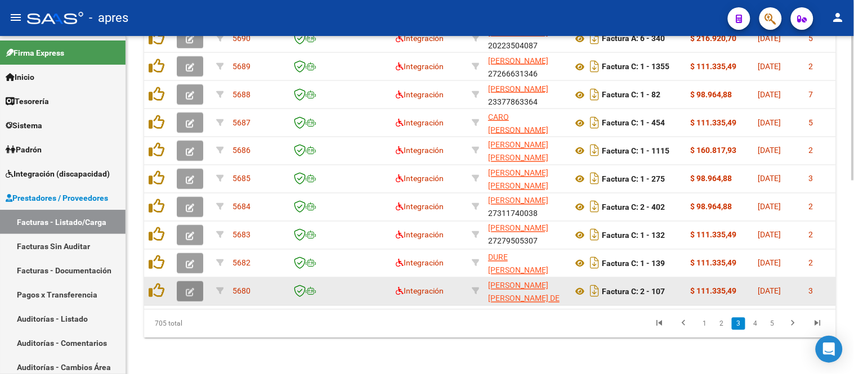
click at [193, 281] on button "button" at bounding box center [190, 291] width 26 height 20
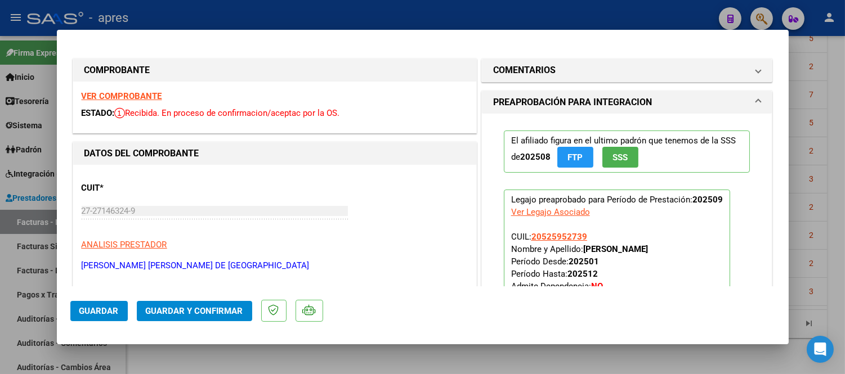
click at [156, 95] on strong "VER COMPROBANTE" at bounding box center [122, 96] width 80 height 10
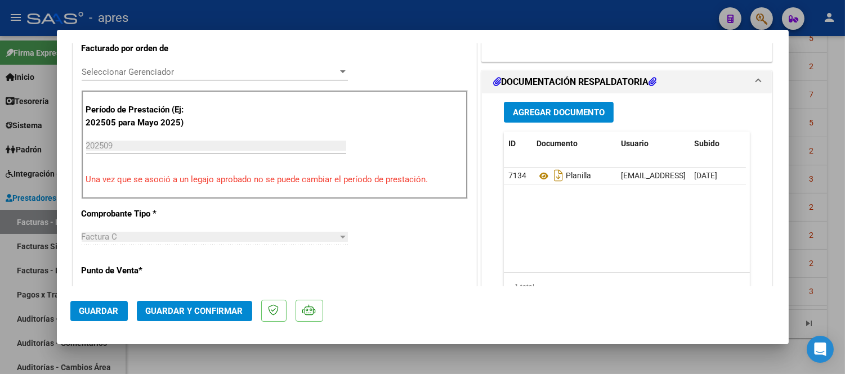
scroll to position [312, 0]
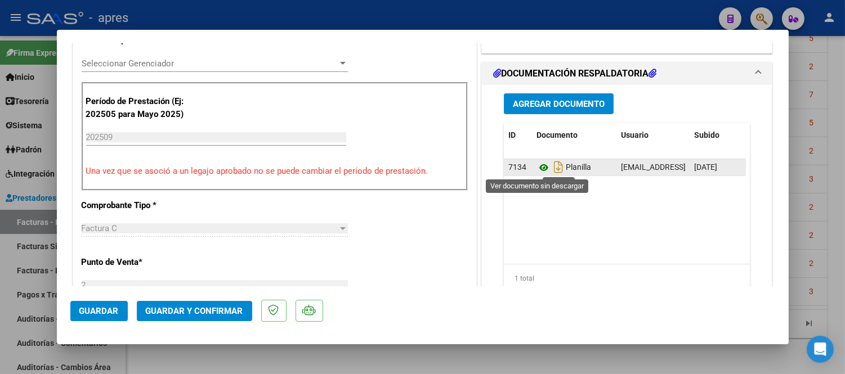
click at [539, 164] on icon at bounding box center [543, 168] width 15 height 14
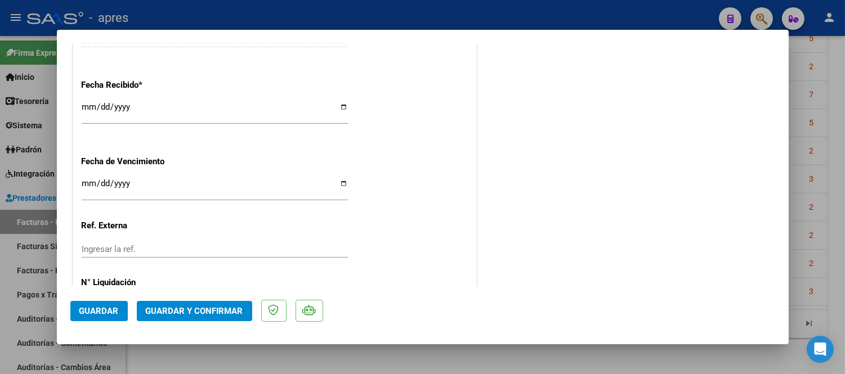
scroll to position [813, 0]
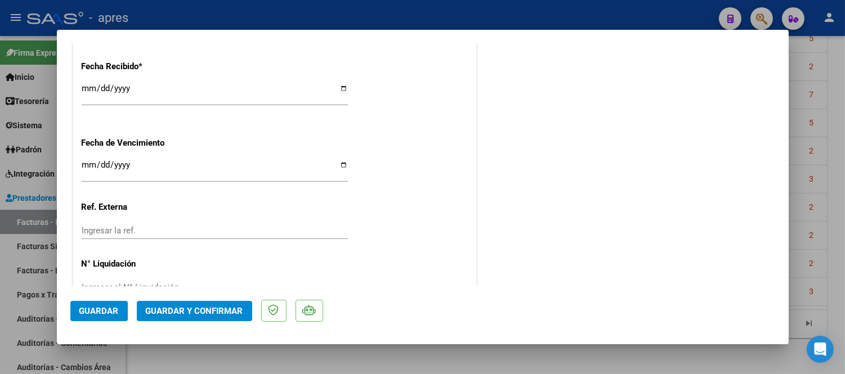
click at [190, 320] on button "Guardar y Confirmar" at bounding box center [194, 311] width 115 height 20
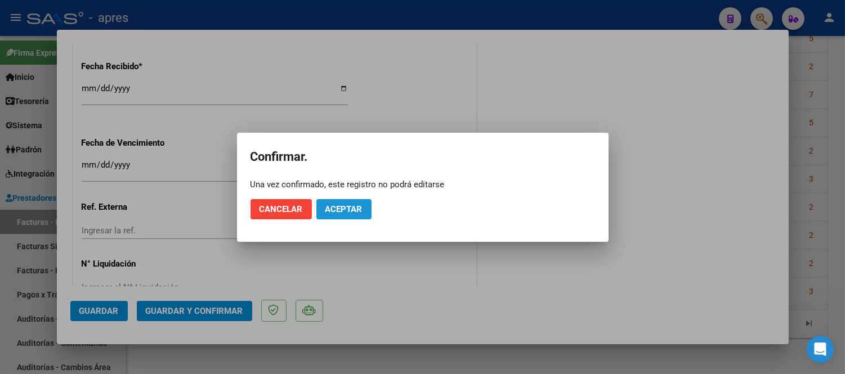
click at [342, 208] on span "Aceptar" at bounding box center [343, 209] width 37 height 10
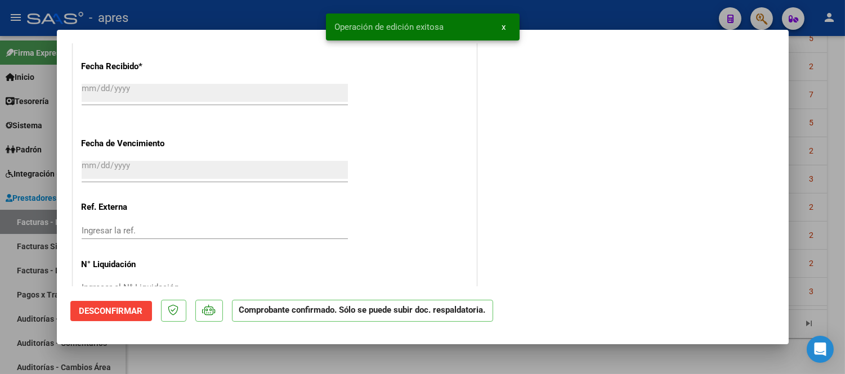
click at [423, 351] on div at bounding box center [422, 187] width 845 height 374
type input "$ 0,00"
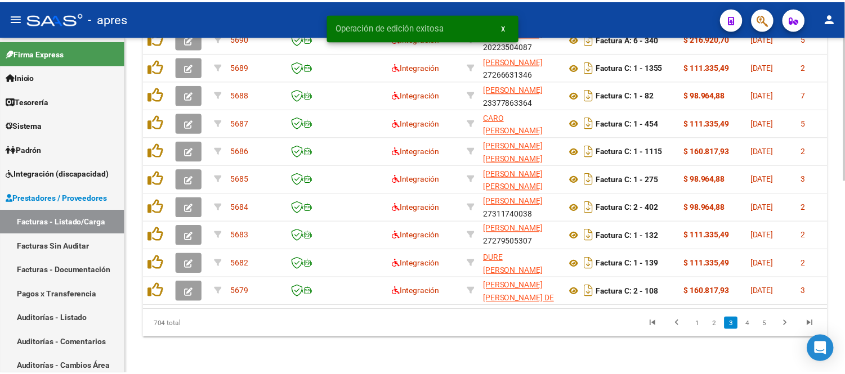
scroll to position [452, 0]
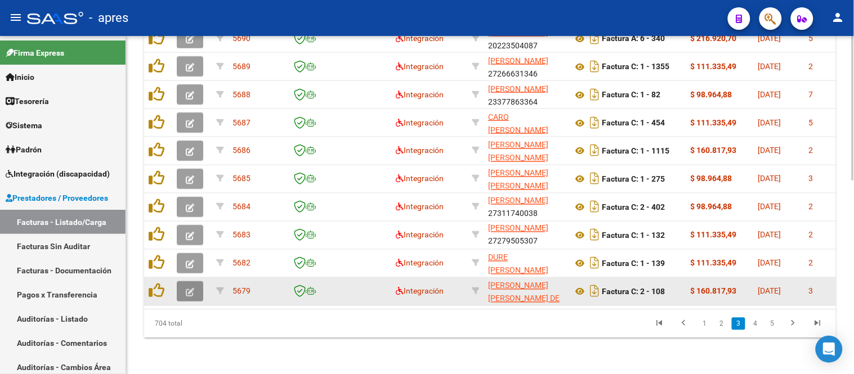
click at [195, 281] on button "button" at bounding box center [190, 291] width 26 height 20
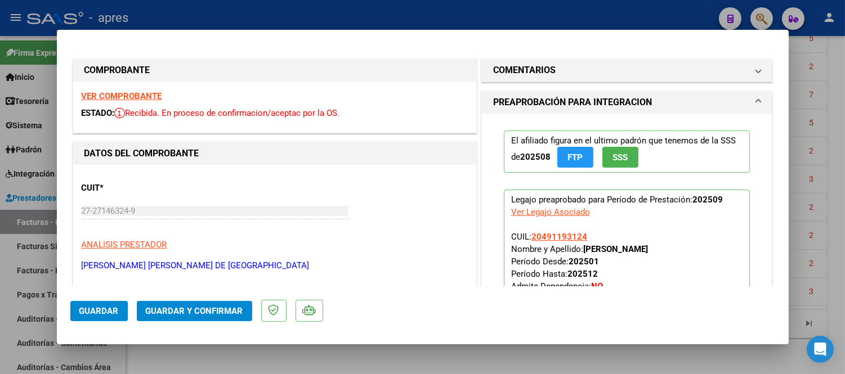
click at [146, 93] on strong "VER COMPROBANTE" at bounding box center [122, 96] width 80 height 10
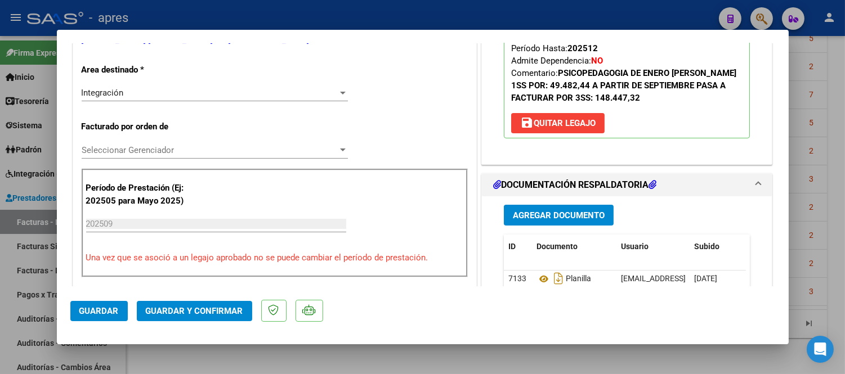
scroll to position [312, 0]
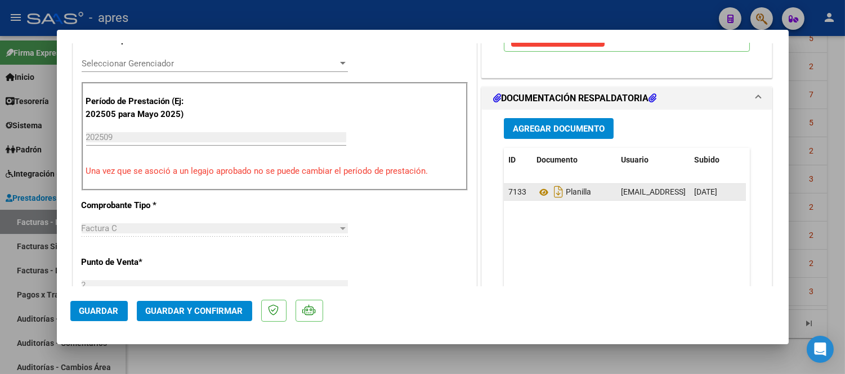
click at [536, 186] on div "Planilla" at bounding box center [573, 192] width 75 height 18
click at [536, 190] on icon at bounding box center [543, 193] width 15 height 14
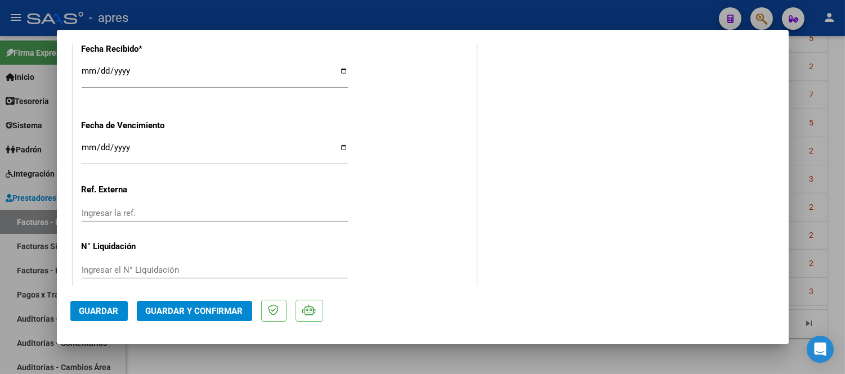
scroll to position [843, 0]
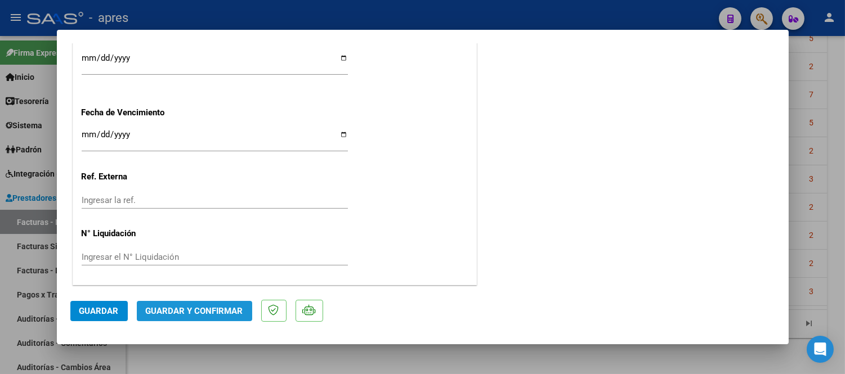
click at [200, 305] on button "Guardar y Confirmar" at bounding box center [194, 311] width 115 height 20
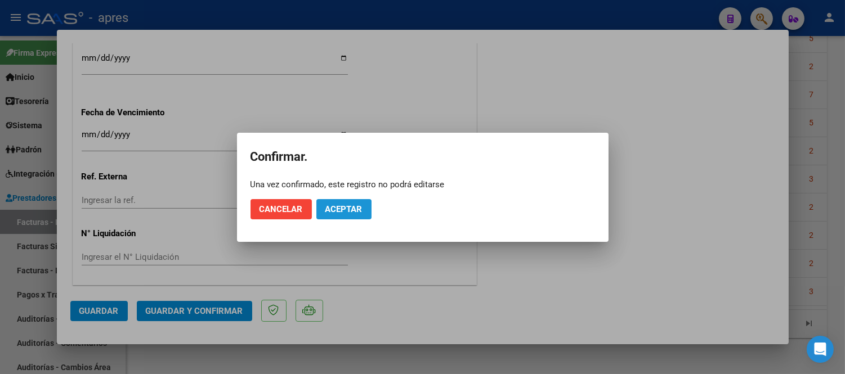
click at [328, 209] on span "Aceptar" at bounding box center [343, 209] width 37 height 10
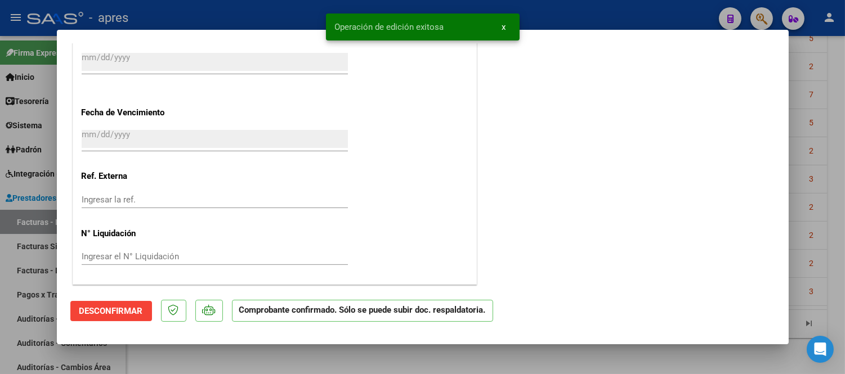
click at [321, 361] on div at bounding box center [422, 187] width 845 height 374
type input "$ 0,00"
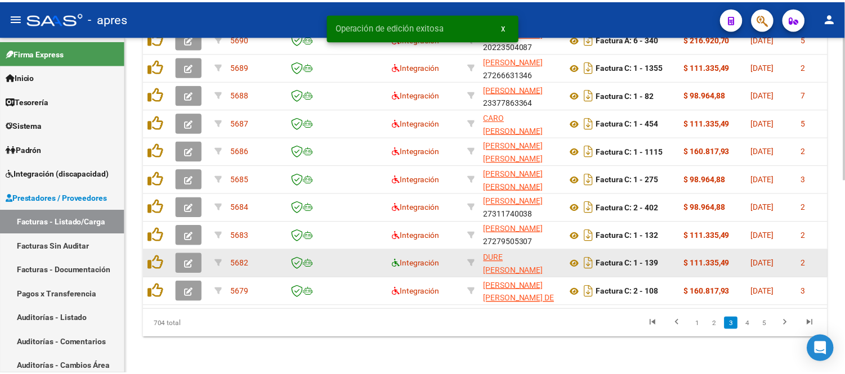
scroll to position [452, 0]
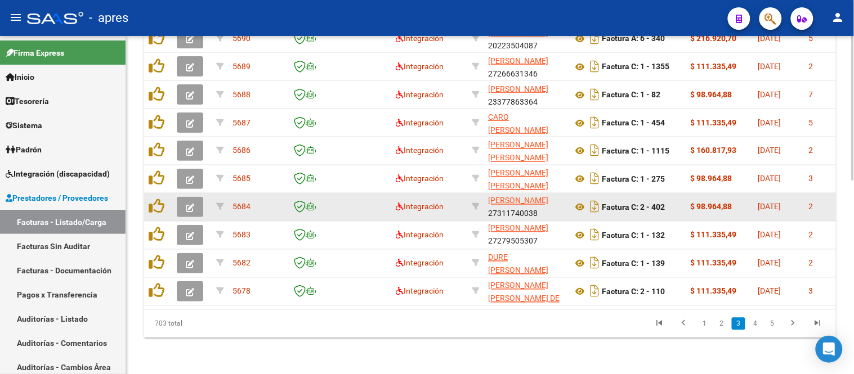
click at [191, 204] on button "button" at bounding box center [190, 207] width 26 height 20
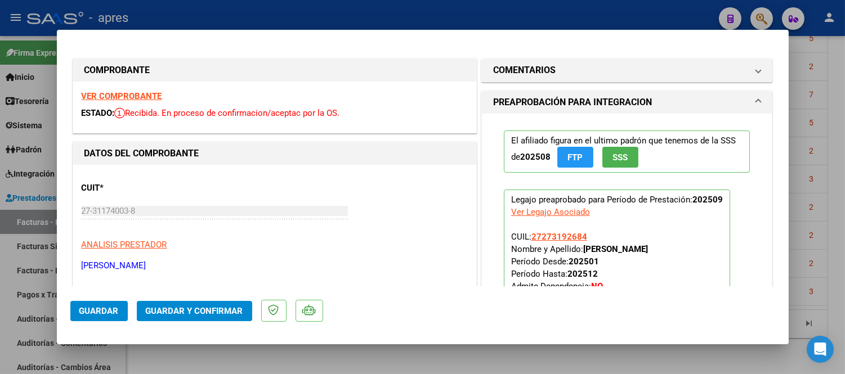
click at [143, 96] on strong "VER COMPROBANTE" at bounding box center [122, 96] width 80 height 10
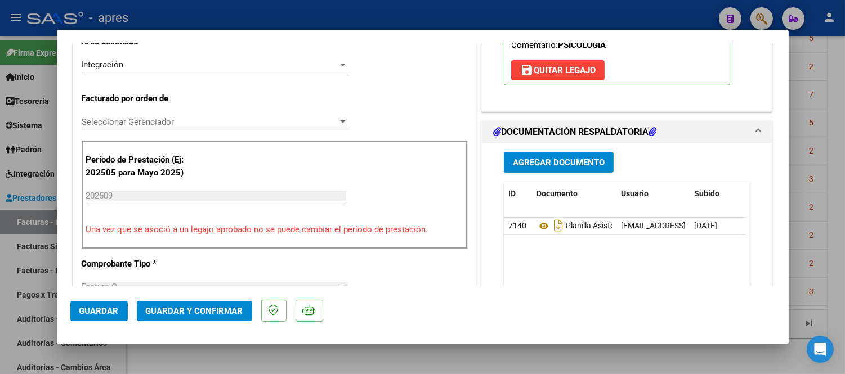
scroll to position [312, 0]
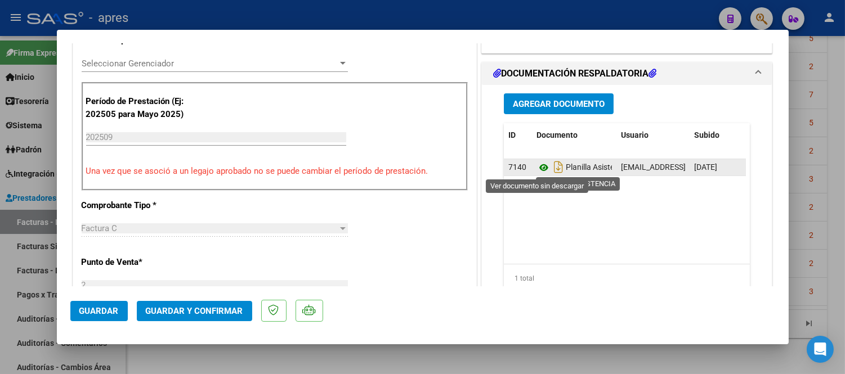
click at [542, 168] on icon at bounding box center [543, 168] width 15 height 14
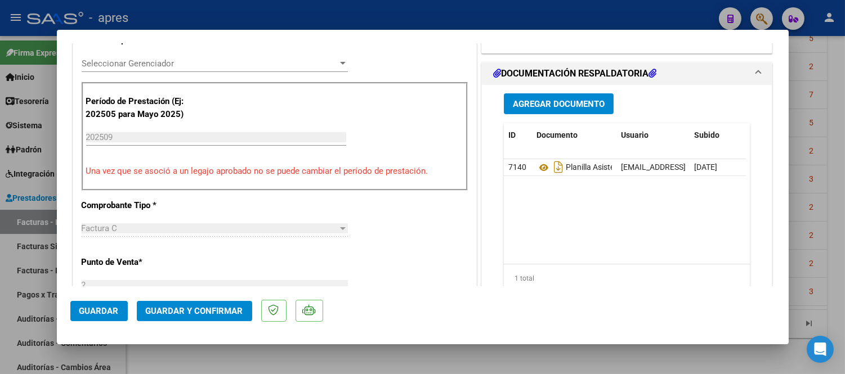
scroll to position [500, 0]
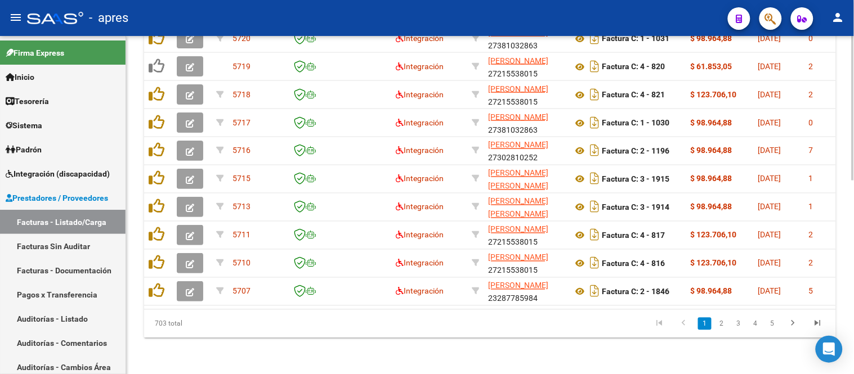
scroll to position [452, 0]
click at [740, 330] on link "3" at bounding box center [739, 324] width 14 height 12
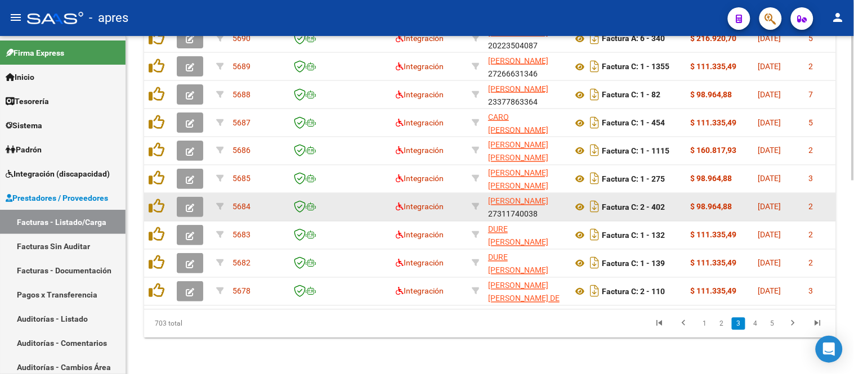
click at [198, 200] on button "button" at bounding box center [190, 207] width 26 height 20
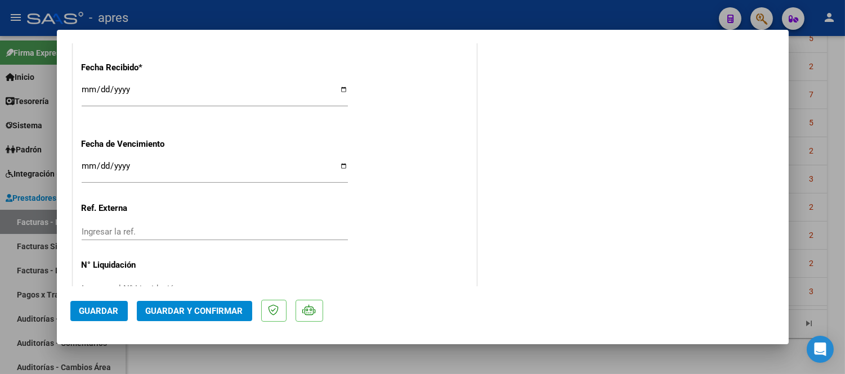
scroll to position [813, 0]
click at [83, 167] on input "Ingresar la fecha" at bounding box center [215, 169] width 266 height 18
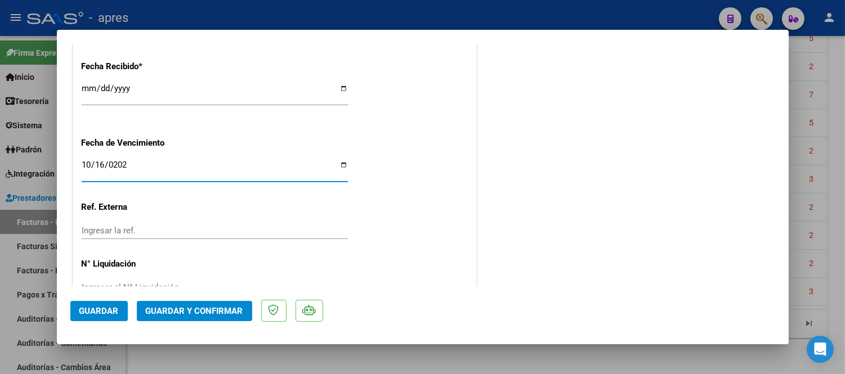
type input "[DATE]"
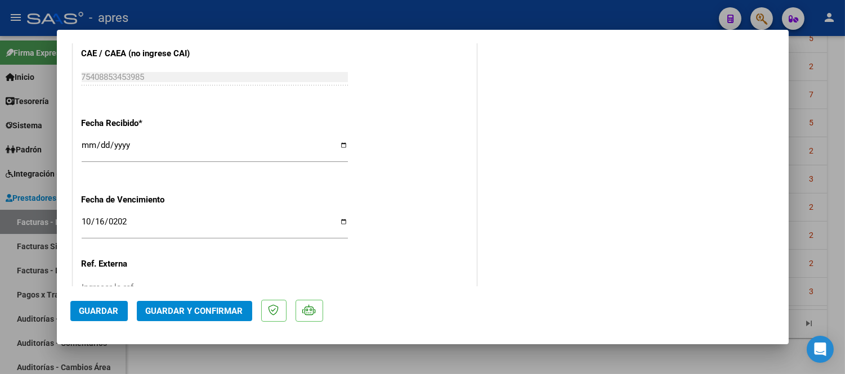
scroll to position [750, 0]
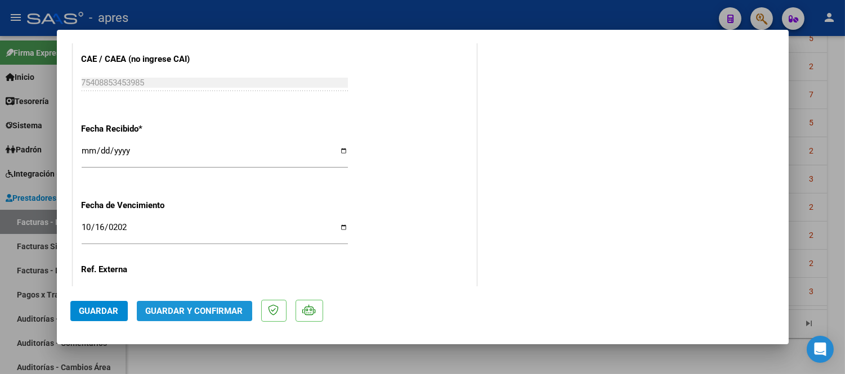
click at [182, 305] on button "Guardar y Confirmar" at bounding box center [194, 311] width 115 height 20
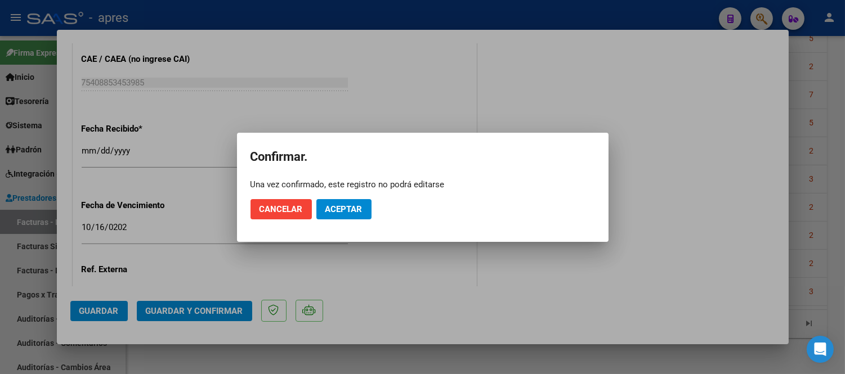
click at [350, 195] on mat-dialog-actions "Cancelar Aceptar" at bounding box center [423, 209] width 345 height 38
click at [355, 209] on span "Aceptar" at bounding box center [343, 209] width 37 height 10
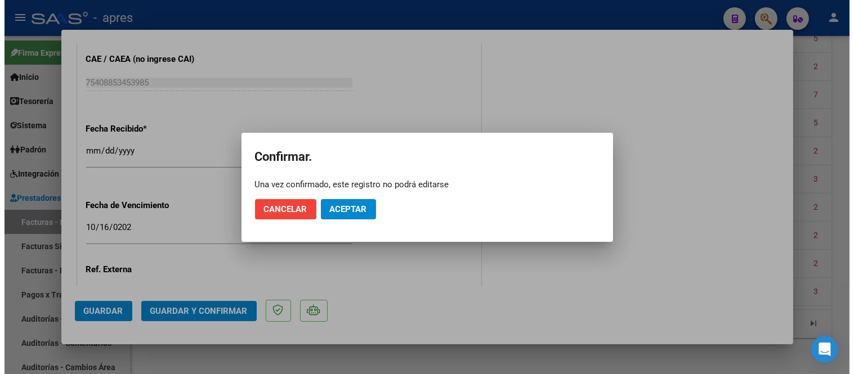
scroll to position [680, 0]
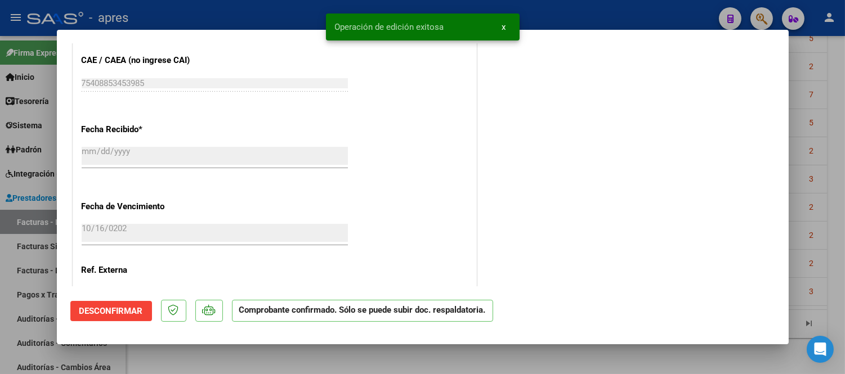
click at [421, 356] on div at bounding box center [422, 187] width 845 height 374
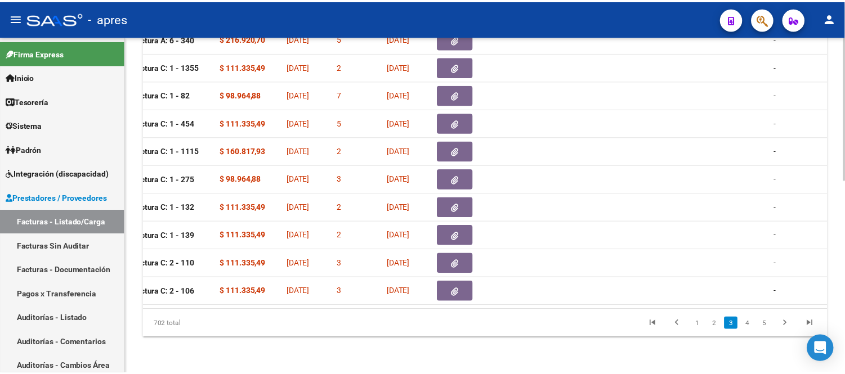
scroll to position [0, 0]
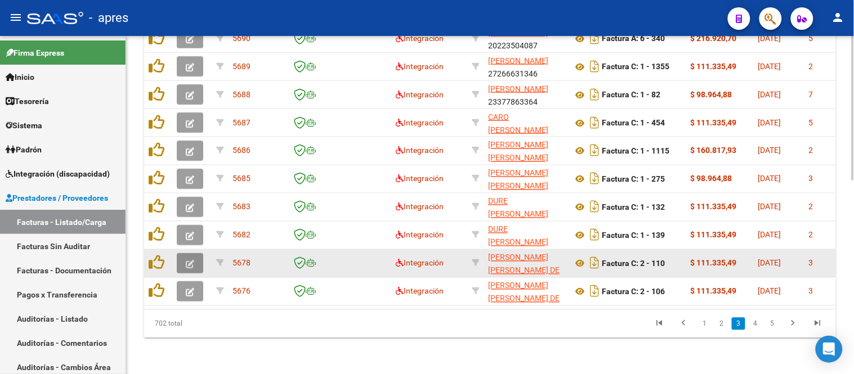
click at [194, 260] on icon "button" at bounding box center [190, 264] width 8 height 8
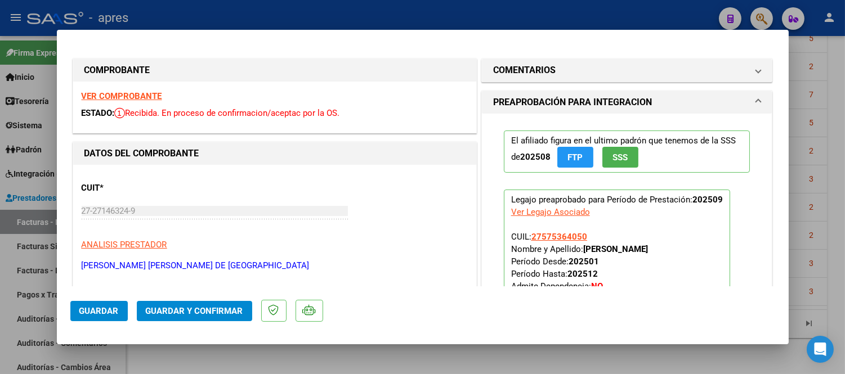
click at [153, 99] on strong "VER COMPROBANTE" at bounding box center [122, 96] width 80 height 10
click at [257, 354] on div at bounding box center [422, 187] width 845 height 374
type input "$ 0,00"
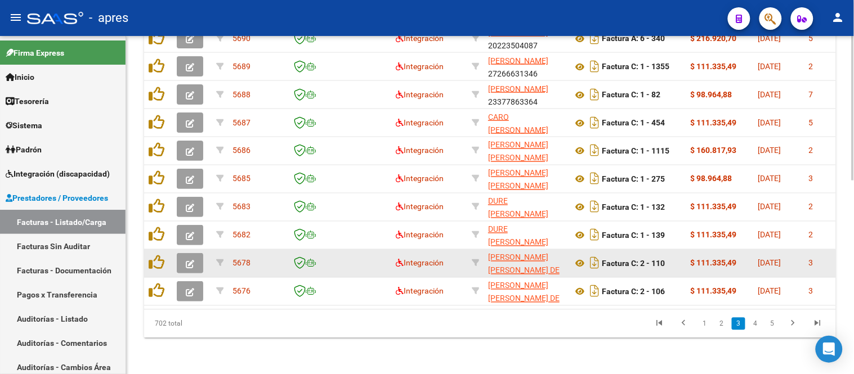
click at [181, 256] on button "button" at bounding box center [190, 263] width 26 height 20
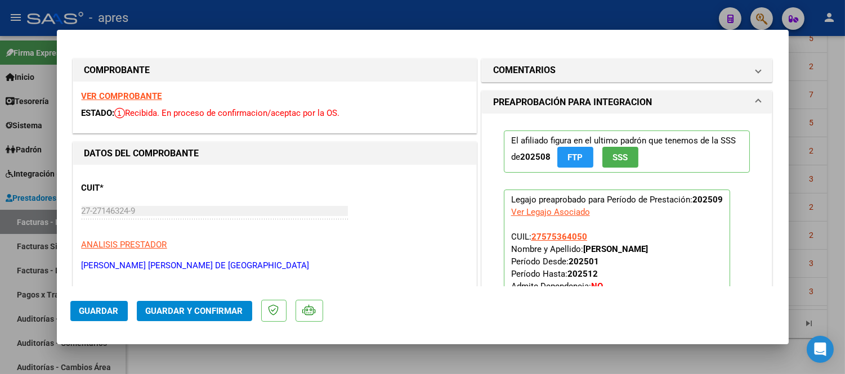
click at [160, 95] on strong "VER COMPROBANTE" at bounding box center [122, 96] width 80 height 10
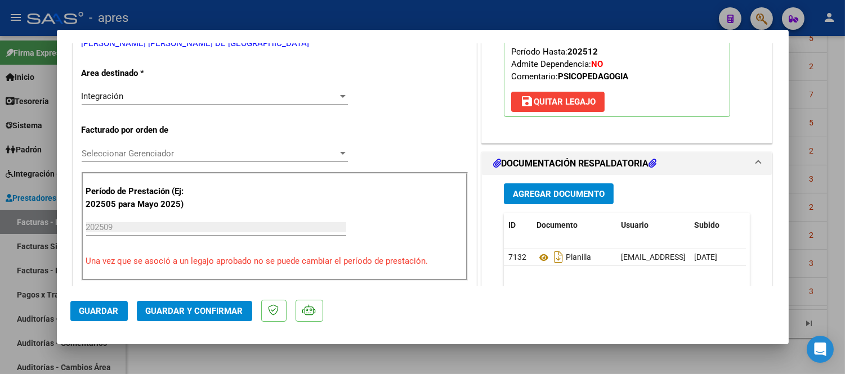
scroll to position [312, 0]
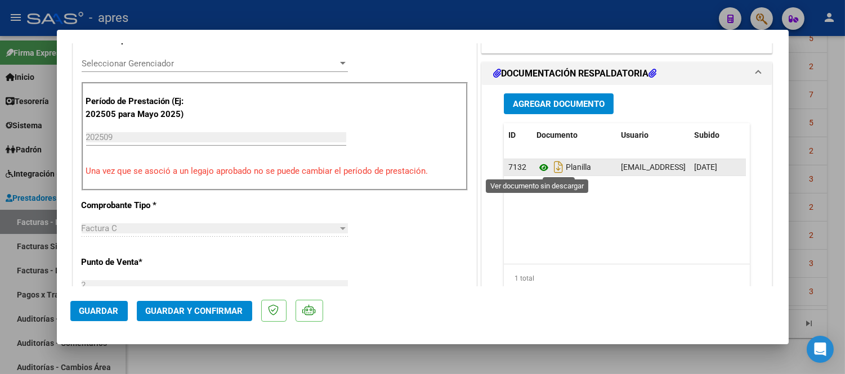
click at [539, 161] on icon at bounding box center [543, 168] width 15 height 14
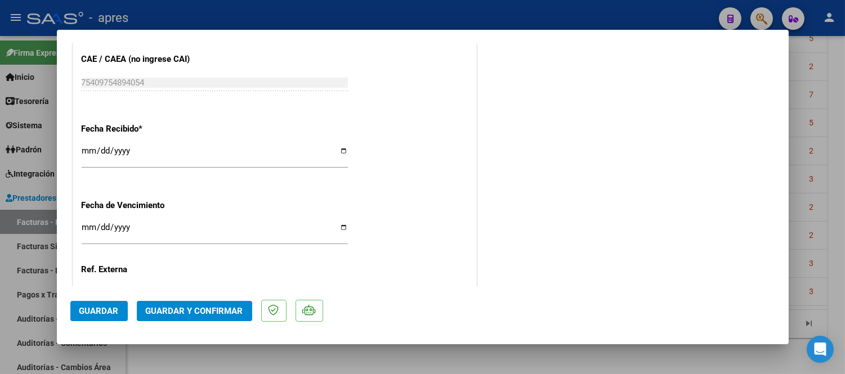
scroll to position [843, 0]
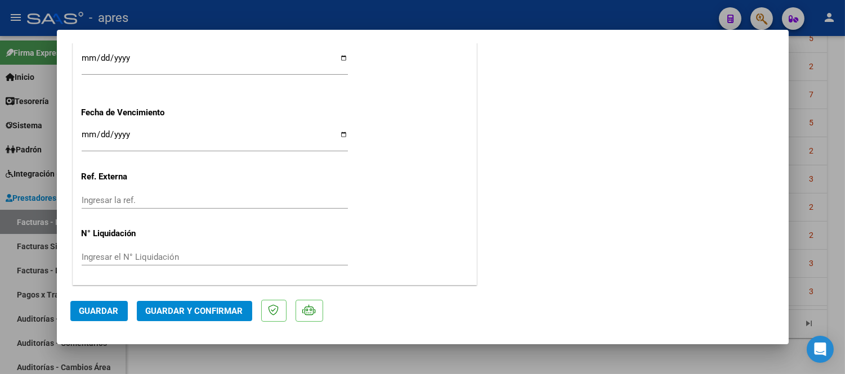
click at [227, 305] on button "Guardar y Confirmar" at bounding box center [194, 311] width 115 height 20
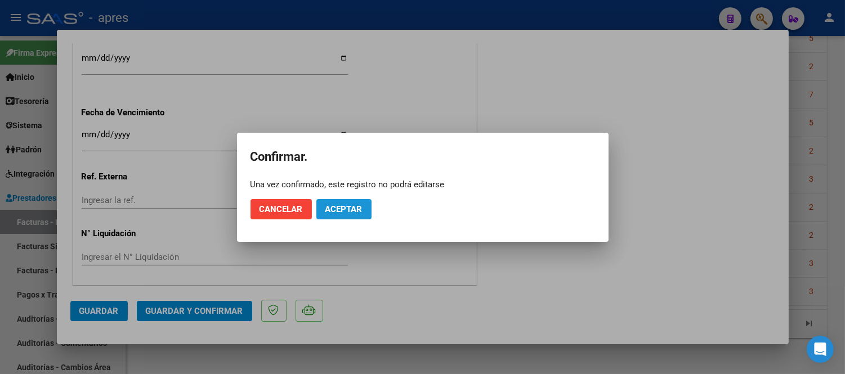
click at [340, 206] on span "Aceptar" at bounding box center [343, 209] width 37 height 10
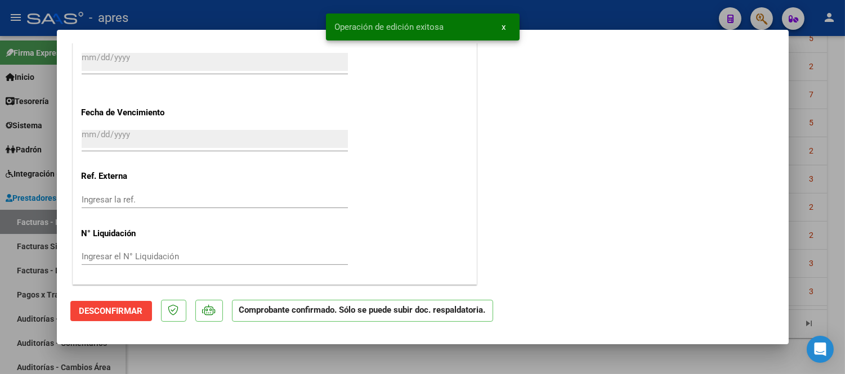
click at [337, 360] on div at bounding box center [422, 187] width 845 height 374
type input "$ 0,00"
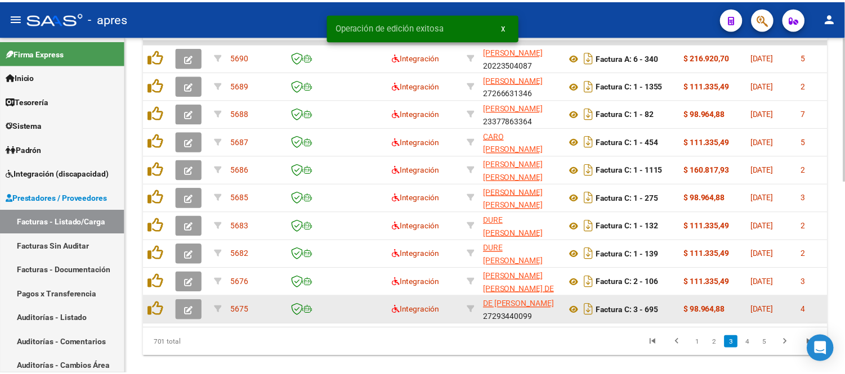
scroll to position [452, 0]
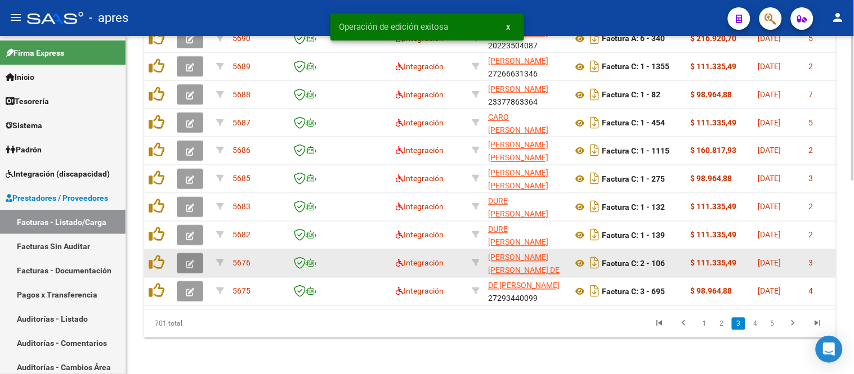
click at [190, 260] on icon "button" at bounding box center [190, 264] width 8 height 8
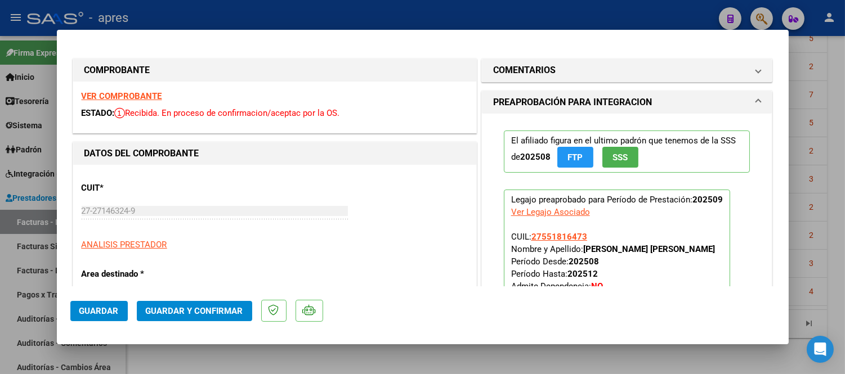
click at [142, 94] on strong "VER COMPROBANTE" at bounding box center [122, 96] width 80 height 10
click at [131, 89] on div "VER COMPROBANTE ESTADO: Recibida. En proceso de confirmacion/aceptac por la OS." at bounding box center [274, 107] width 403 height 51
click at [138, 93] on strong "VER COMPROBANTE" at bounding box center [122, 96] width 80 height 10
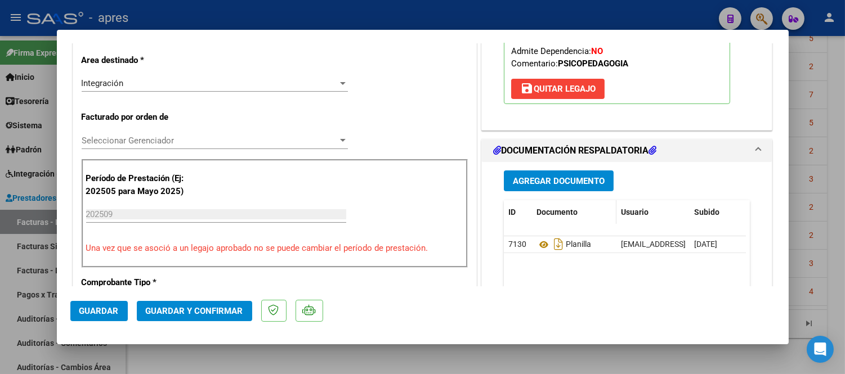
scroll to position [250, 0]
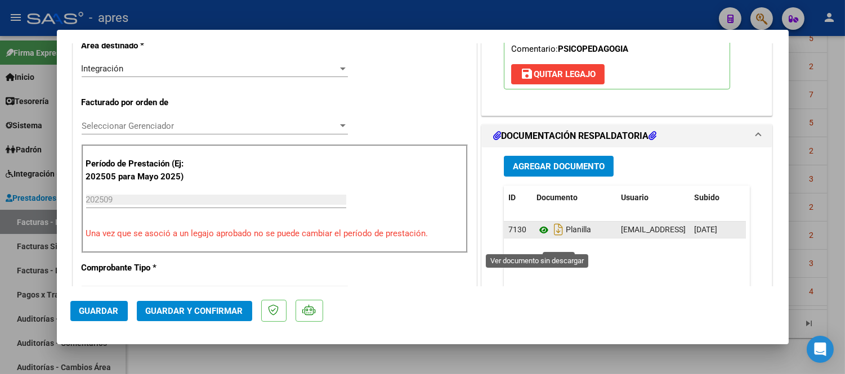
click at [536, 237] on icon at bounding box center [543, 230] width 15 height 14
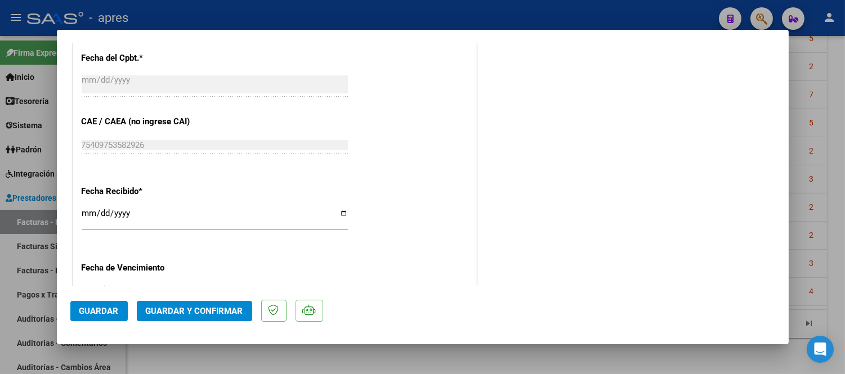
scroll to position [813, 0]
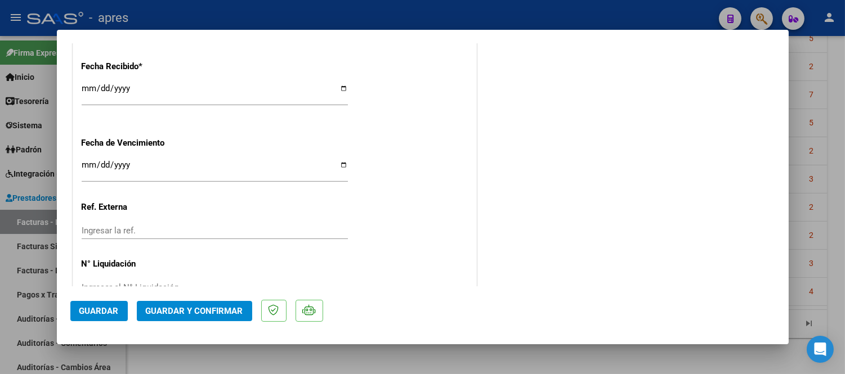
click at [208, 316] on span "Guardar y Confirmar" at bounding box center [194, 311] width 97 height 10
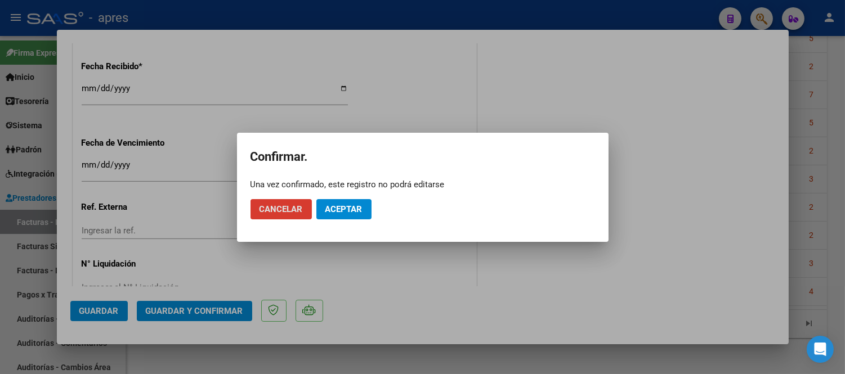
click at [322, 214] on button "Aceptar" at bounding box center [343, 209] width 55 height 20
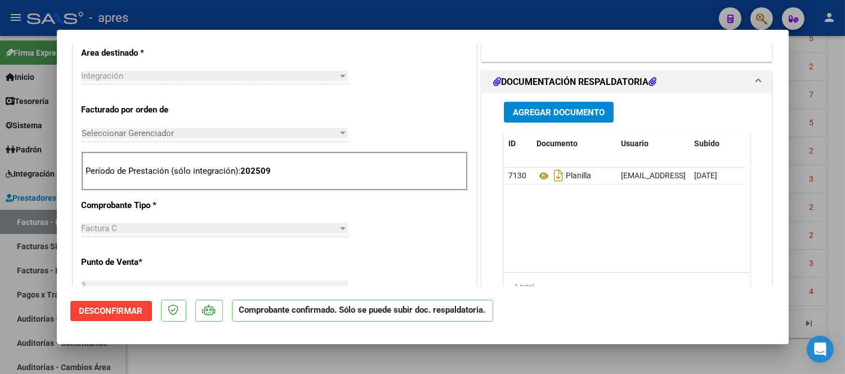
scroll to position [0, 0]
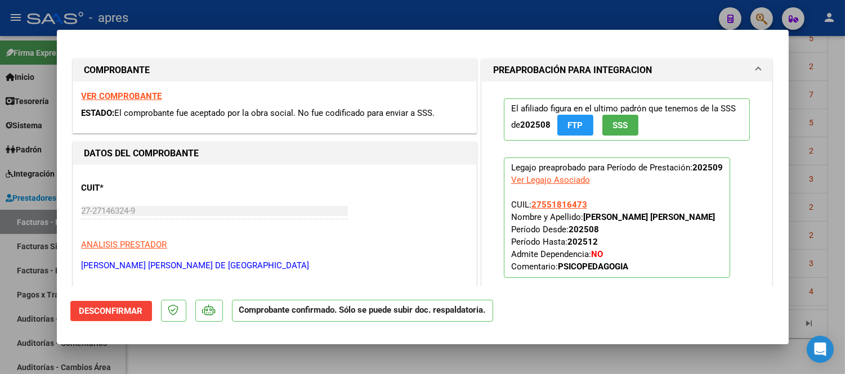
click at [288, 359] on div at bounding box center [422, 187] width 845 height 374
type input "$ 0,00"
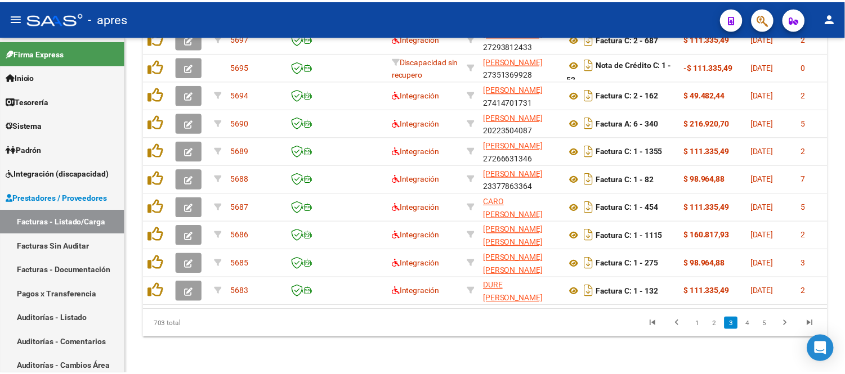
scroll to position [452, 0]
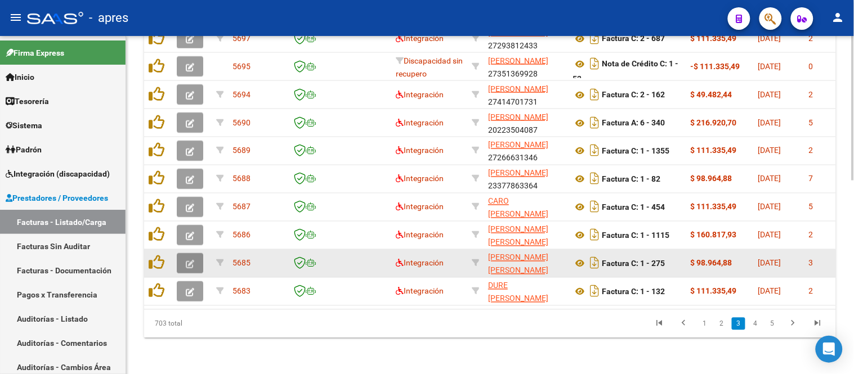
click at [198, 253] on button "button" at bounding box center [190, 263] width 26 height 20
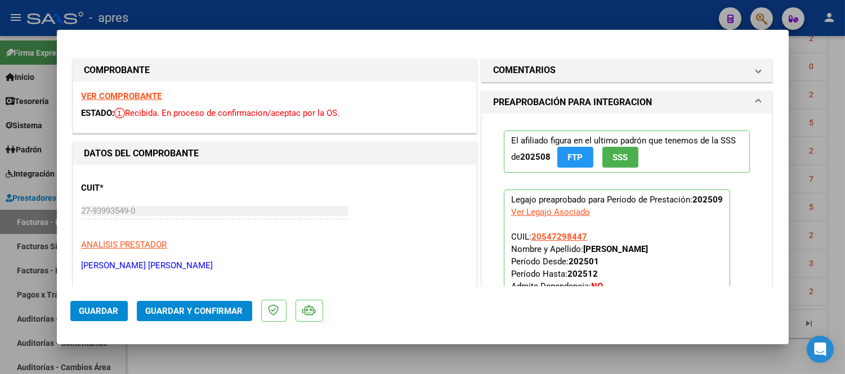
click at [122, 95] on strong "VER COMPROBANTE" at bounding box center [122, 96] width 80 height 10
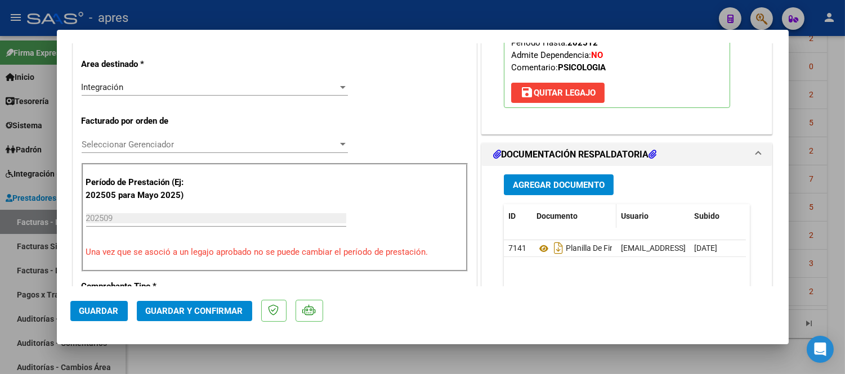
scroll to position [250, 0]
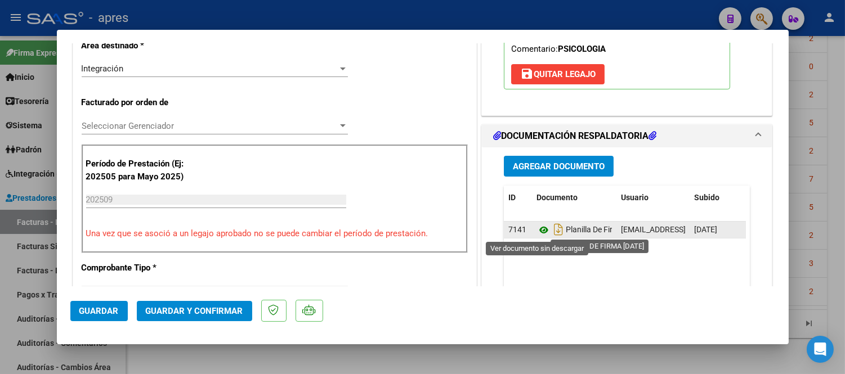
click at [540, 229] on icon at bounding box center [543, 230] width 15 height 14
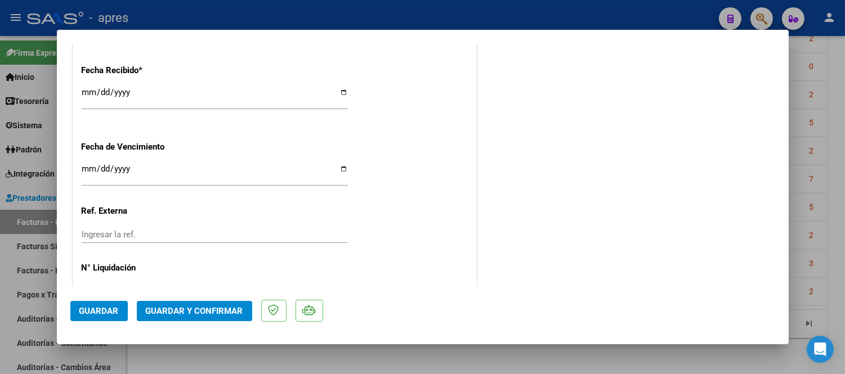
scroll to position [813, 0]
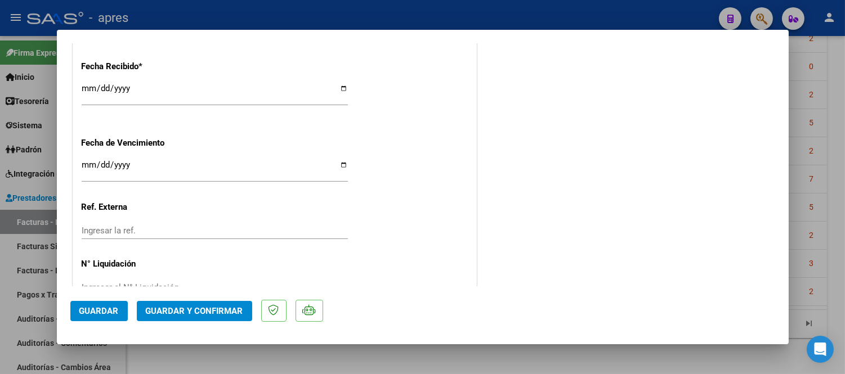
click at [218, 314] on span "Guardar y Confirmar" at bounding box center [194, 311] width 97 height 10
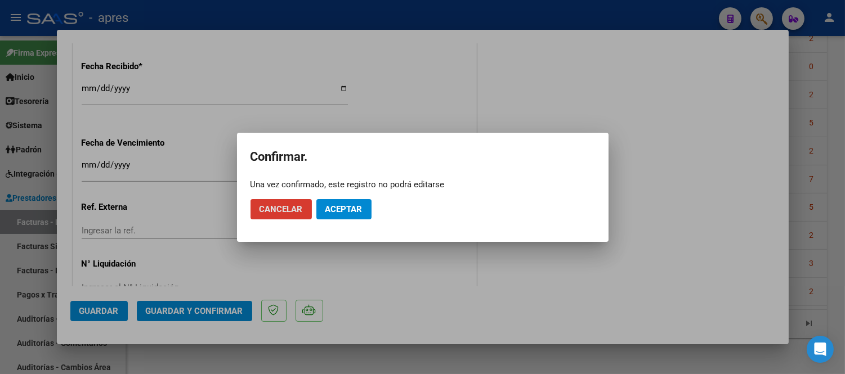
click at [345, 216] on button "Aceptar" at bounding box center [343, 209] width 55 height 20
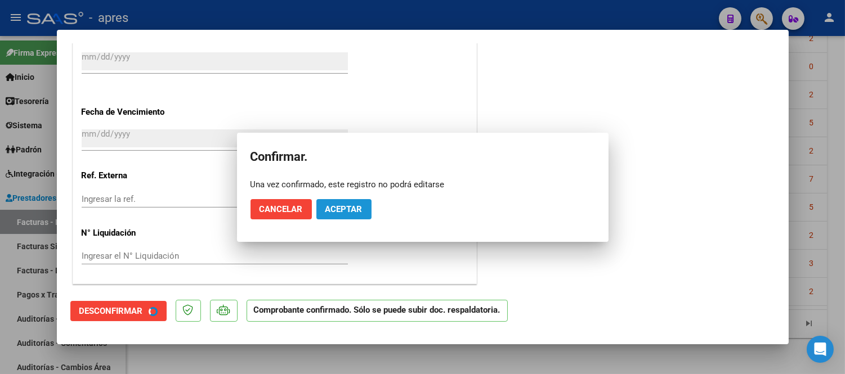
scroll to position [743, 0]
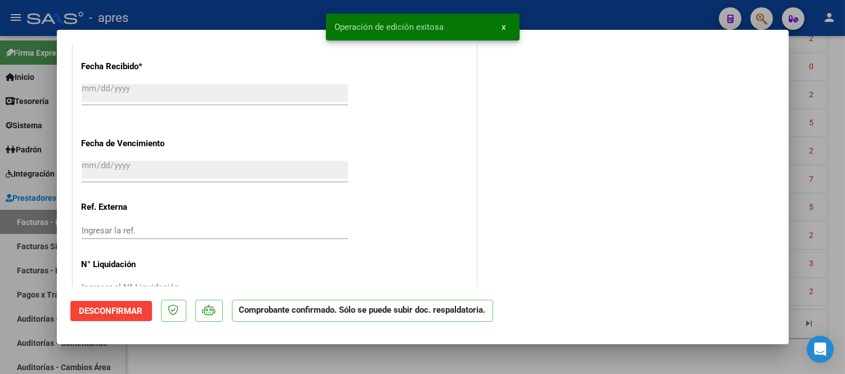
click at [324, 363] on div at bounding box center [422, 187] width 845 height 374
type input "$ 0,00"
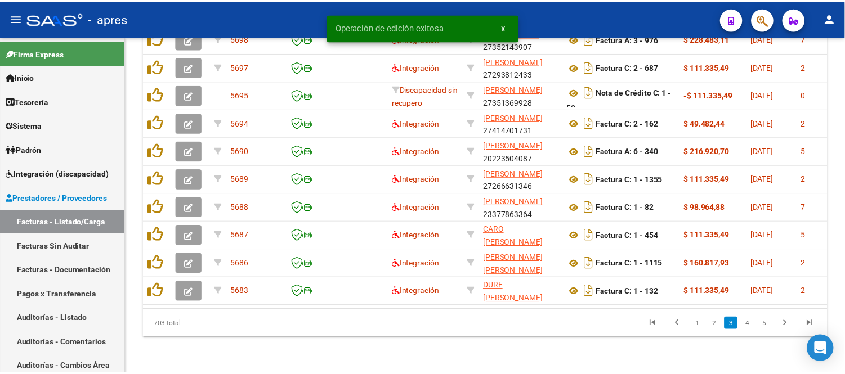
scroll to position [452, 0]
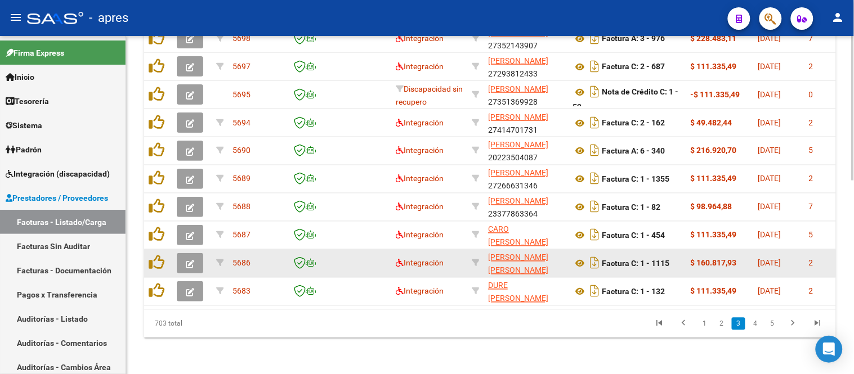
click at [195, 253] on button "button" at bounding box center [190, 263] width 26 height 20
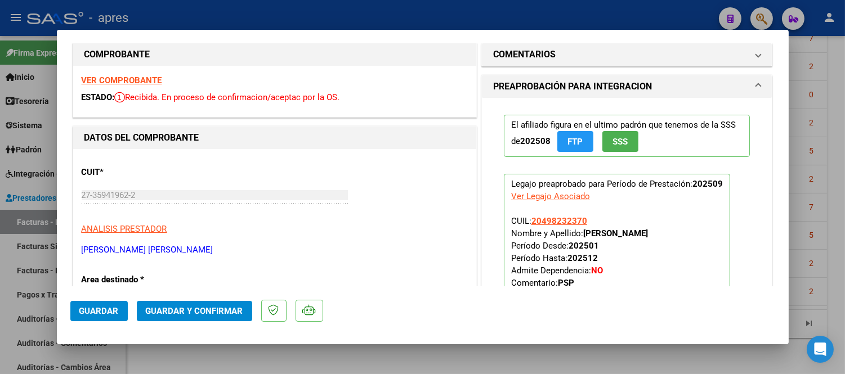
scroll to position [0, 0]
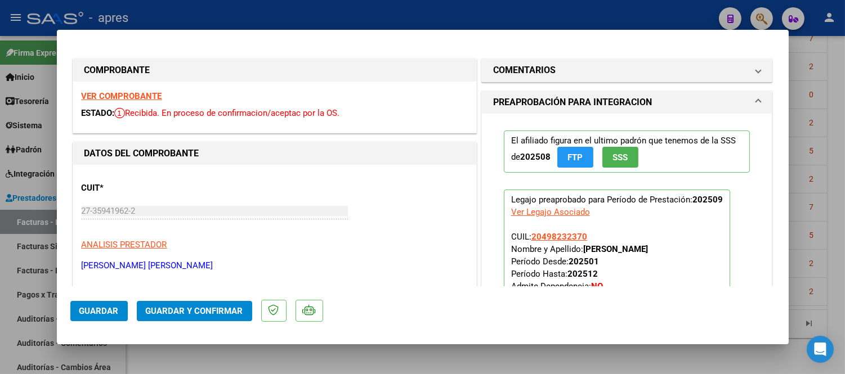
click at [141, 96] on strong "VER COMPROBANTE" at bounding box center [122, 96] width 80 height 10
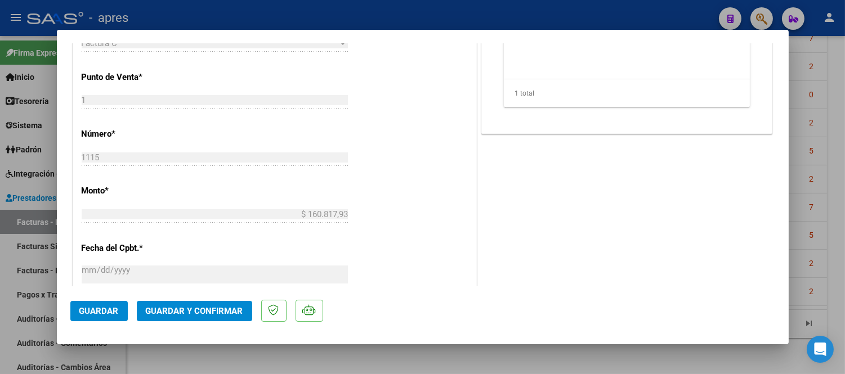
scroll to position [375, 0]
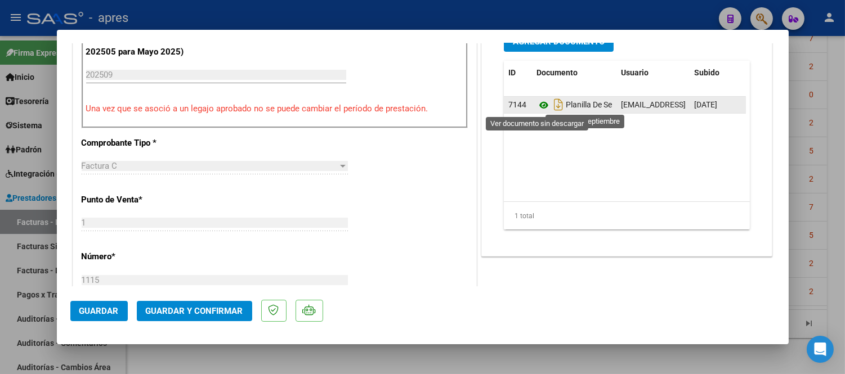
click at [539, 105] on icon at bounding box center [543, 106] width 15 height 14
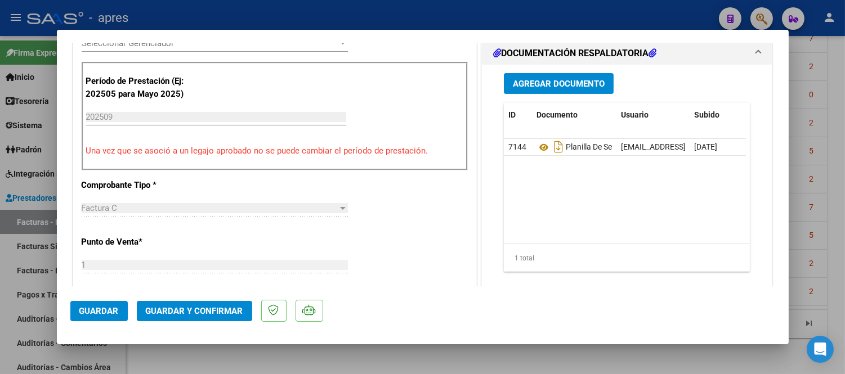
scroll to position [312, 0]
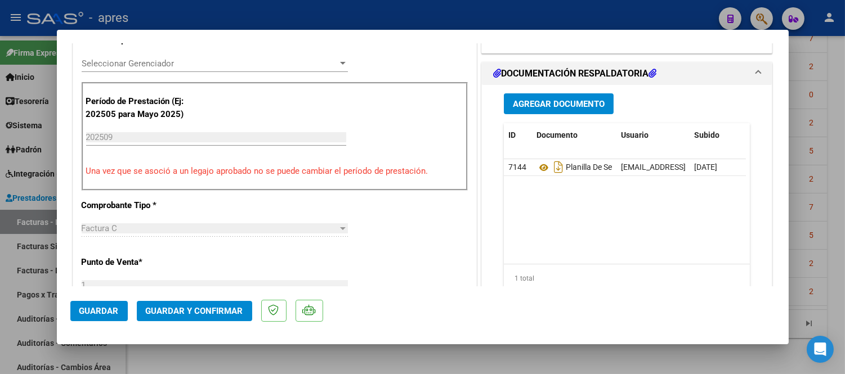
click at [499, 363] on div at bounding box center [422, 187] width 845 height 374
type input "$ 0,00"
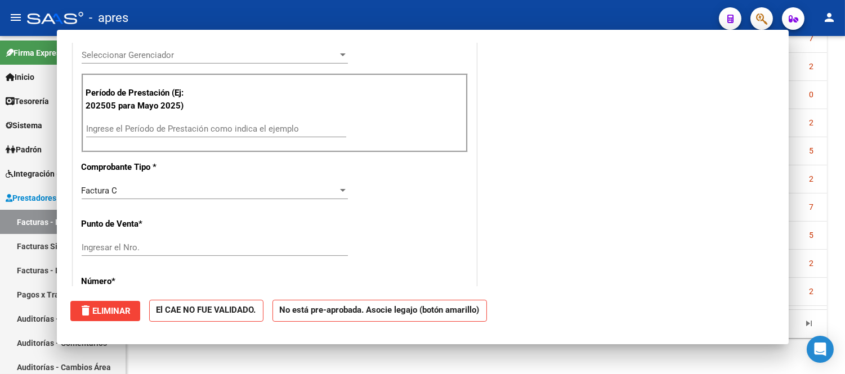
scroll to position [305, 0]
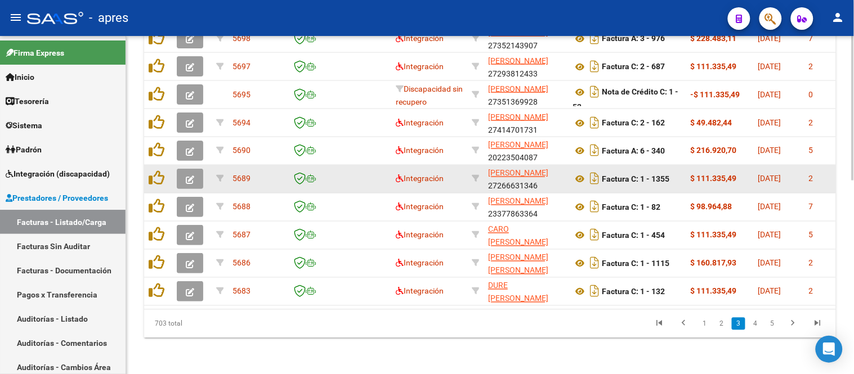
click at [182, 172] on button "button" at bounding box center [190, 179] width 26 height 20
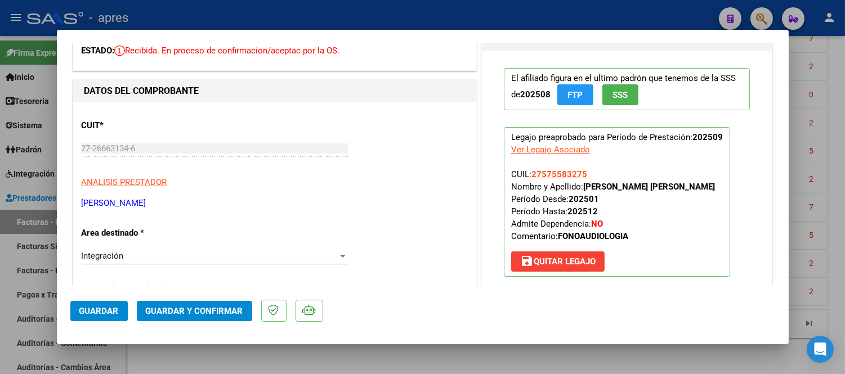
scroll to position [0, 0]
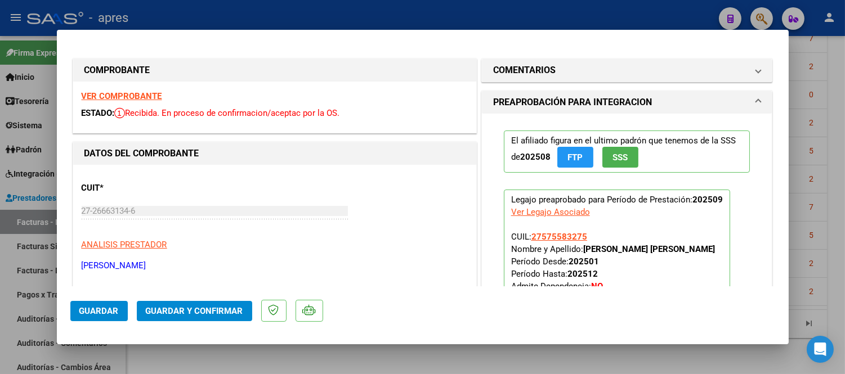
click at [159, 94] on strong "VER COMPROBANTE" at bounding box center [122, 96] width 80 height 10
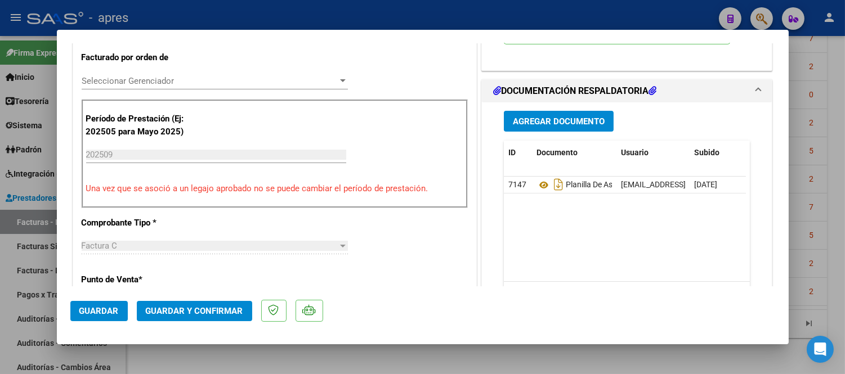
scroll to position [312, 0]
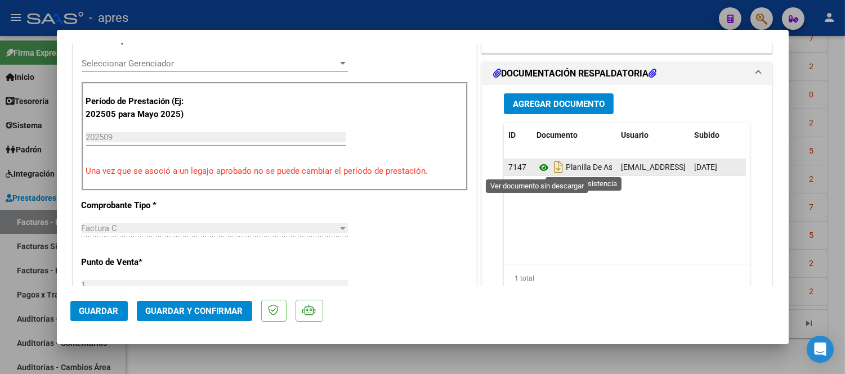
click at [543, 163] on icon at bounding box center [543, 168] width 15 height 14
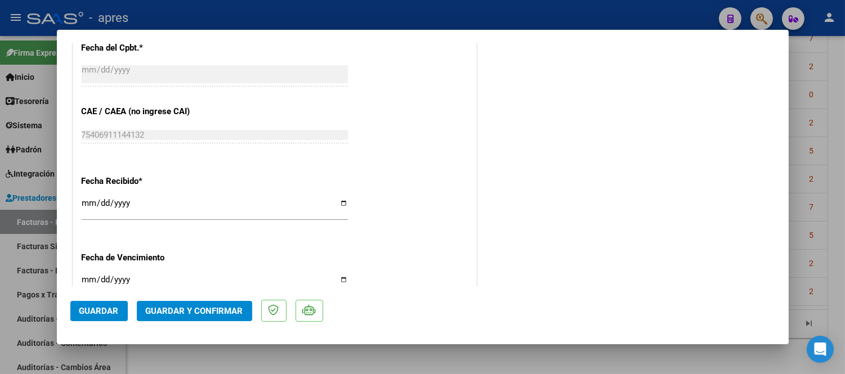
scroll to position [843, 0]
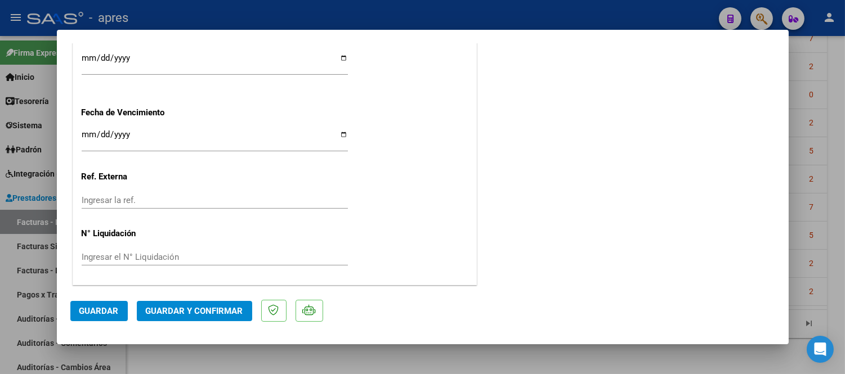
click at [86, 131] on input "Ingresar la fecha" at bounding box center [215, 139] width 266 height 18
type input "[DATE]"
click at [204, 306] on span "Guardar y Confirmar" at bounding box center [194, 311] width 97 height 10
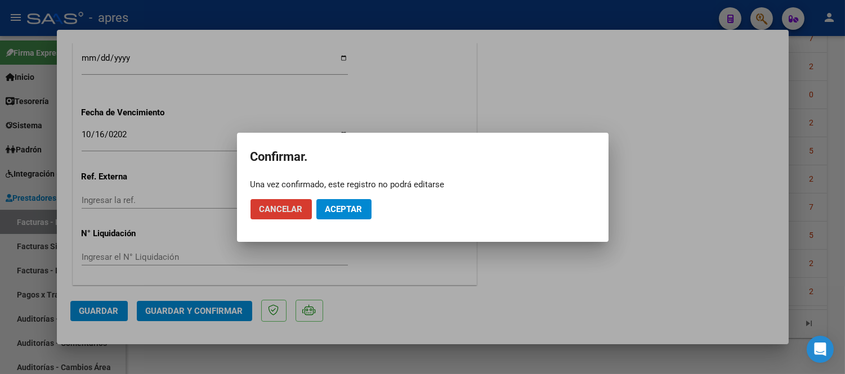
click at [351, 205] on span "Aceptar" at bounding box center [343, 209] width 37 height 10
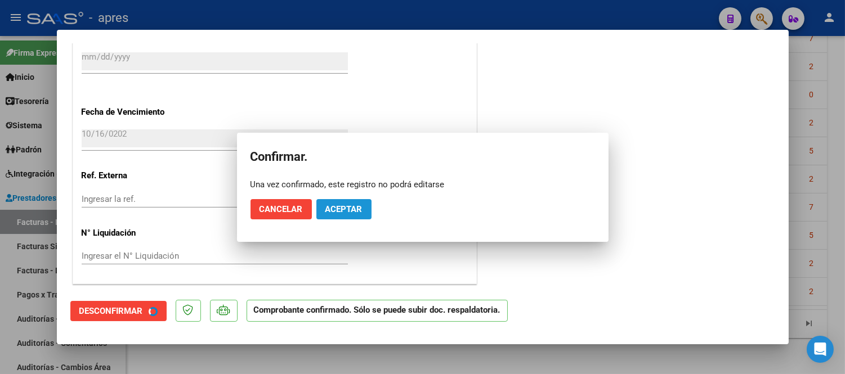
scroll to position [774, 0]
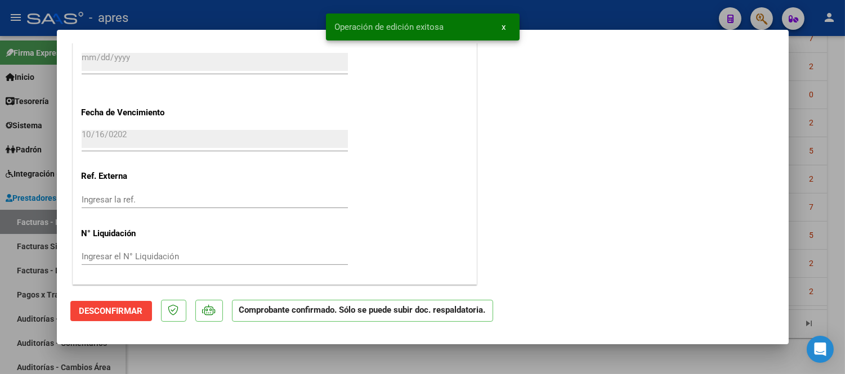
click at [306, 357] on div at bounding box center [422, 187] width 845 height 374
type input "$ 0,00"
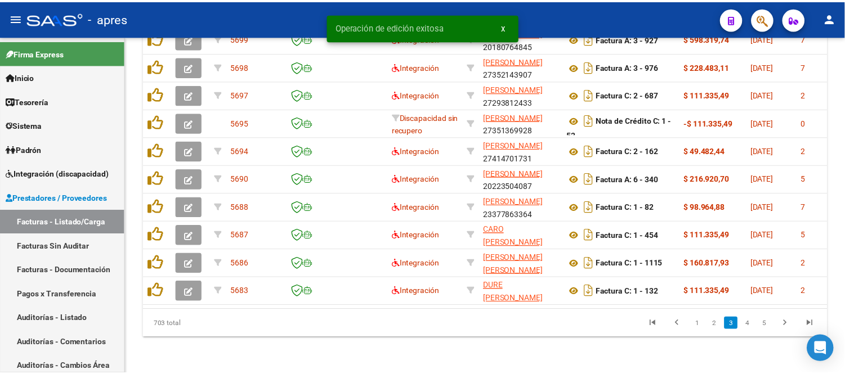
scroll to position [452, 0]
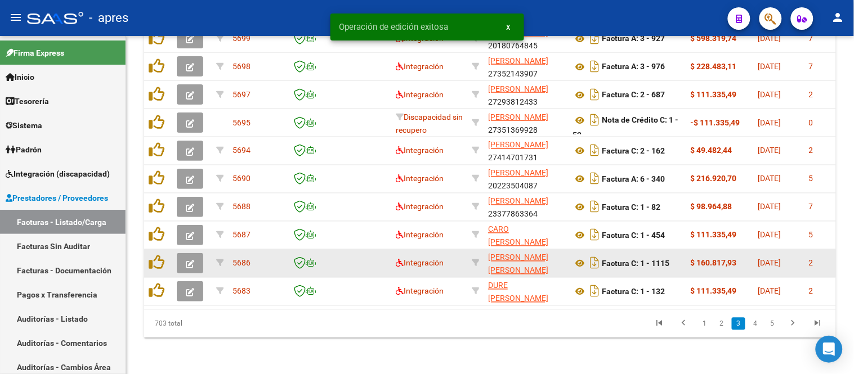
click at [195, 257] on button "button" at bounding box center [190, 263] width 26 height 20
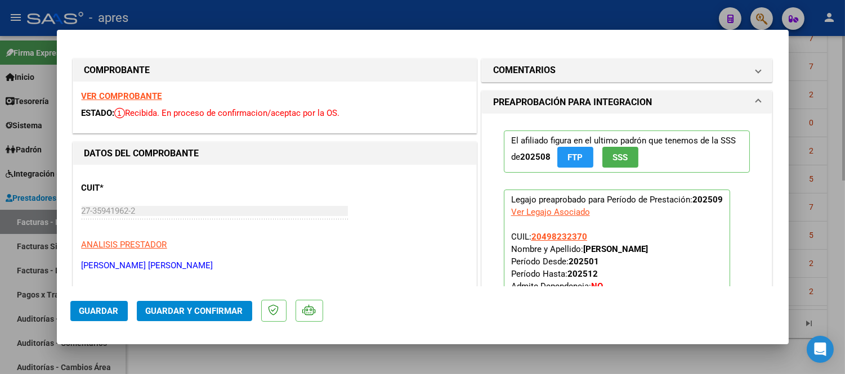
click at [297, 355] on div at bounding box center [422, 187] width 845 height 374
type input "$ 0,00"
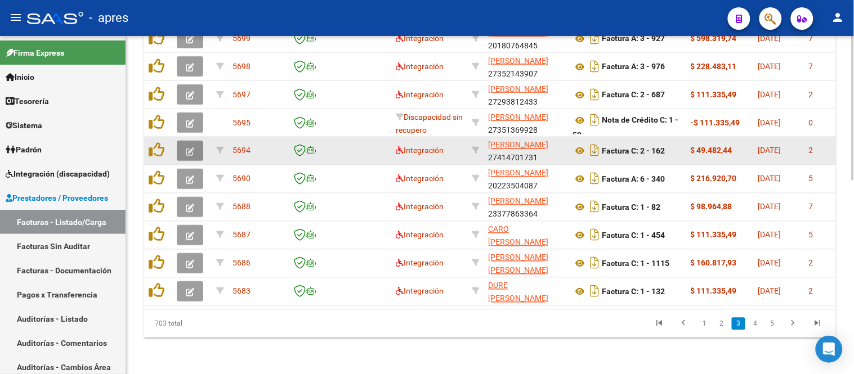
click at [198, 141] on button "button" at bounding box center [190, 151] width 26 height 20
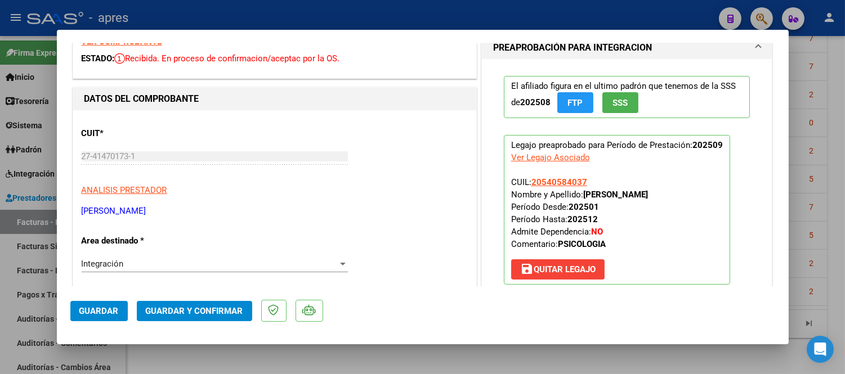
scroll to position [0, 0]
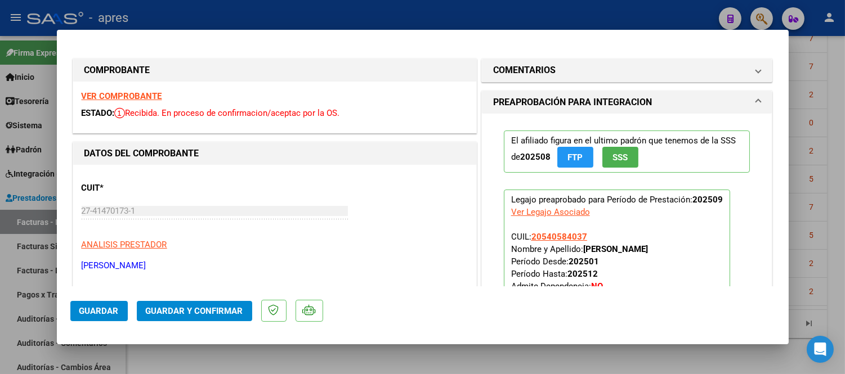
click at [153, 96] on strong "VER COMPROBANTE" at bounding box center [122, 96] width 80 height 10
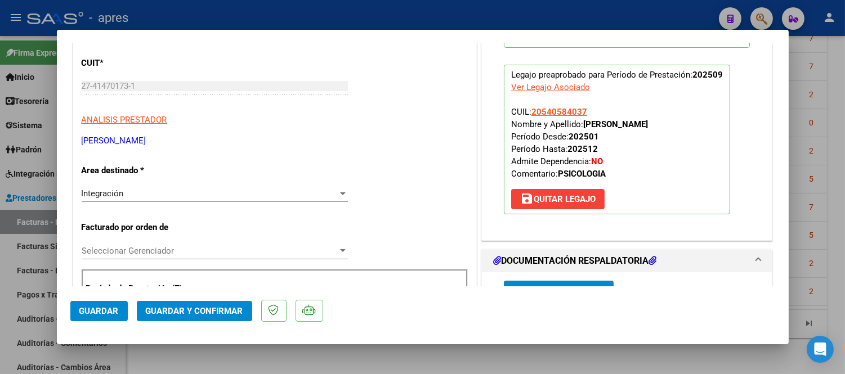
scroll to position [250, 0]
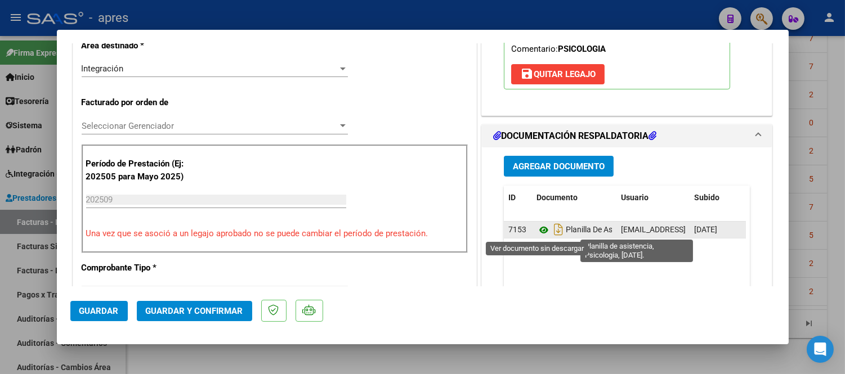
click at [541, 224] on icon at bounding box center [543, 230] width 15 height 14
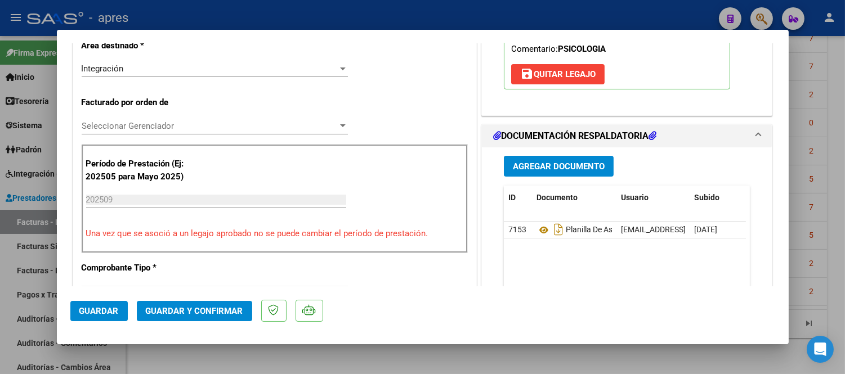
click at [197, 350] on div at bounding box center [422, 187] width 845 height 374
type input "$ 0,00"
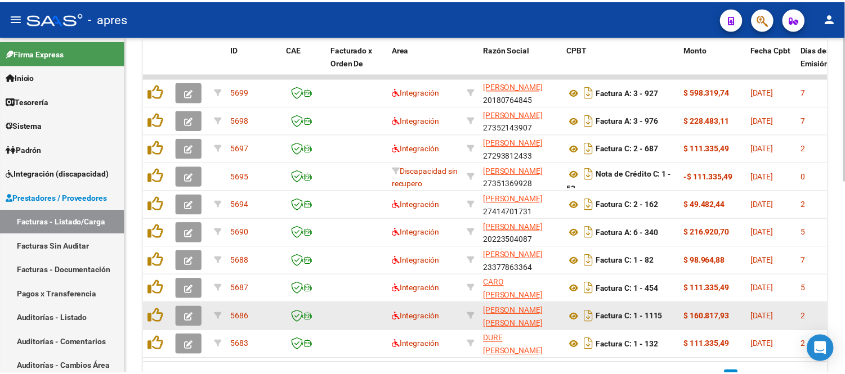
scroll to position [327, 0]
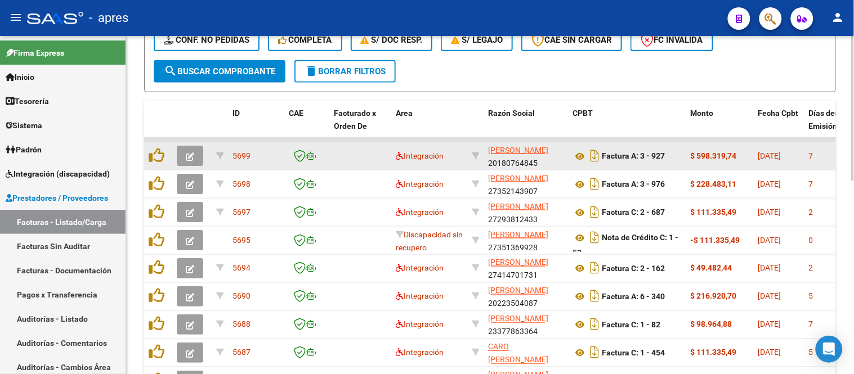
click at [188, 153] on icon "button" at bounding box center [190, 157] width 8 height 8
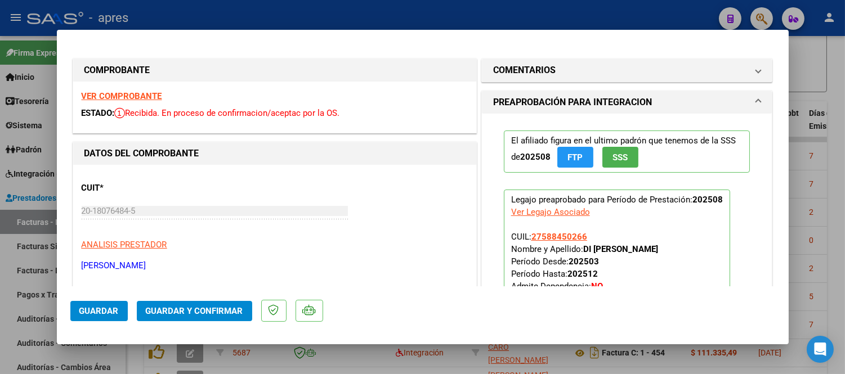
click at [394, 357] on div at bounding box center [422, 187] width 845 height 374
type input "$ 0,00"
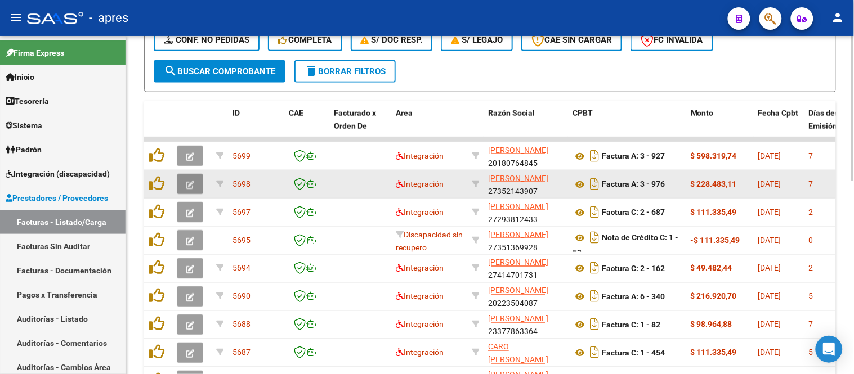
click at [190, 184] on icon "button" at bounding box center [190, 185] width 8 height 8
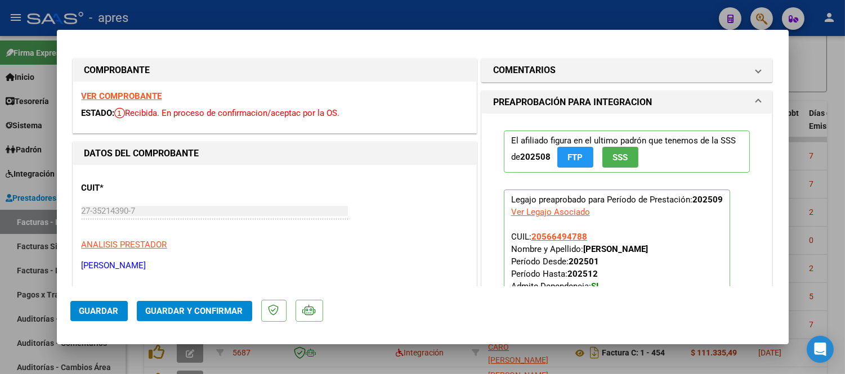
click at [136, 100] on strong "VER COMPROBANTE" at bounding box center [122, 96] width 80 height 10
click at [421, 353] on div at bounding box center [422, 187] width 845 height 374
type input "$ 0,00"
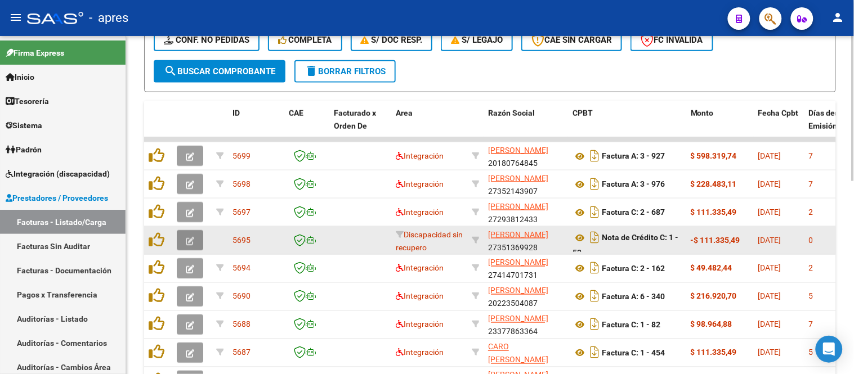
click at [179, 240] on button "button" at bounding box center [190, 240] width 26 height 20
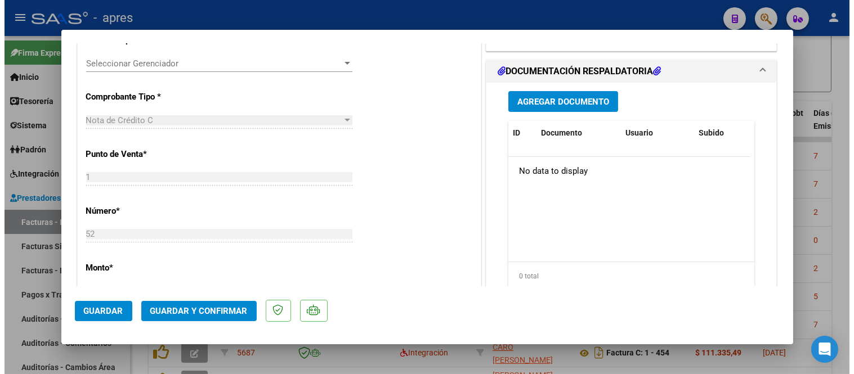
scroll to position [125, 0]
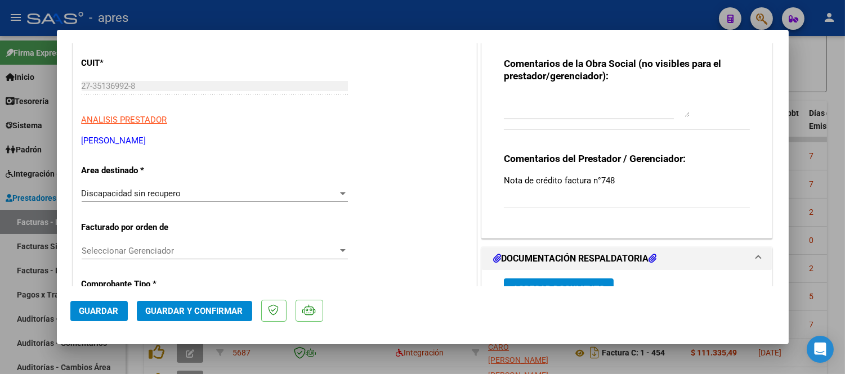
click at [500, 365] on div at bounding box center [422, 187] width 845 height 374
type input "$ 0,00"
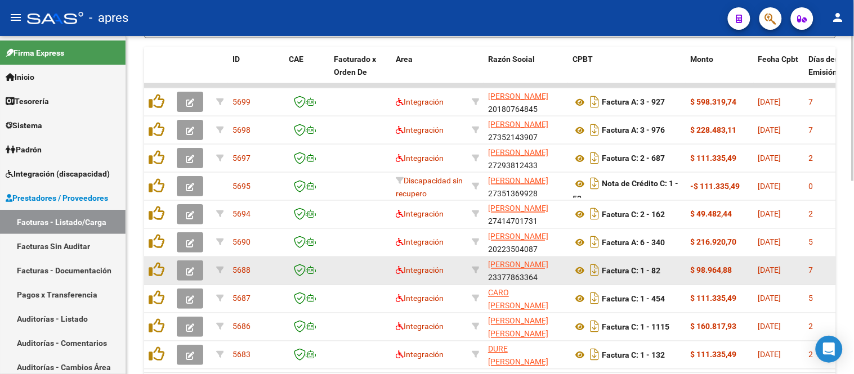
scroll to position [452, 0]
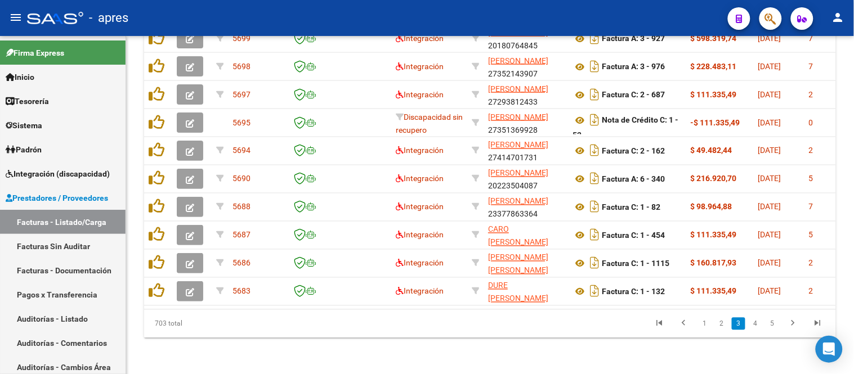
click at [704, 328] on link "1" at bounding box center [705, 324] width 14 height 12
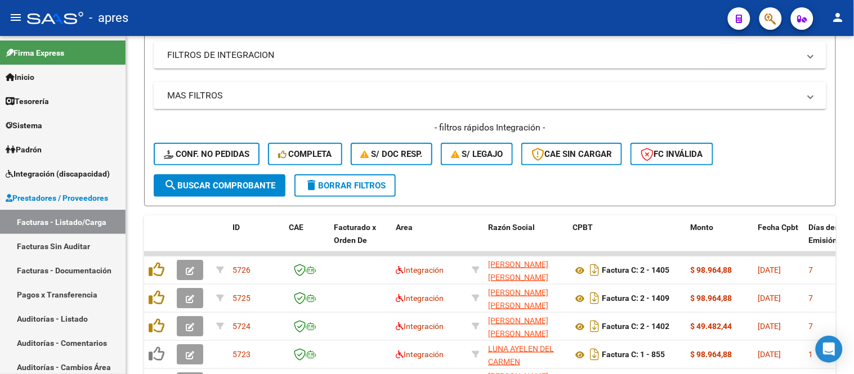
scroll to position [202, 0]
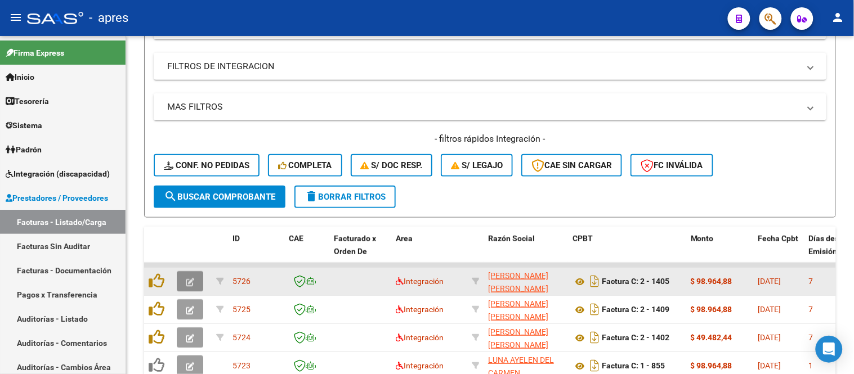
click at [191, 284] on icon "button" at bounding box center [190, 282] width 8 height 8
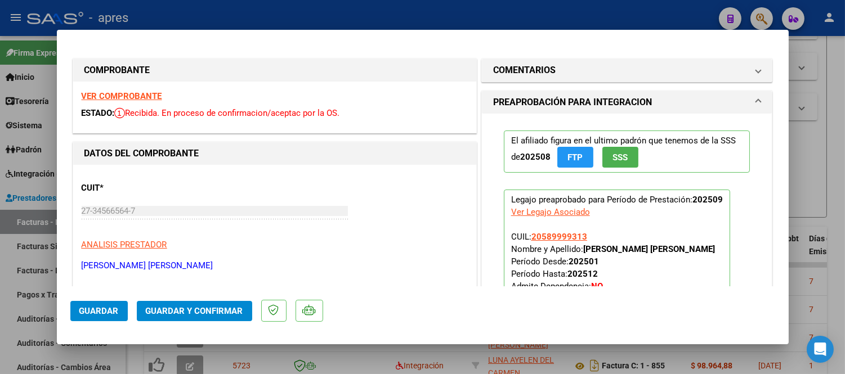
click at [516, 368] on div at bounding box center [422, 187] width 845 height 374
type input "$ 0,00"
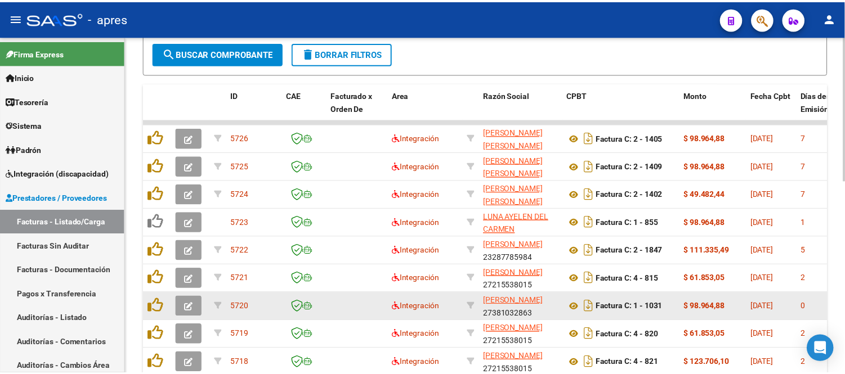
scroll to position [390, 0]
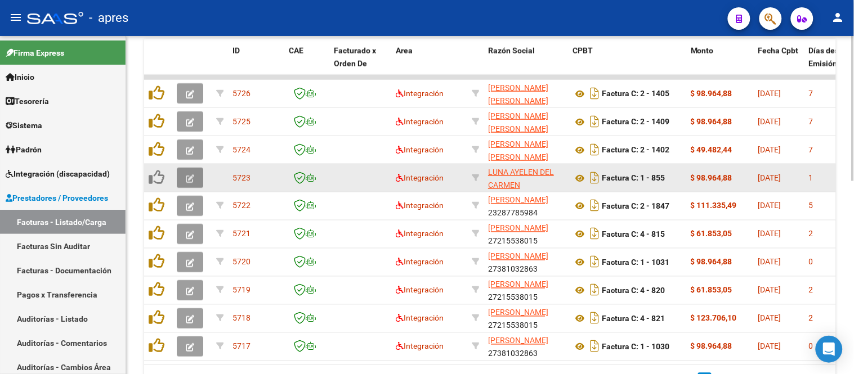
click at [183, 173] on button "button" at bounding box center [190, 178] width 26 height 20
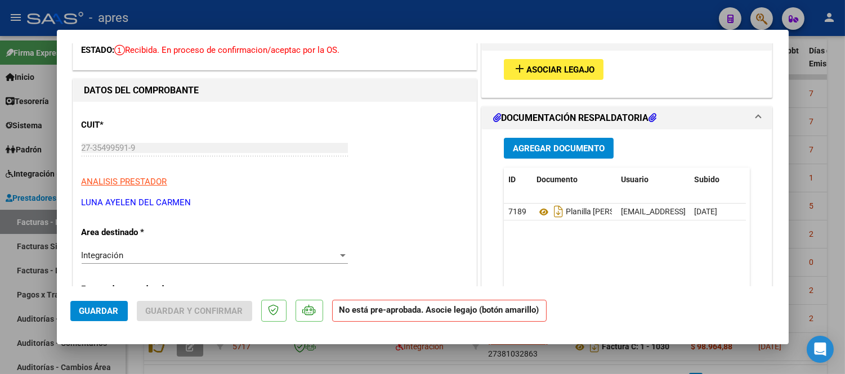
scroll to position [0, 0]
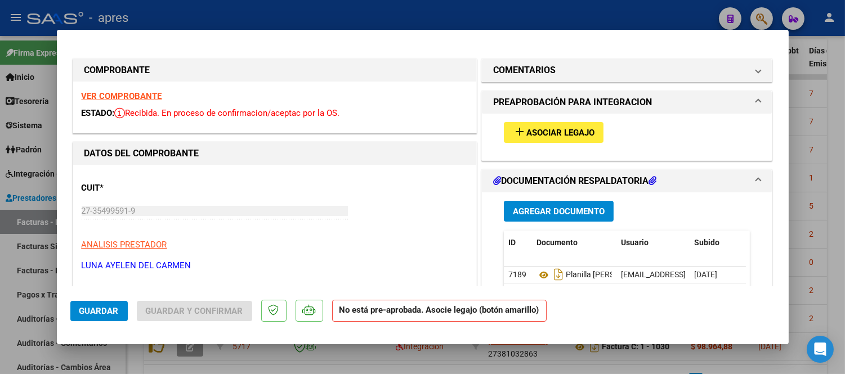
click at [134, 98] on strong "VER COMPROBANTE" at bounding box center [122, 96] width 80 height 10
click at [558, 136] on span "Asociar Legajo" at bounding box center [560, 133] width 68 height 10
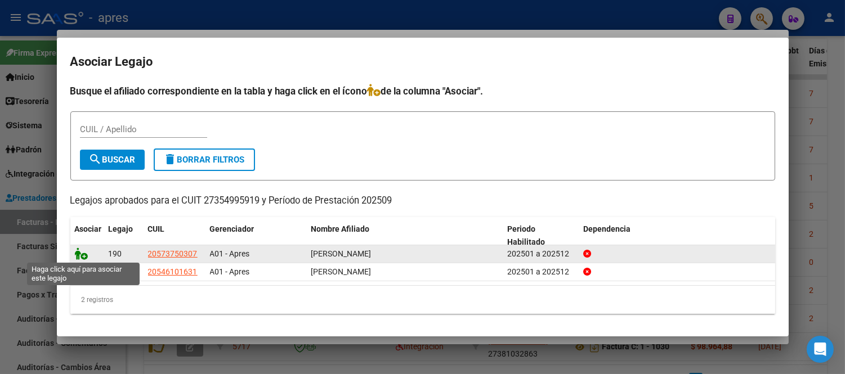
click at [79, 248] on icon at bounding box center [82, 254] width 14 height 12
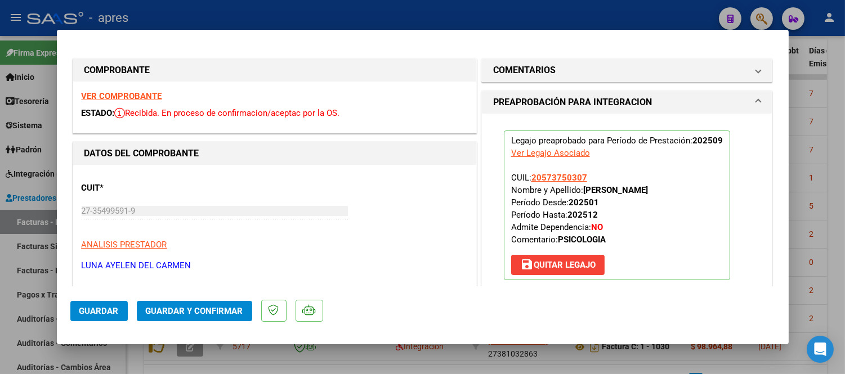
click at [132, 91] on strong "VER COMPROBANTE" at bounding box center [122, 96] width 80 height 10
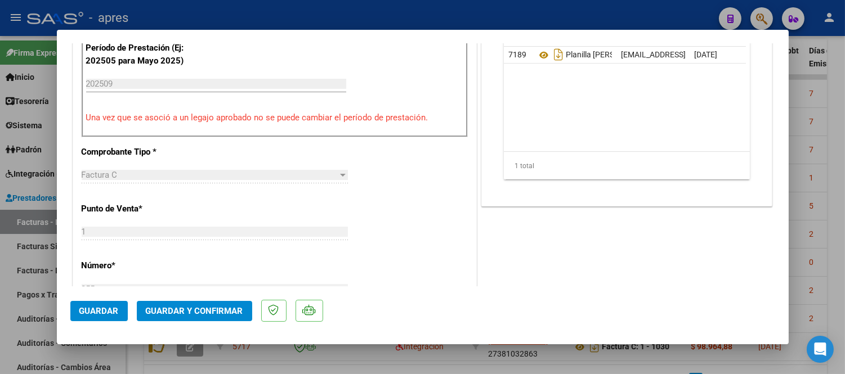
scroll to position [375, 0]
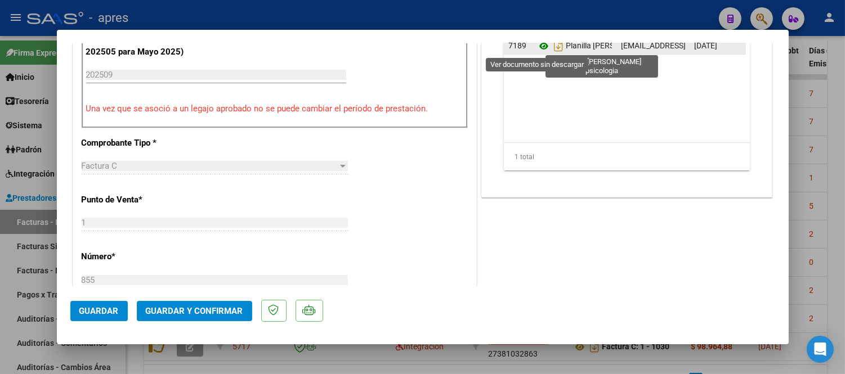
click at [537, 52] on icon at bounding box center [543, 46] width 15 height 14
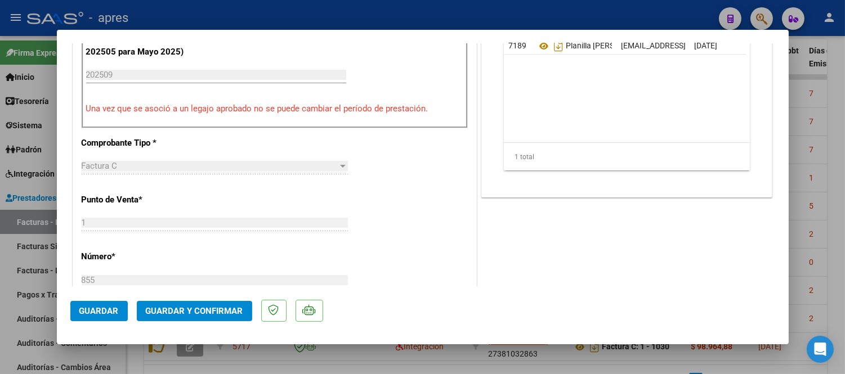
click at [645, 354] on div at bounding box center [422, 187] width 845 height 374
type input "$ 0,00"
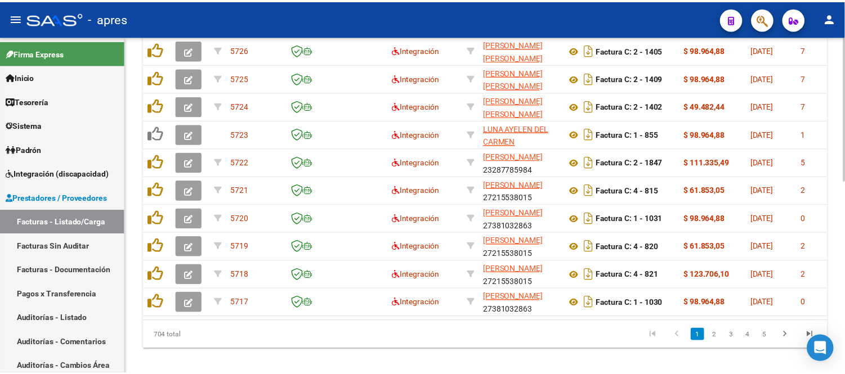
scroll to position [452, 0]
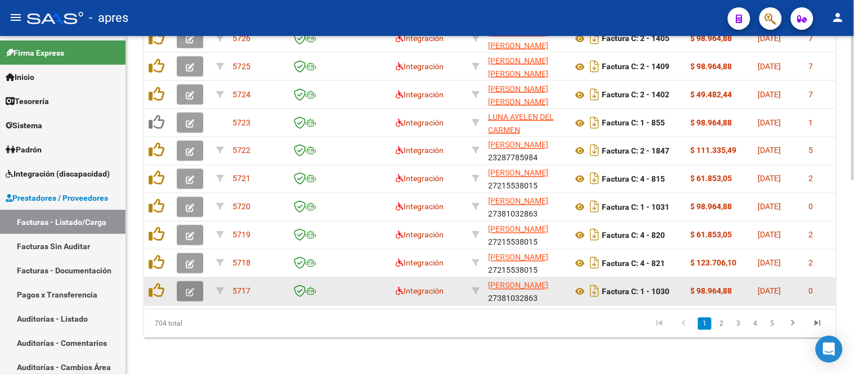
click at [186, 288] on icon "button" at bounding box center [190, 292] width 8 height 8
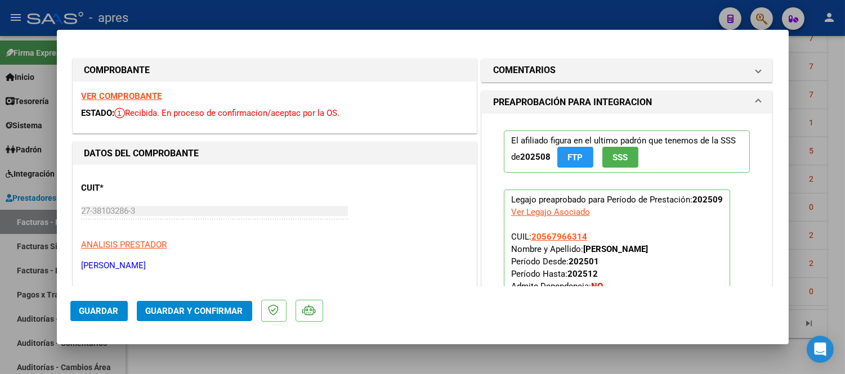
click at [159, 97] on strong "VER COMPROBANTE" at bounding box center [122, 96] width 80 height 10
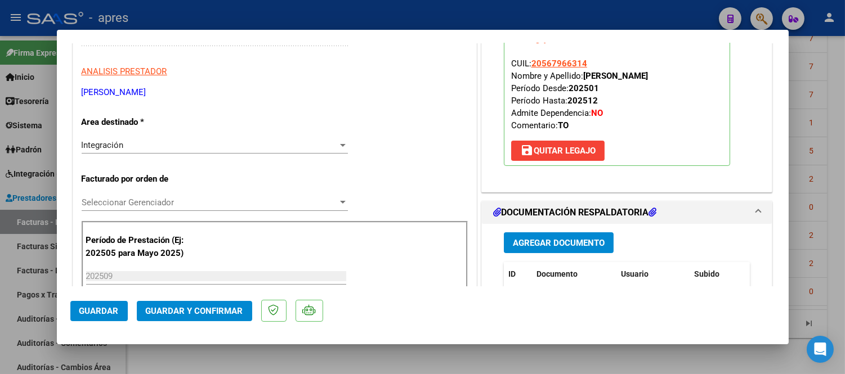
scroll to position [250, 0]
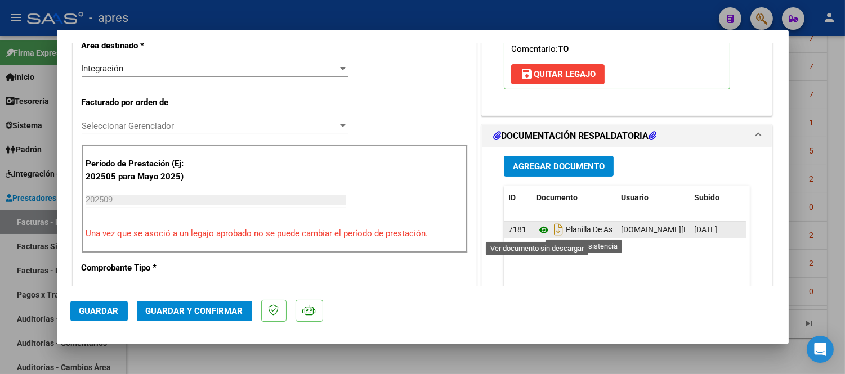
click at [541, 227] on icon at bounding box center [543, 230] width 15 height 14
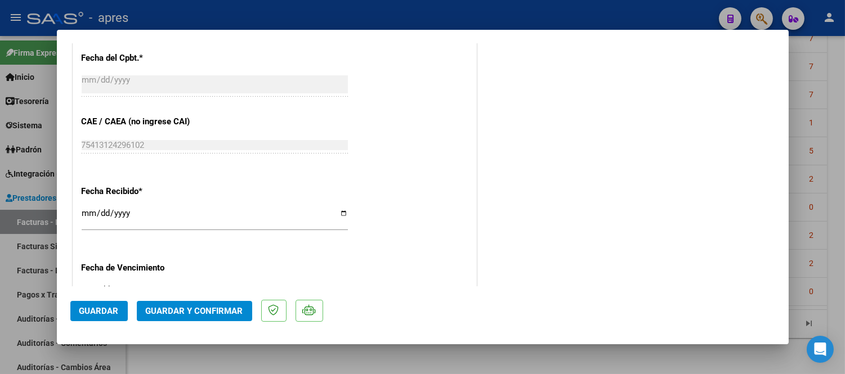
scroll to position [813, 0]
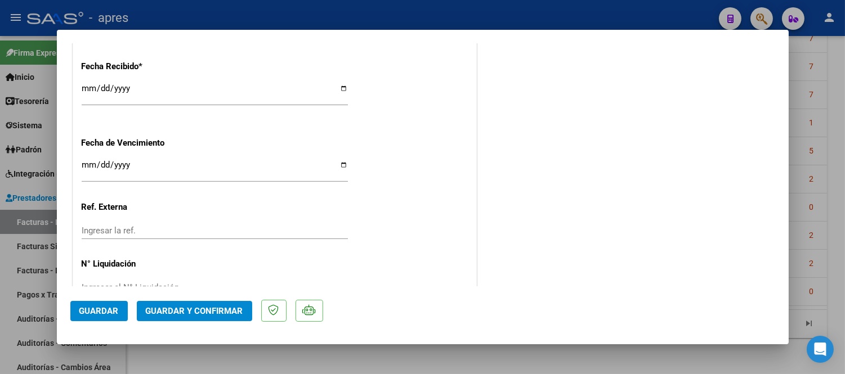
click at [84, 161] on input "Ingresar la fecha" at bounding box center [215, 169] width 266 height 18
type input "[DATE]"
click at [172, 306] on span "Guardar y Confirmar" at bounding box center [194, 311] width 97 height 10
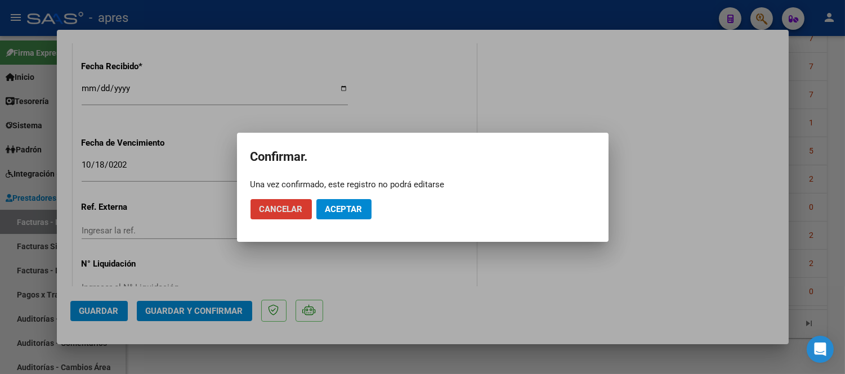
click at [287, 203] on button "Cancelar" at bounding box center [281, 209] width 61 height 20
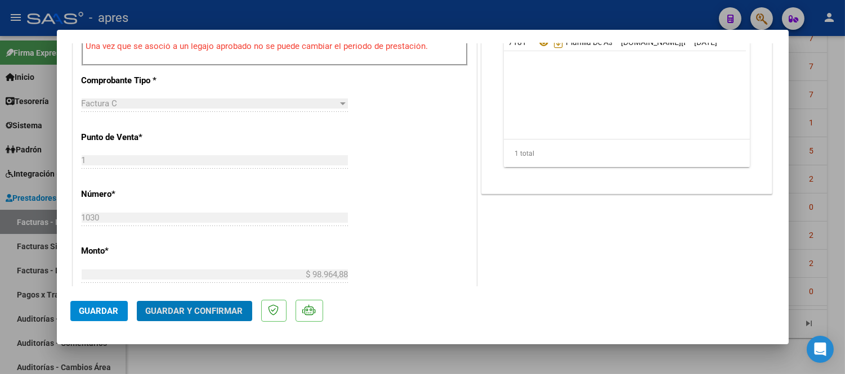
scroll to position [375, 0]
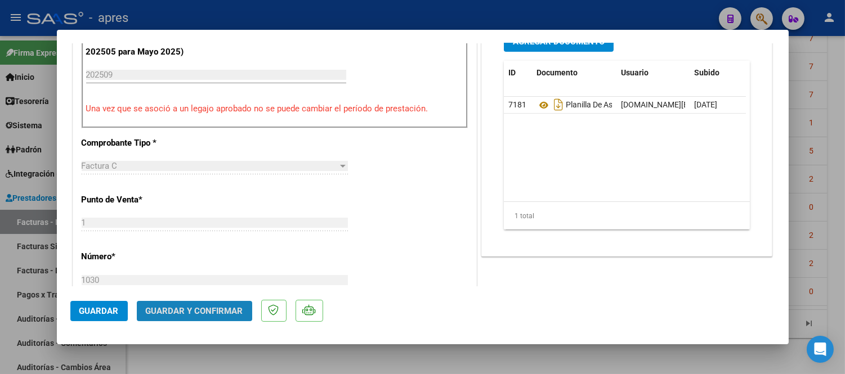
click at [199, 308] on span "Guardar y Confirmar" at bounding box center [194, 311] width 97 height 10
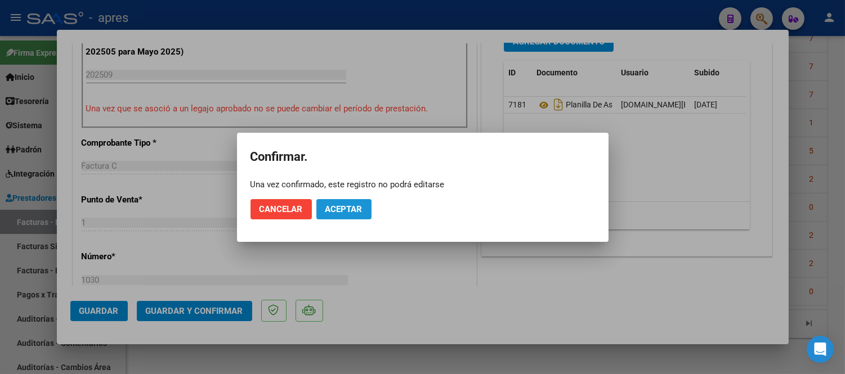
click at [319, 211] on button "Aceptar" at bounding box center [343, 209] width 55 height 20
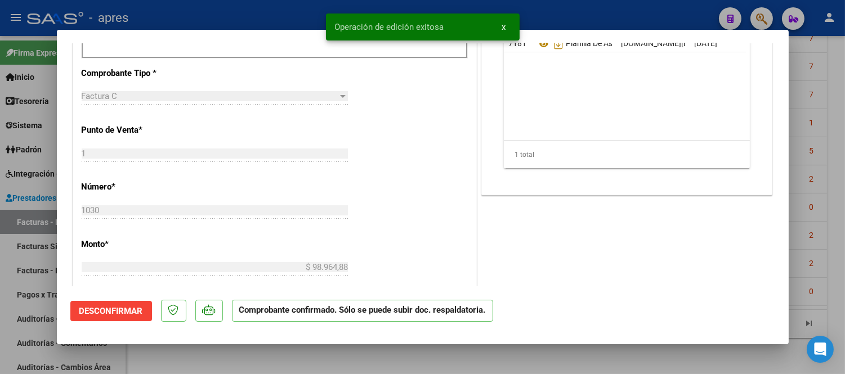
click at [332, 356] on div at bounding box center [422, 187] width 845 height 374
type input "$ 0,00"
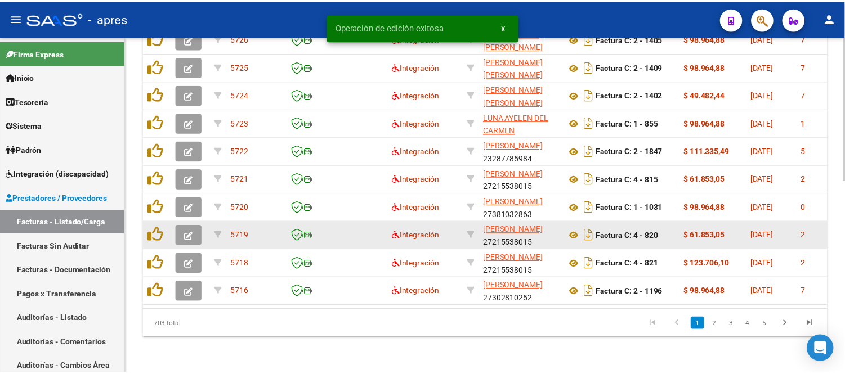
scroll to position [452, 0]
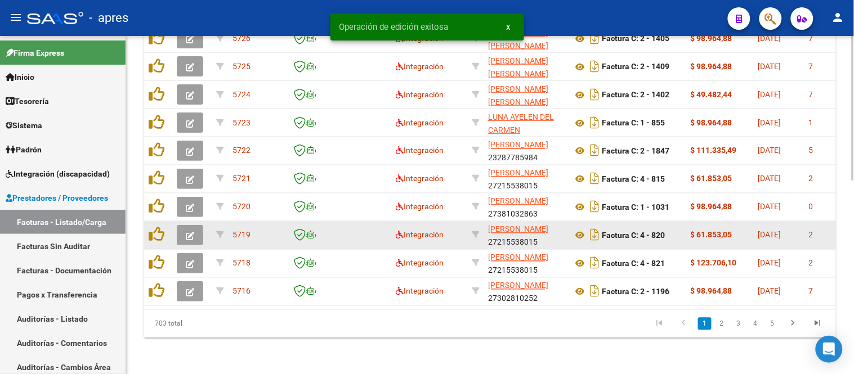
click at [198, 226] on button "button" at bounding box center [190, 235] width 26 height 20
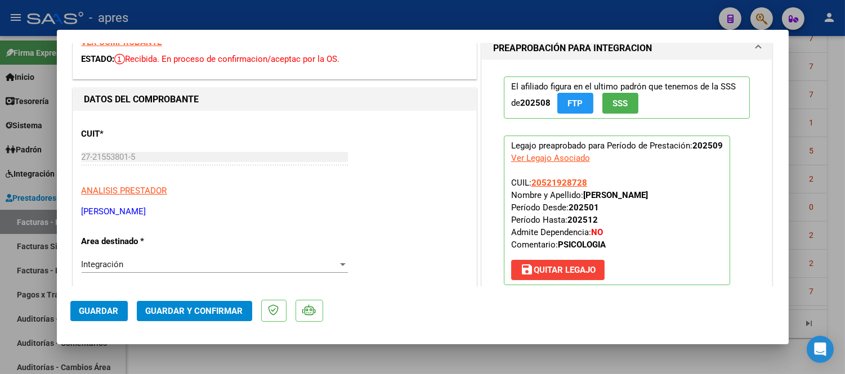
scroll to position [0, 0]
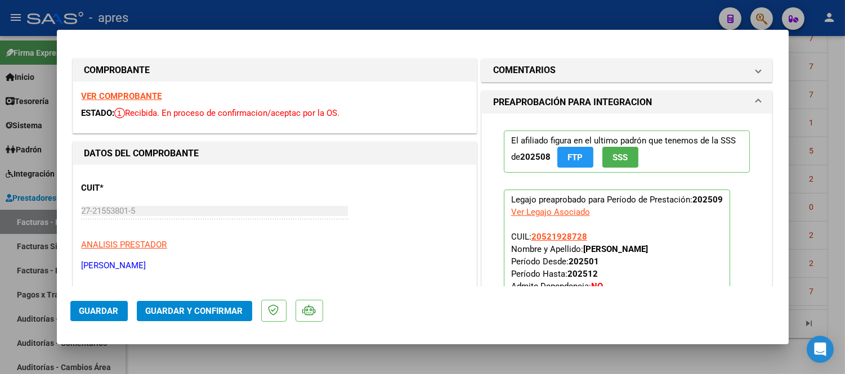
click at [115, 94] on strong "VER COMPROBANTE" at bounding box center [122, 96] width 80 height 10
